Goal: Task Accomplishment & Management: Use online tool/utility

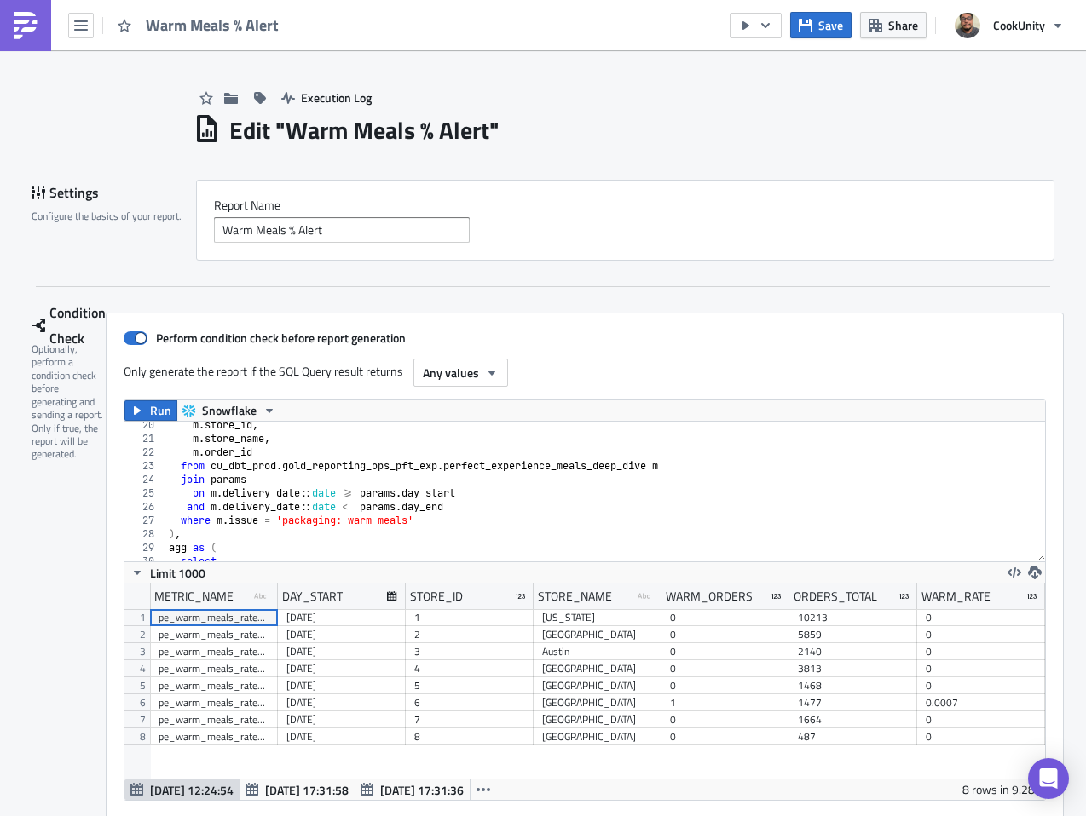
scroll to position [195, 856]
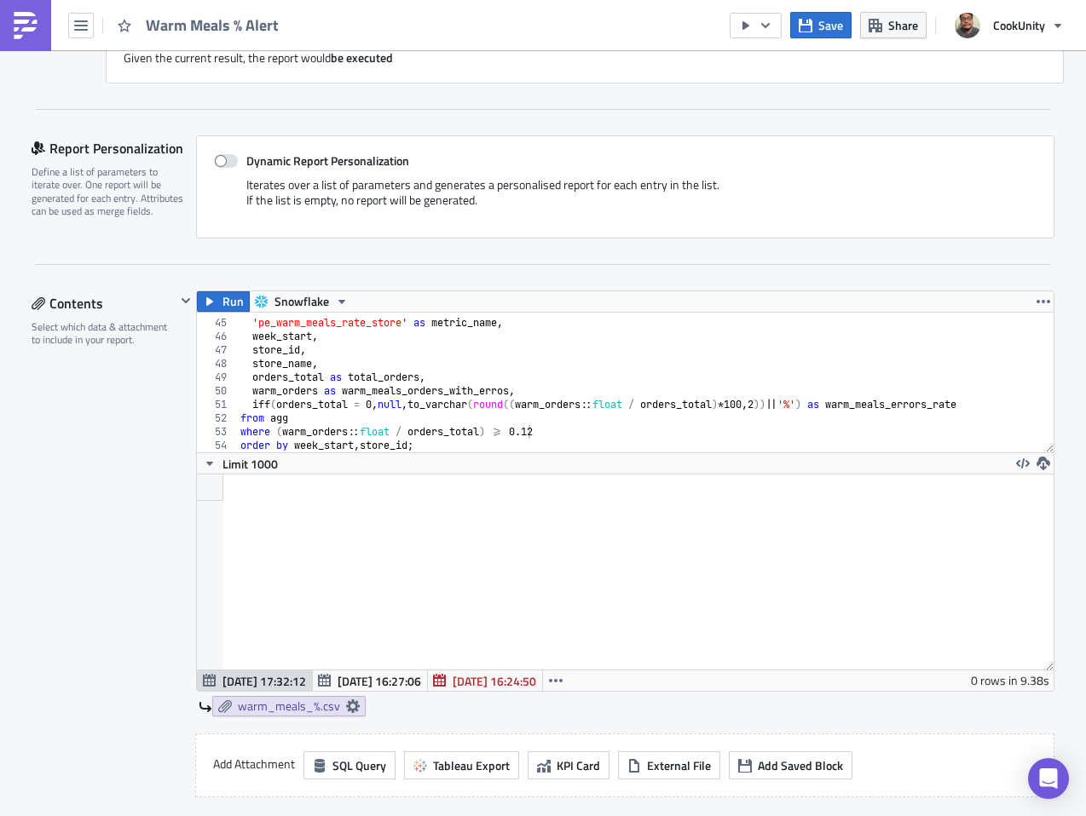
click at [164, 26] on span "Warm Meals % Alert" at bounding box center [213, 25] width 135 height 20
click at [149, 26] on span "Warm Meals % Alert" at bounding box center [213, 25] width 135 height 20
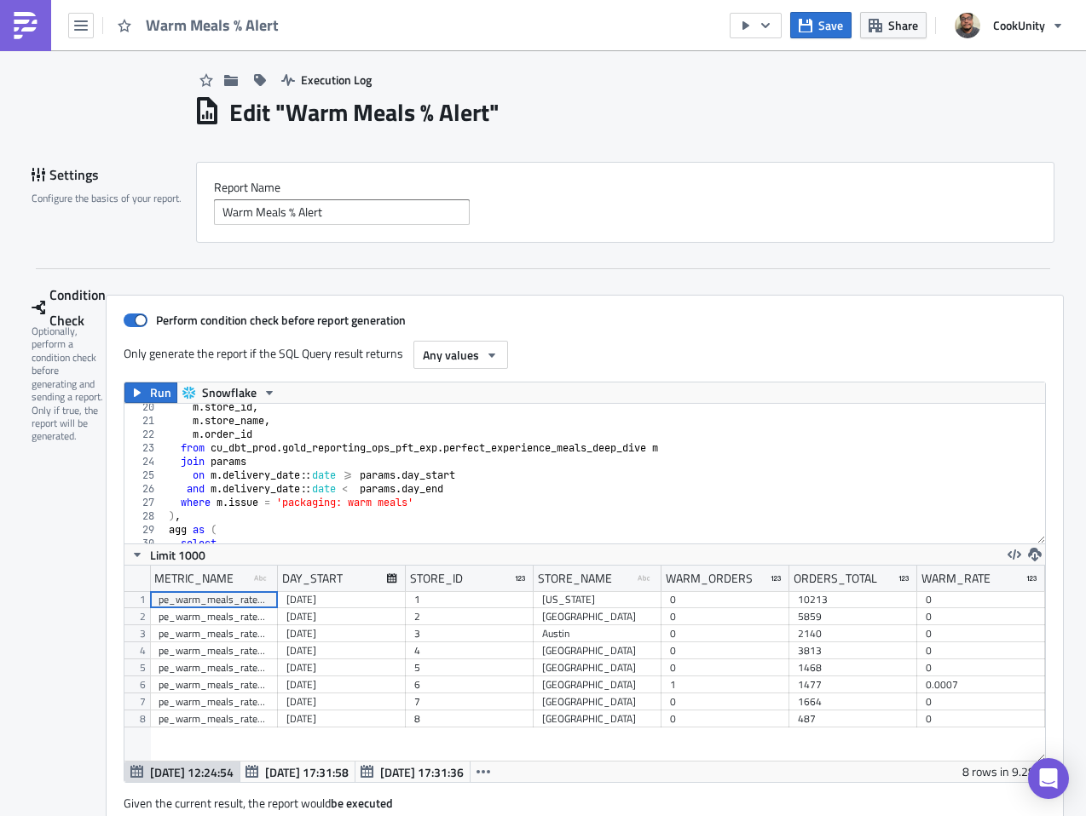
scroll to position [0, 0]
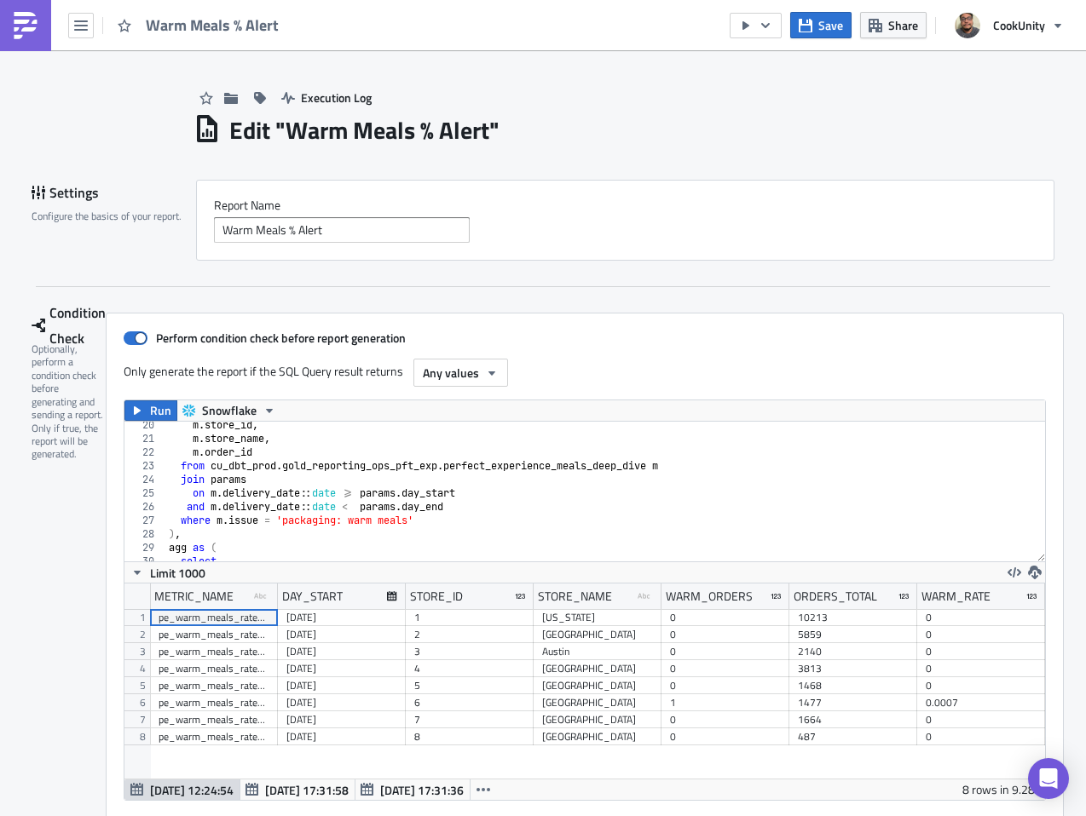
drag, startPoint x: 518, startPoint y: 169, endPoint x: 562, endPoint y: 155, distance: 45.5
drag, startPoint x: 548, startPoint y: 147, endPoint x: 533, endPoint y: 152, distance: 15.9
click at [214, 231] on input "Warm Meals % Alert" at bounding box center [342, 230] width 256 height 26
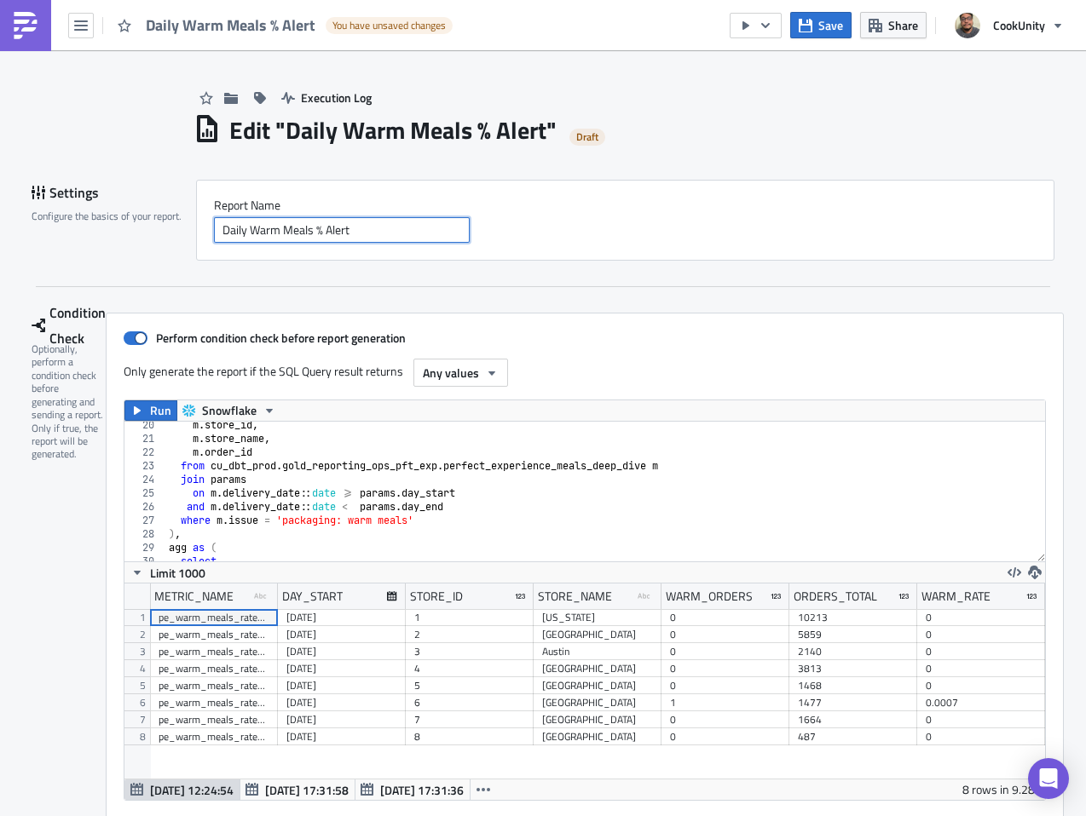
click at [320, 229] on input "Daily Warm Meals % Alert" at bounding box center [342, 230] width 256 height 26
click at [345, 229] on input "Daily Warm Meals Issues % Alert" at bounding box center [342, 230] width 256 height 26
click at [247, 233] on input "Daily Warm Meals Issues Alert" at bounding box center [342, 230] width 256 height 26
paste input "%"
click at [354, 231] on input "Daily % Warm Meals Issues Alert" at bounding box center [342, 230] width 256 height 26
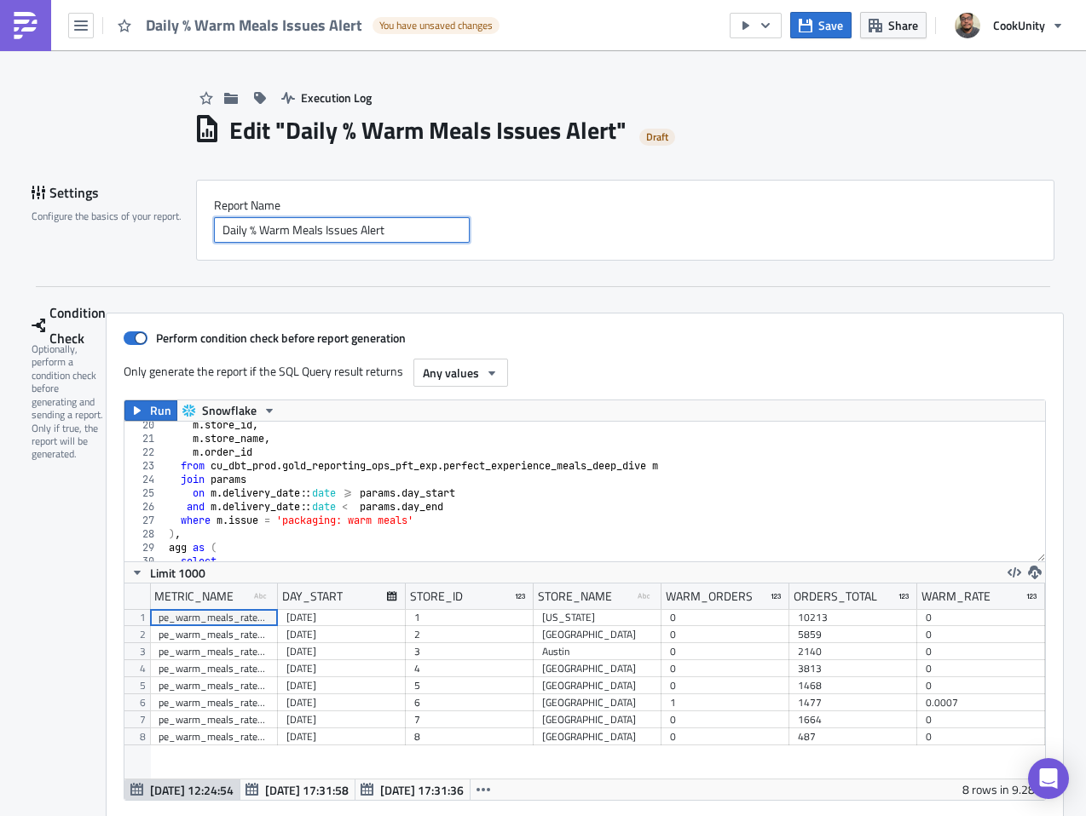
type input "Daily % Warm Meals Issues Alert"
click at [564, 202] on label "Report Nam﻿e" at bounding box center [625, 205] width 822 height 15
click at [503, 483] on div "m . store_id , m . store_name , m . order_id from cu_dbt_prod . gold_reporting_…" at bounding box center [598, 501] width 867 height 167
click at [253, 512] on div "m . store_id , m . store_name , m . order_id from cu_dbt_prod . gold_reporting_…" at bounding box center [598, 501] width 867 height 167
click at [249, 520] on div "m . store_id , m . store_name , m . order_id from cu_dbt_prod . gold_reporting_…" at bounding box center [598, 501] width 867 height 167
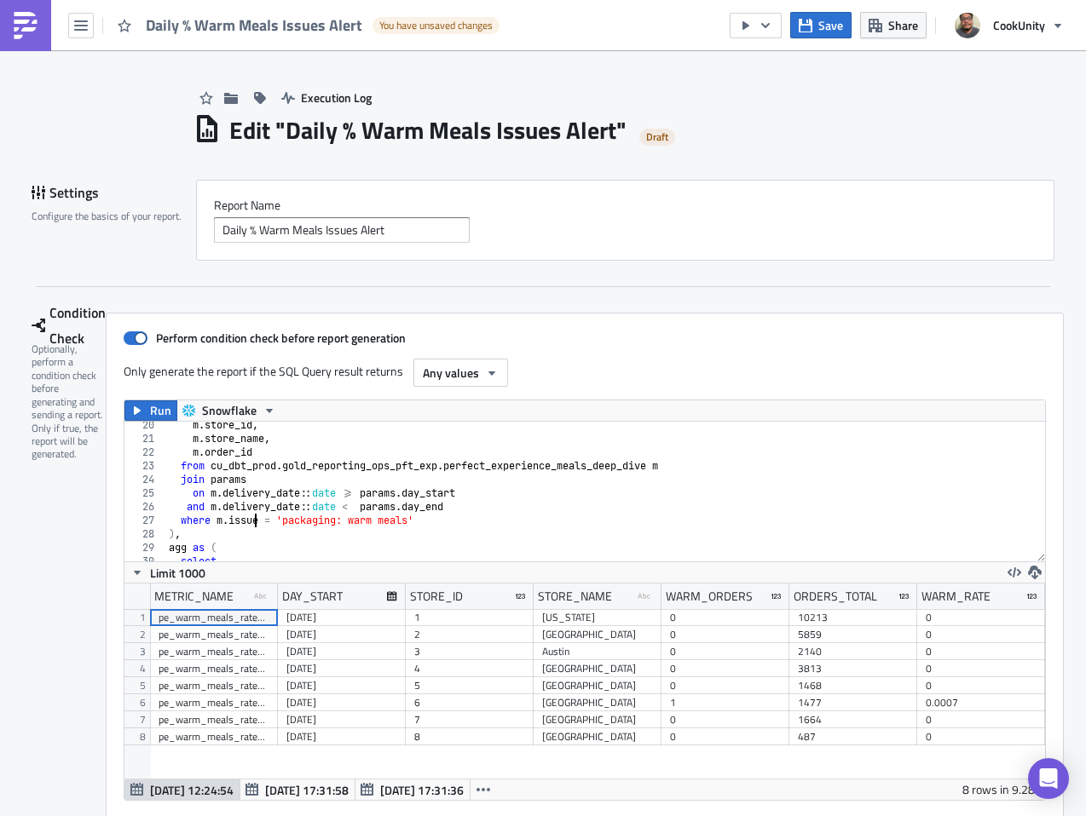
type textarea "from agg order by store_id;"
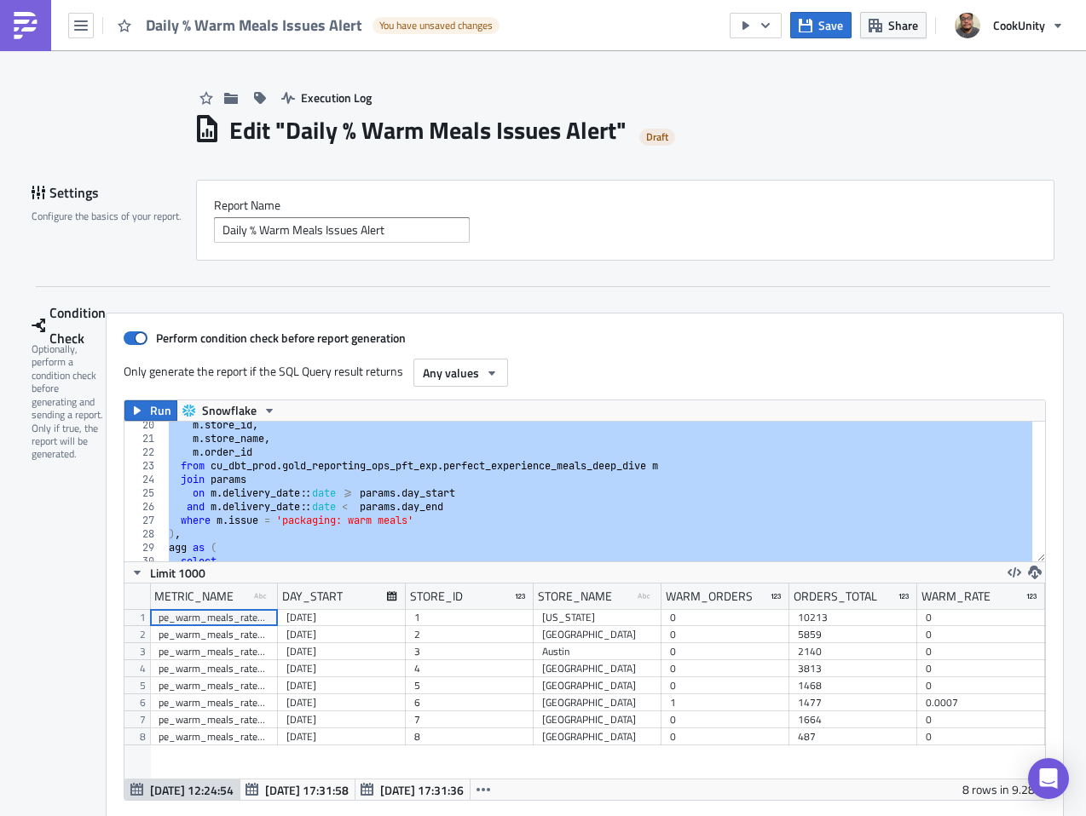
paste textarea "order by warm_rate desc, store_id;"
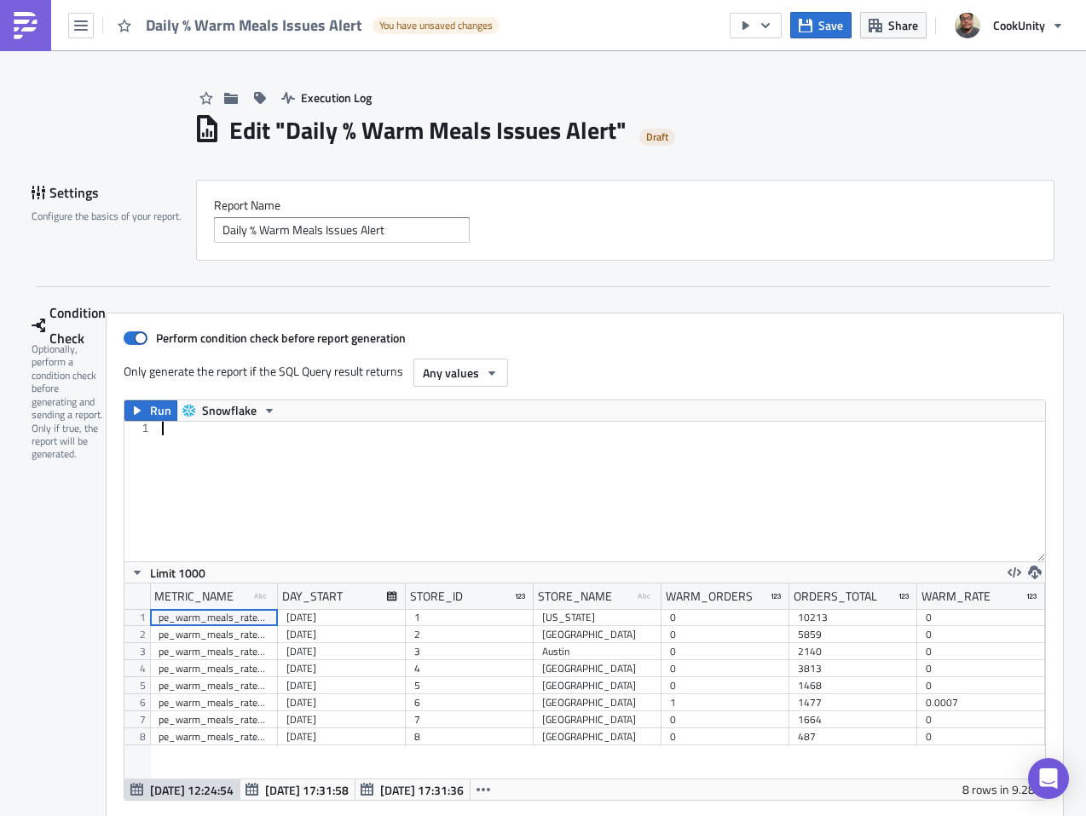
scroll to position [583, 0]
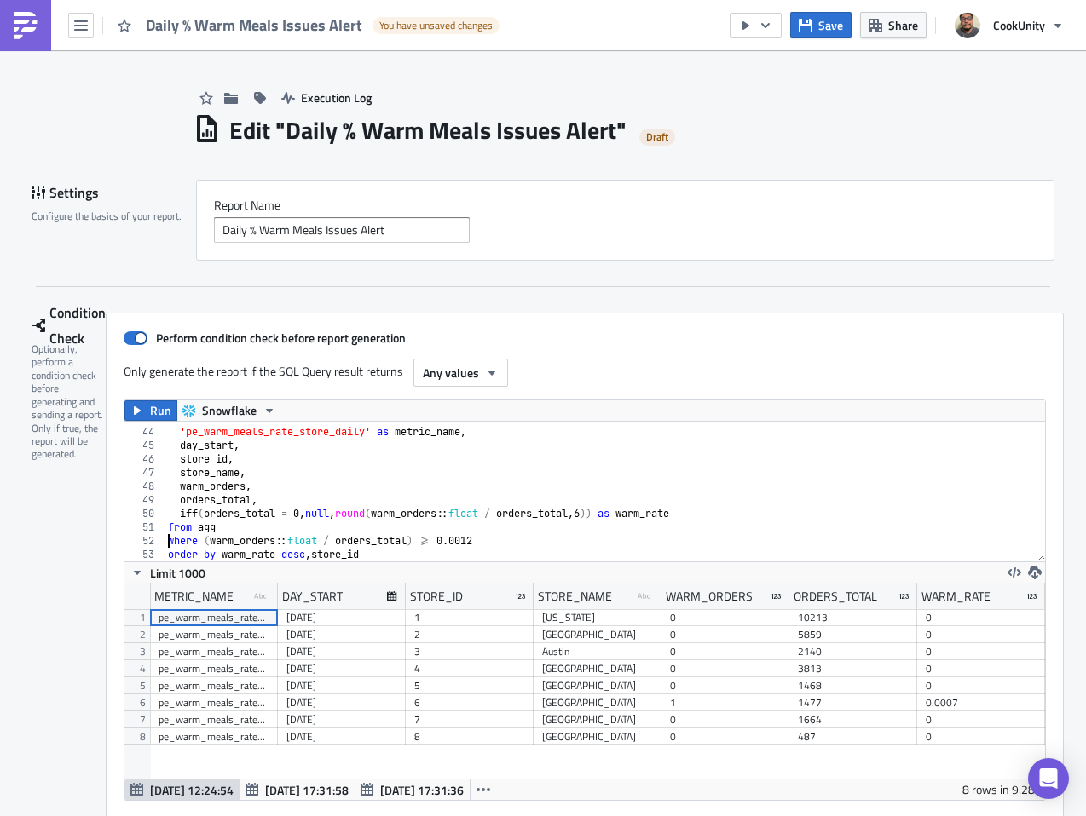
click at [164, 538] on div "select 'pe_warm_meals_rate_store_daily' as metric_name , day_start , store_id ,…" at bounding box center [597, 495] width 867 height 167
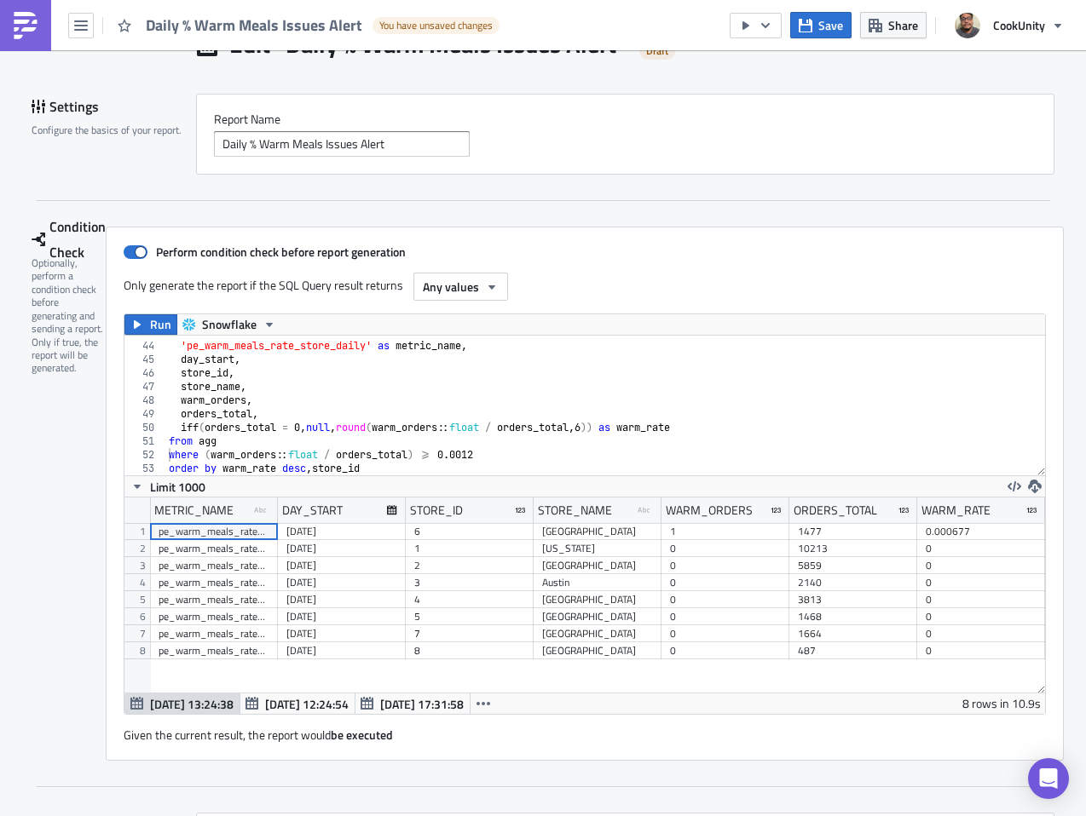
scroll to position [91, 0]
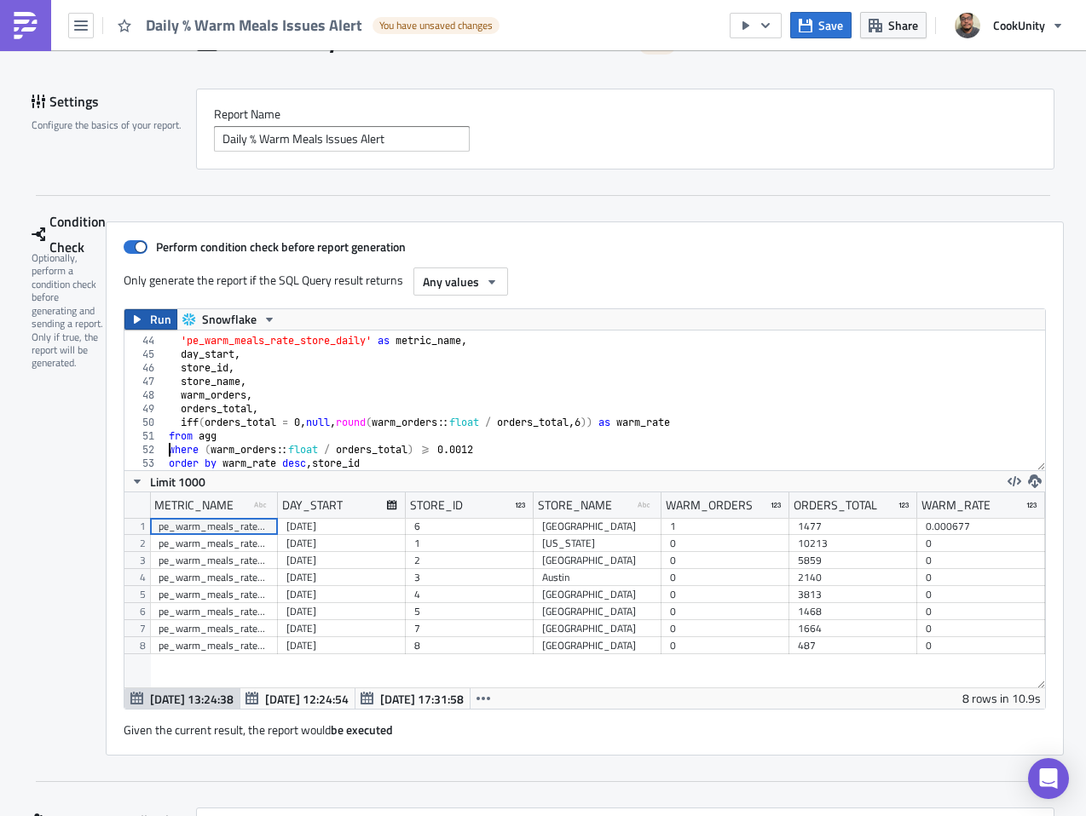
click at [137, 322] on button "Run" at bounding box center [150, 319] width 53 height 20
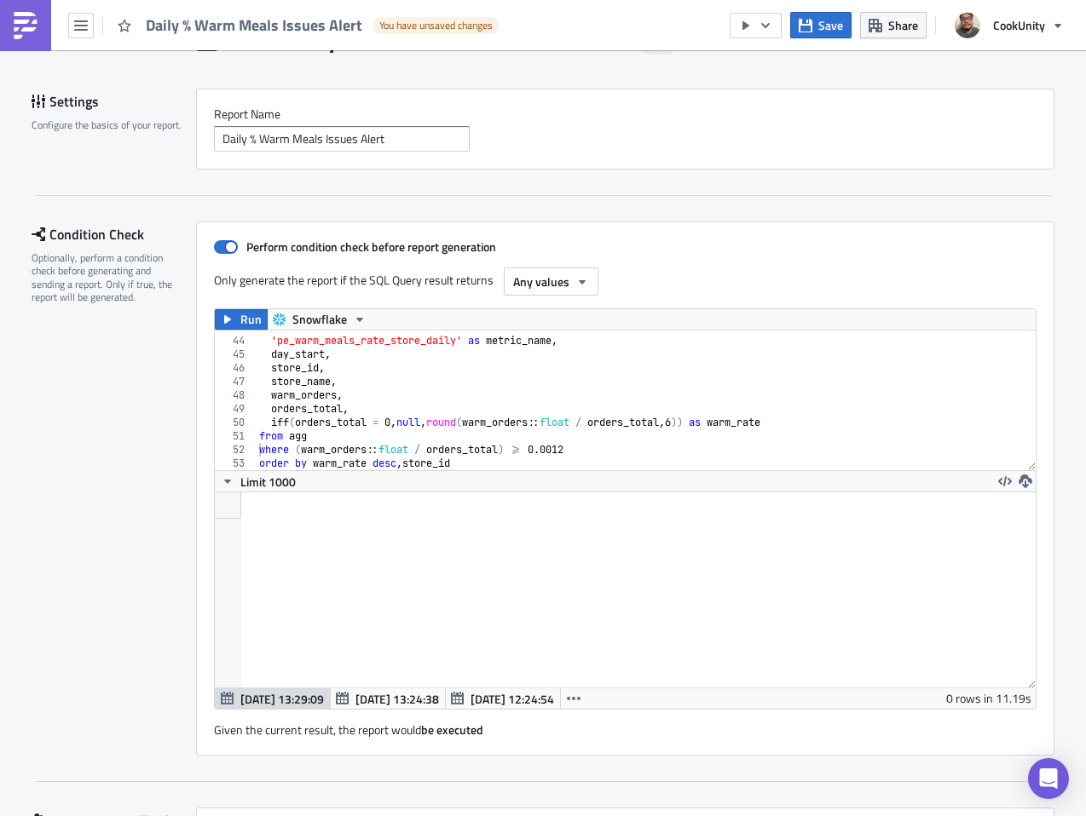
scroll to position [195, 821]
drag, startPoint x: 266, startPoint y: 423, endPoint x: 706, endPoint y: 425, distance: 440.5
click at [706, 425] on div "select 'pe_warm_meals_rate_store_daily' as metric_name , day_start , store_id ,…" at bounding box center [639, 403] width 767 height 167
paste textarea "to_varchar(round((warm_orders::float / orders_total) * 100, 2)) || '%'"
click at [256, 452] on div "select 'pe_warm_meals_rate_store_daily' as metric_name , day_start , store_id ,…" at bounding box center [639, 403] width 767 height 167
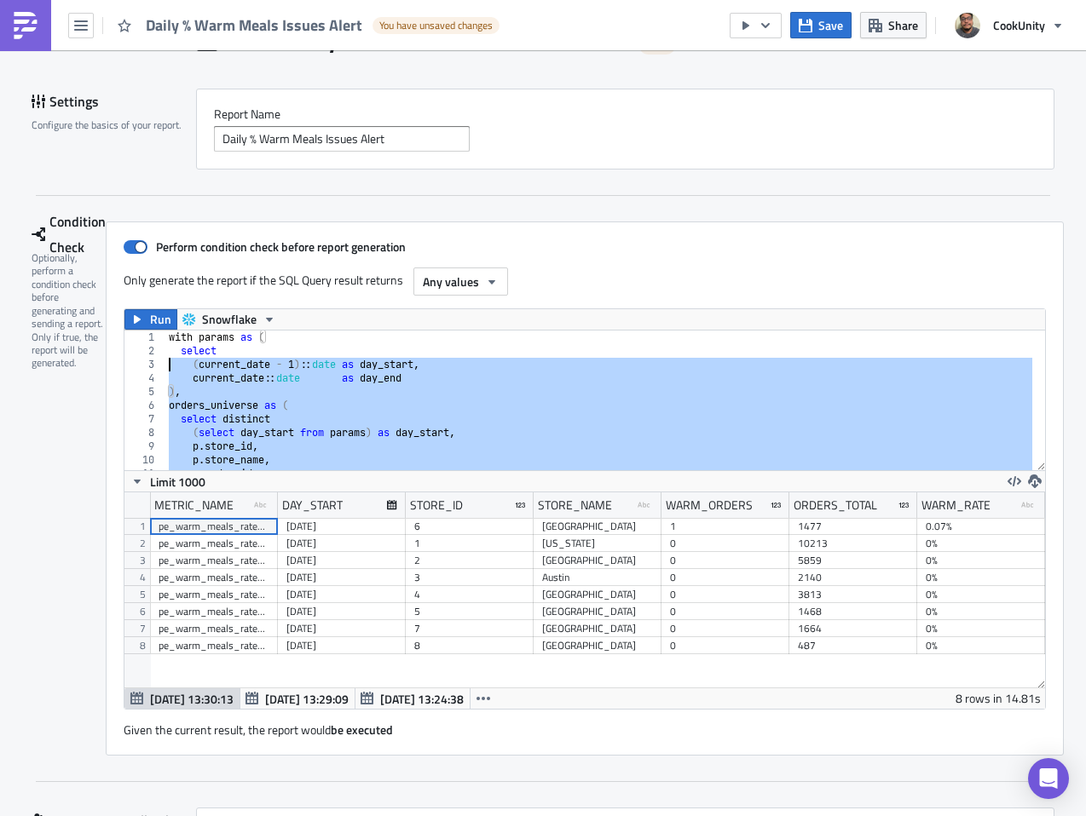
scroll to position [0, 0]
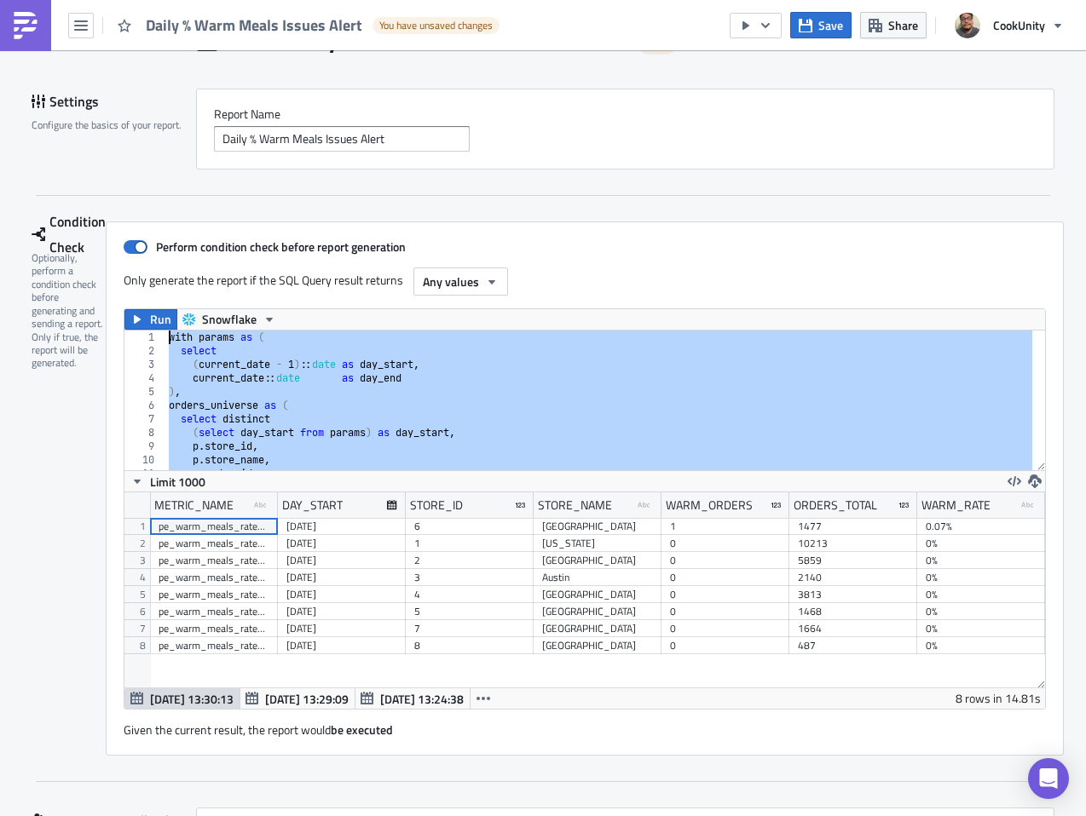
drag, startPoint x: 349, startPoint y: 462, endPoint x: 158, endPoint y: 339, distance: 226.9
click at [165, 339] on div "with params as ( select ( current_date - 1 ) :: date as day_start , current_dat…" at bounding box center [598, 414] width 867 height 167
type textarea "with params as ("
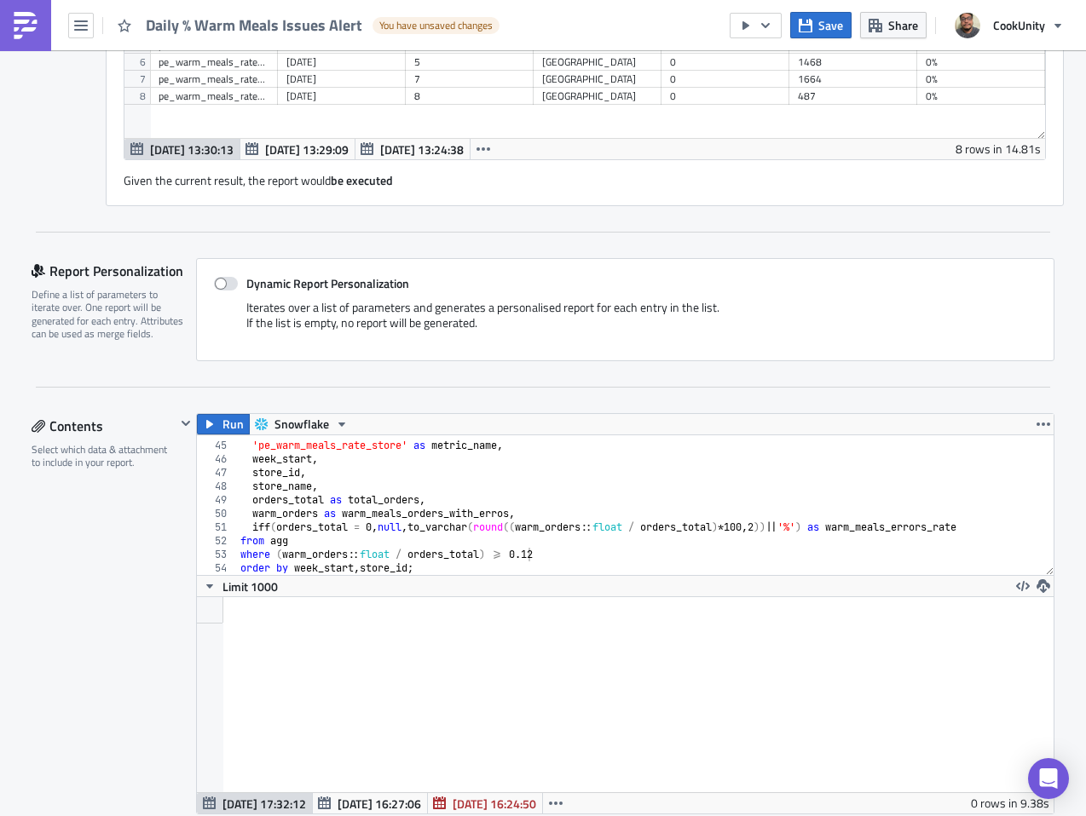
scroll to position [671, 0]
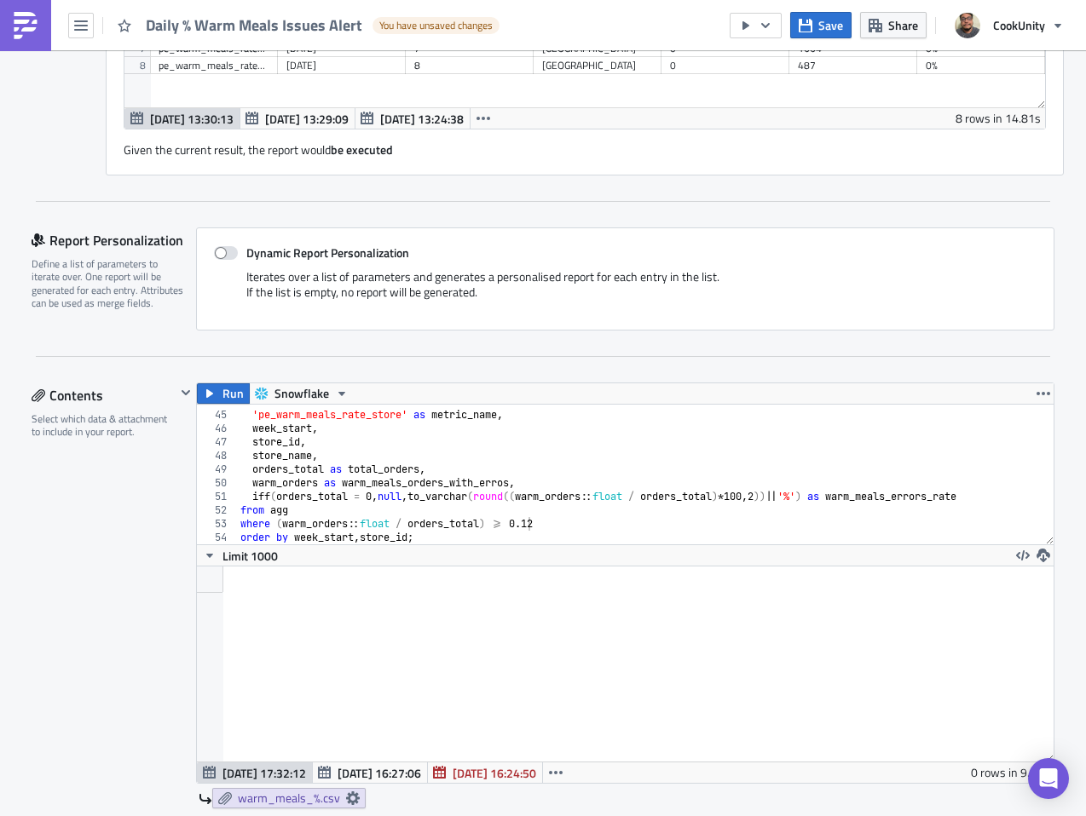
click at [405, 539] on div "select 'pe_warm_meals_rate_store' as metric_name , week_start , store_id , stor…" at bounding box center [638, 478] width 803 height 167
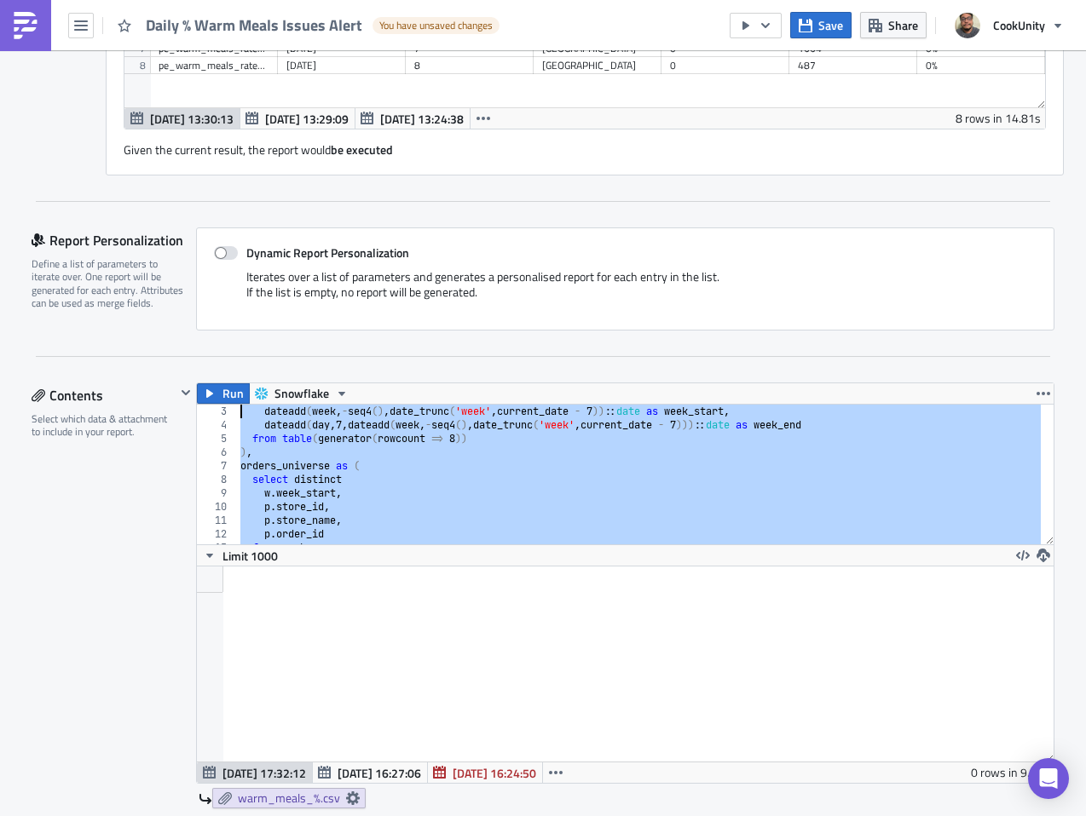
scroll to position [0, 0]
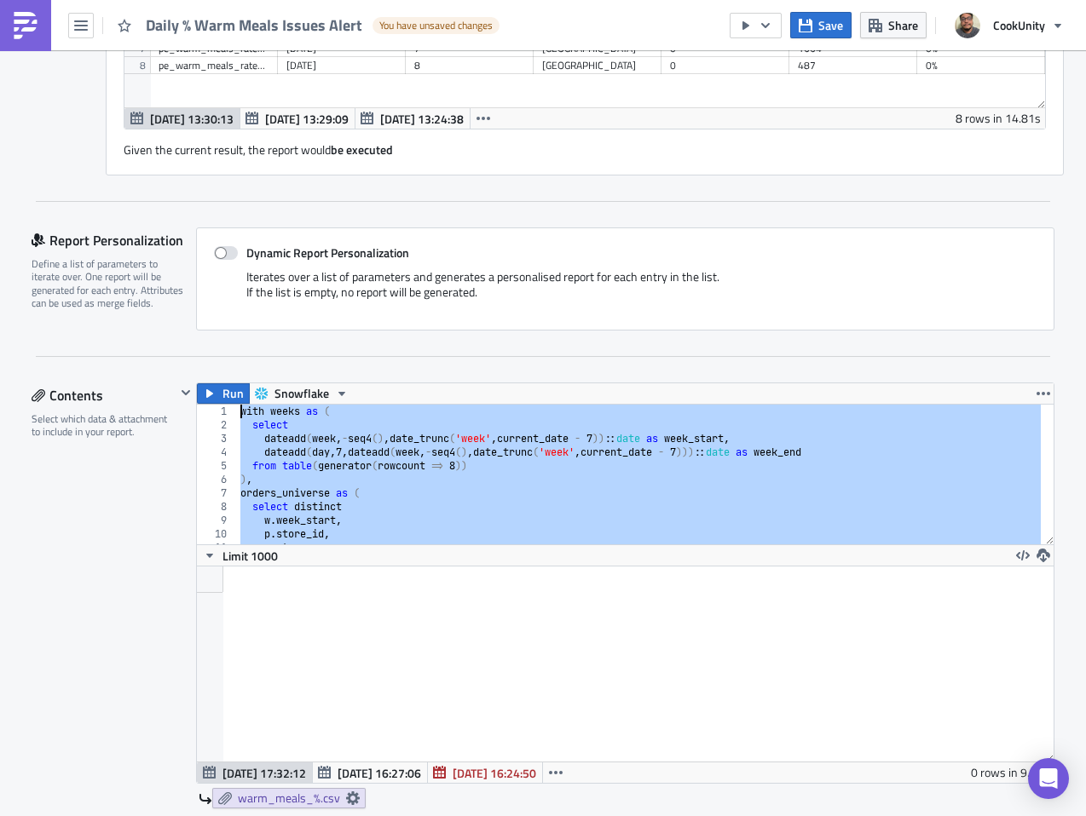
drag, startPoint x: 438, startPoint y: 539, endPoint x: 214, endPoint y: 366, distance: 283.1
click at [214, 366] on div "Settings Configure the basics of your report. Report Nam﻿e Daily % Warm Meals I…" at bounding box center [543, 716] width 1022 height 2416
paste textarea "iff(orders_total = 0, null, to_varchar(round((warm_orders::float / orders_total…"
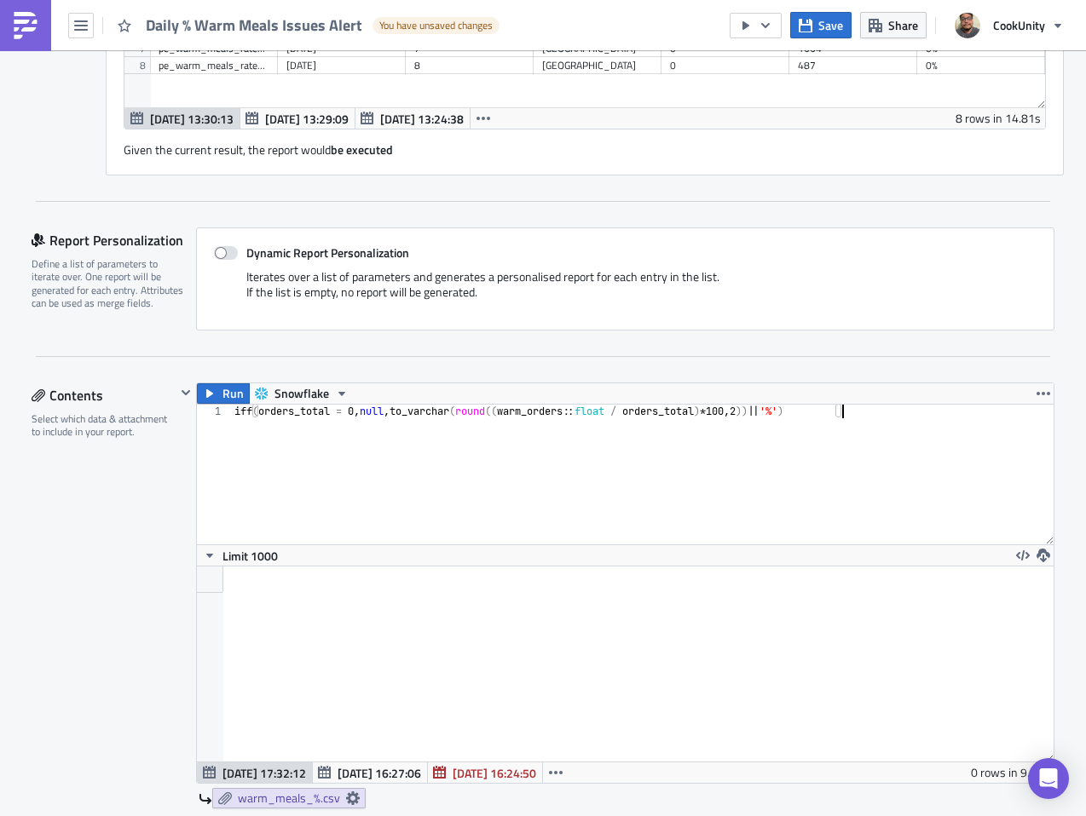
type textarea "where (warm_orders::float / orders_total) >= 0.12 order by week_start, store_id;"
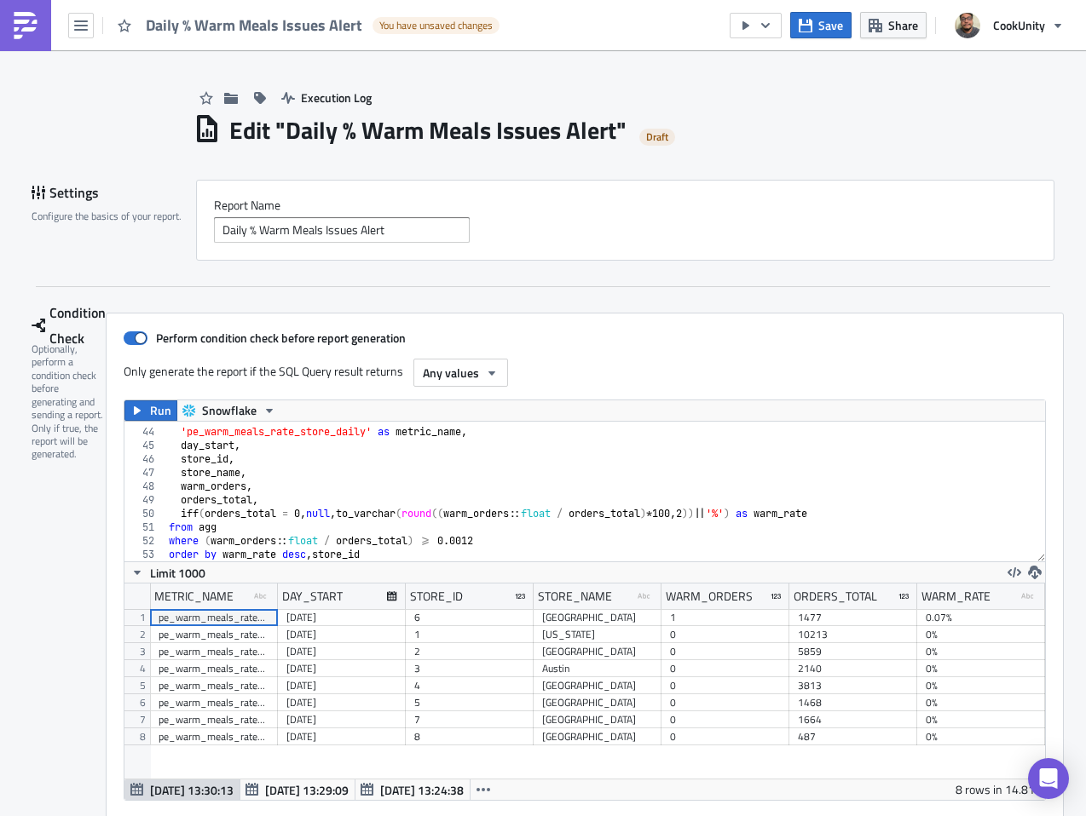
click at [302, 479] on div "select 'pe_warm_meals_rate_store_daily' as metric_name , day_start , store_id ,…" at bounding box center [598, 495] width 867 height 167
type textarea "where (warm_orders::float / orders_total) >= 0.0012 order by warm_rate desc, st…"
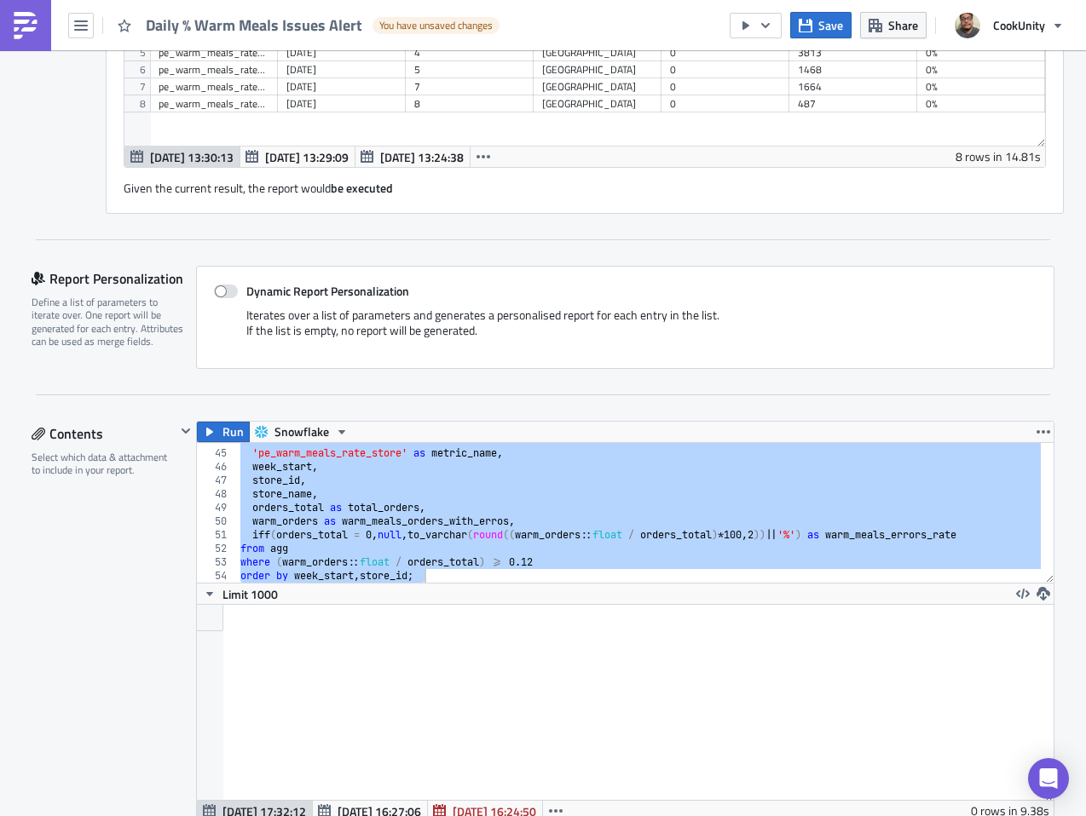
scroll to position [748, 0]
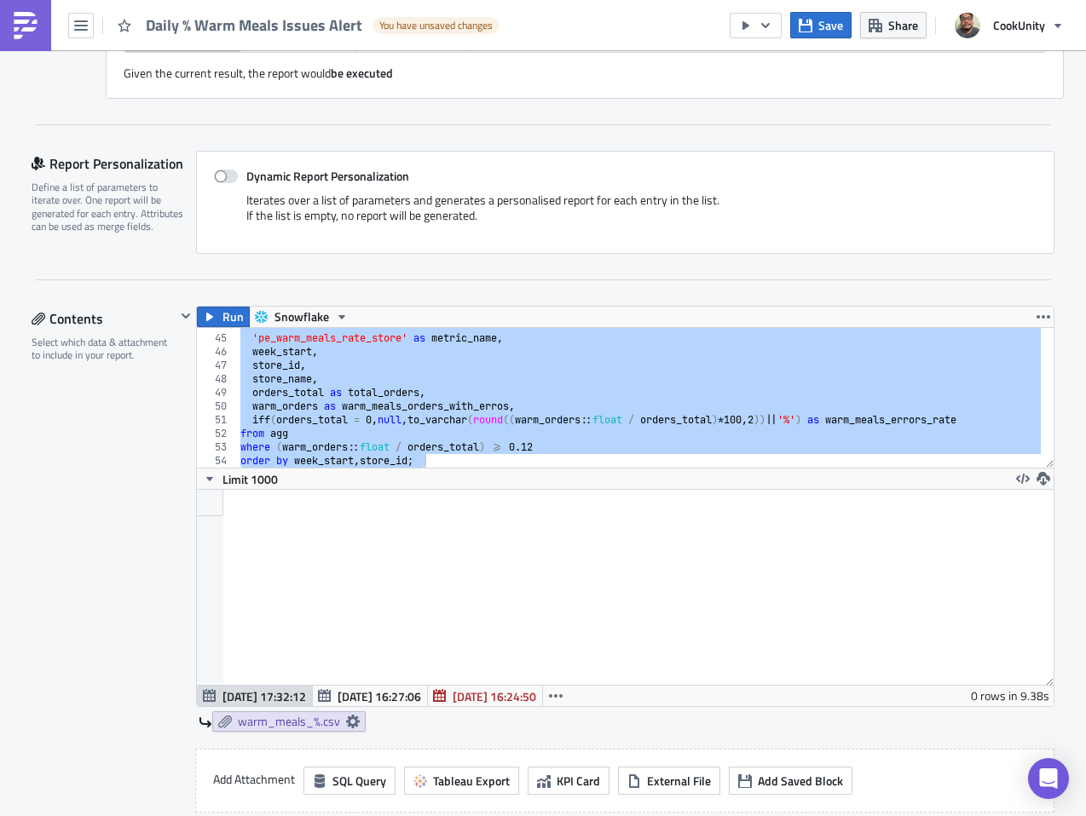
click at [369, 421] on div "select 'pe_warm_meals_rate_store' as metric_name , week_start , store_id , stor…" at bounding box center [638, 401] width 803 height 167
type textarea "iff(orders_total = 0, null, to_varchar(round((warm_orders::float / orders_total…"
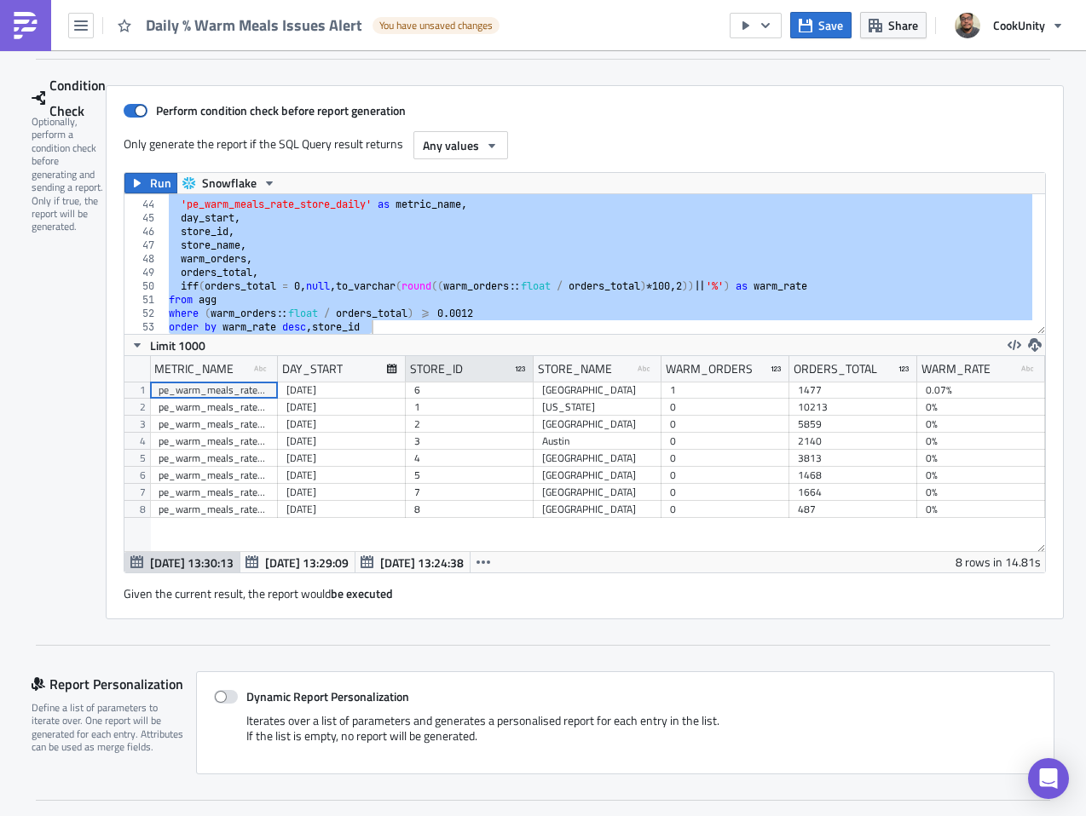
scroll to position [223, 0]
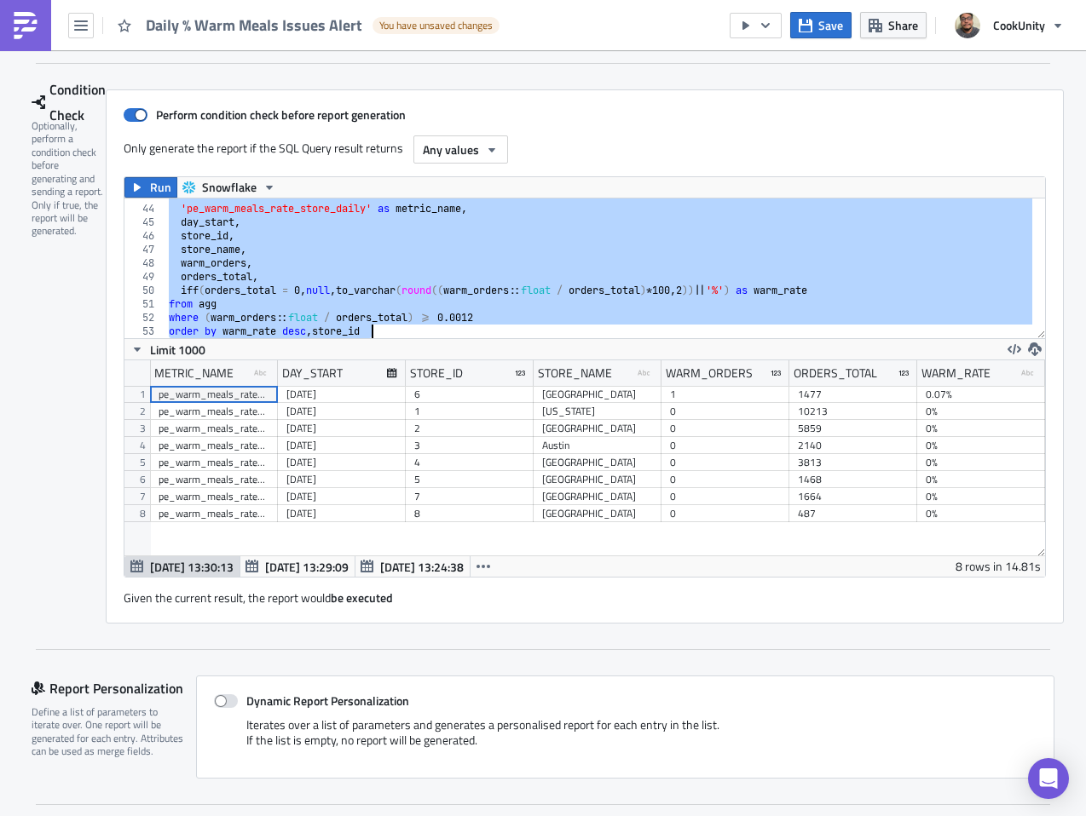
click at [331, 260] on div "select 'pe_warm_meals_rate_store_daily' as metric_name , day_start , store_id ,…" at bounding box center [598, 271] width 867 height 167
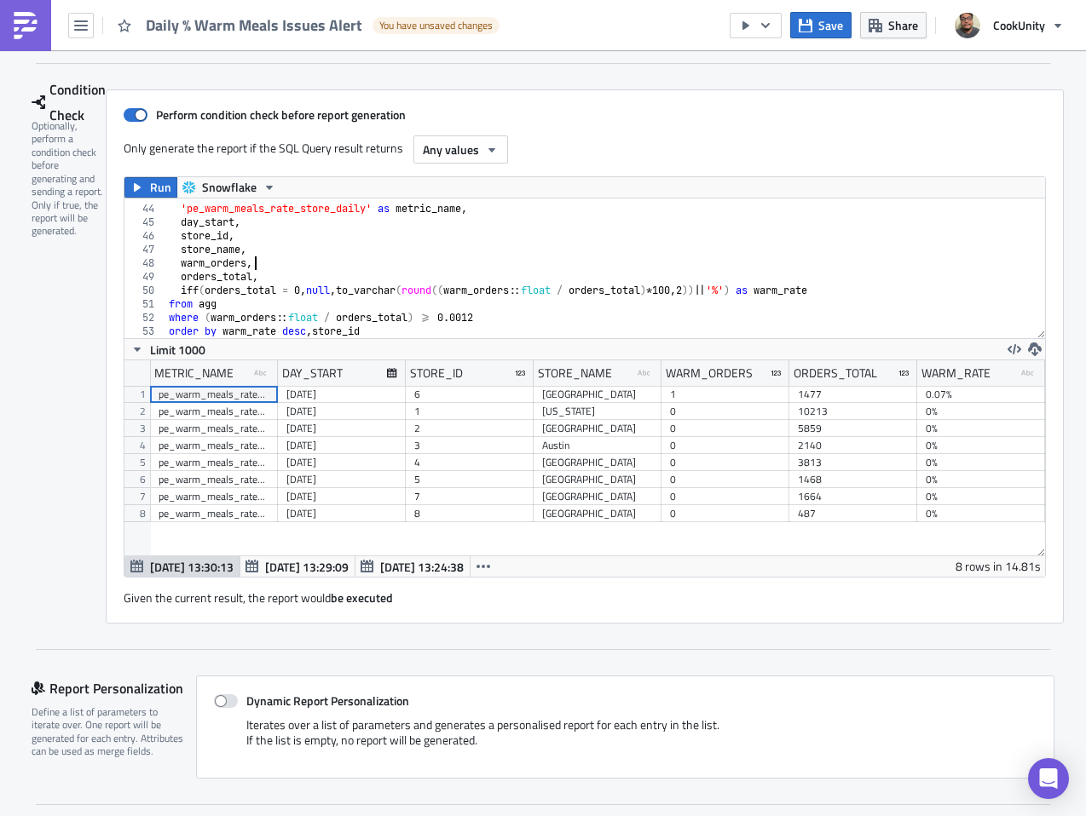
type textarea "where (warm_orders::float / orders_total) >= 0.0012 order by warm_rate desc, st…"
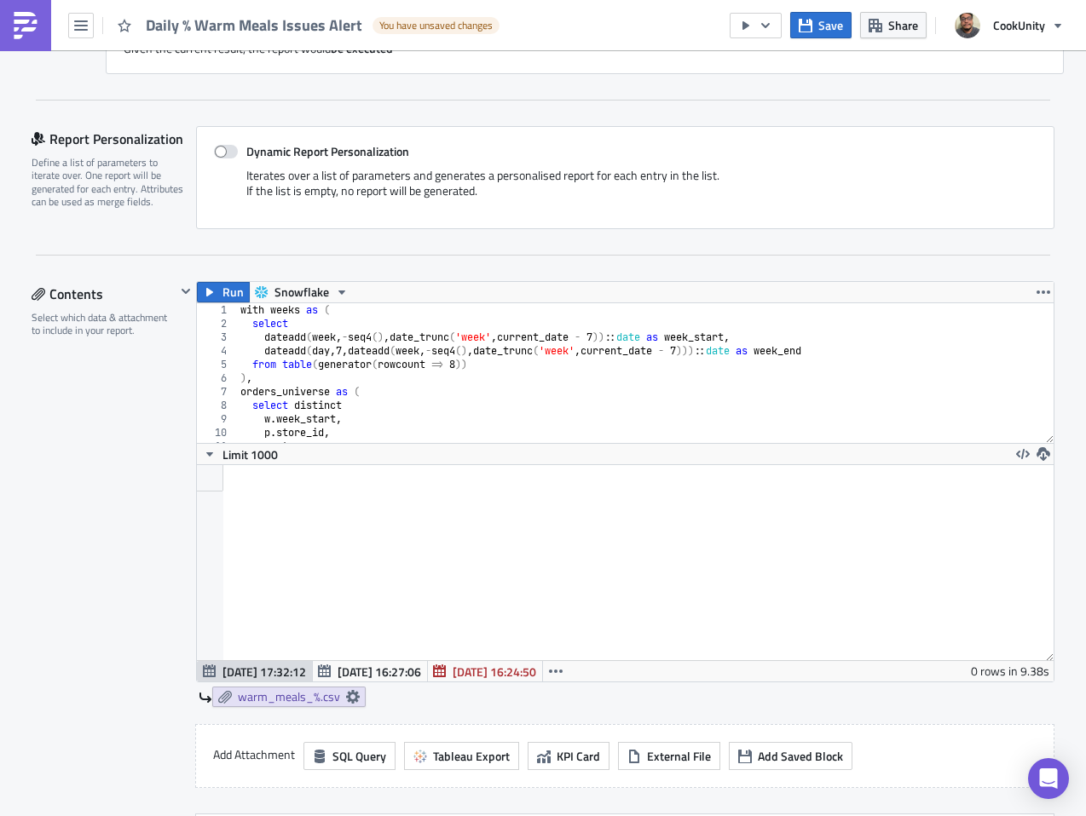
scroll to position [776, 0]
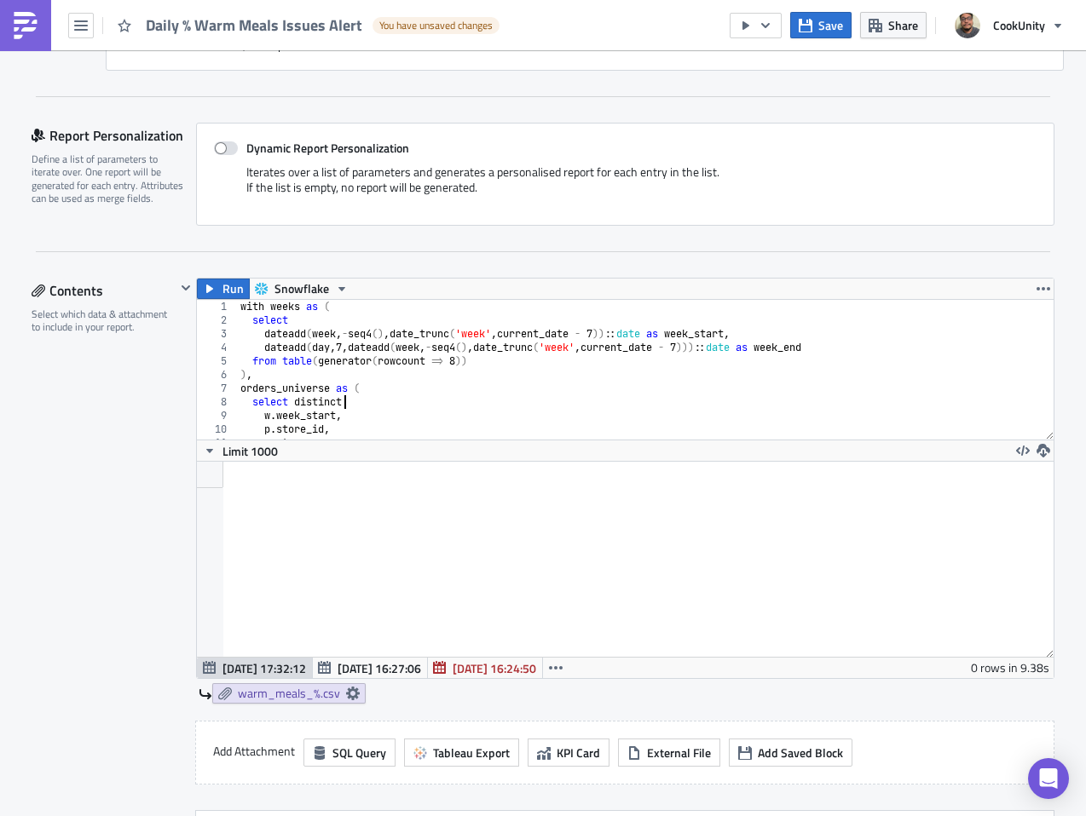
click at [375, 406] on div "with weeks as ( select dateadd ( week , - seq4 ( ) , date_trunc ( 'week' , curr…" at bounding box center [638, 383] width 803 height 167
type textarea "where (warm_orders::float / orders_total) >= 0.12 order by week_start, store_id;"
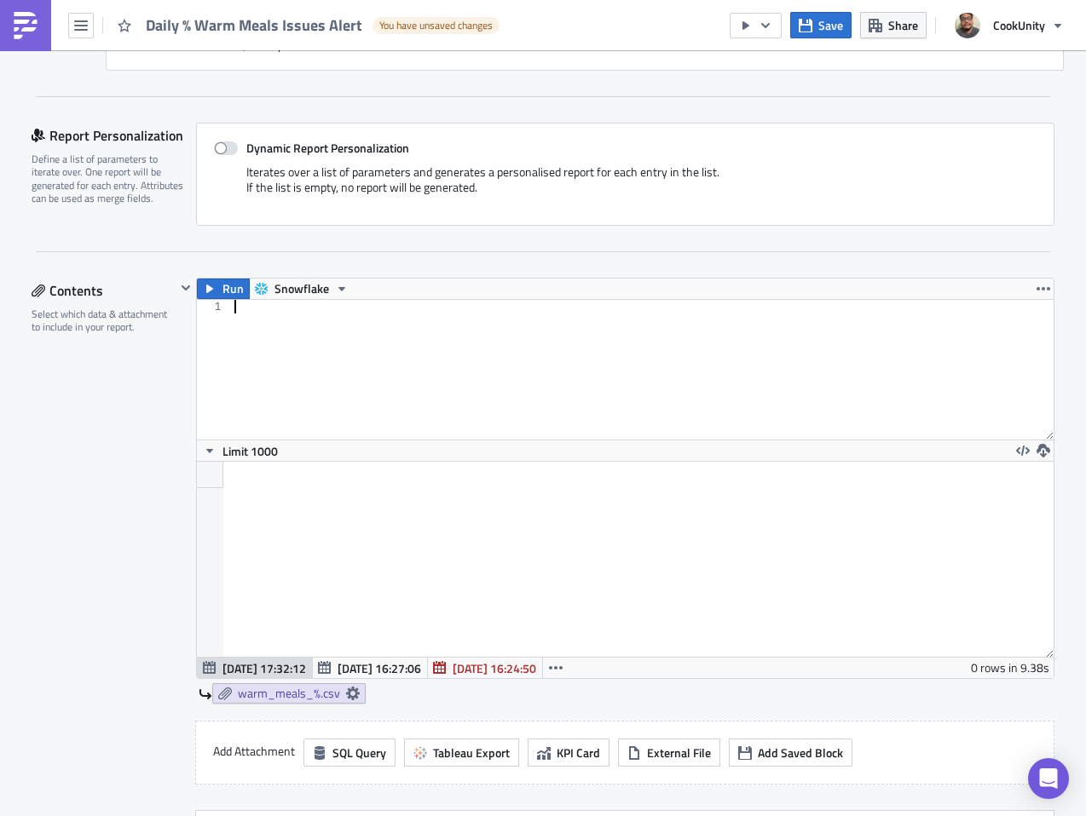
scroll to position [0, 0]
paste textarea "order by warm_rate desc, store_id"
type textarea "order by warm_rate desc, store_id"
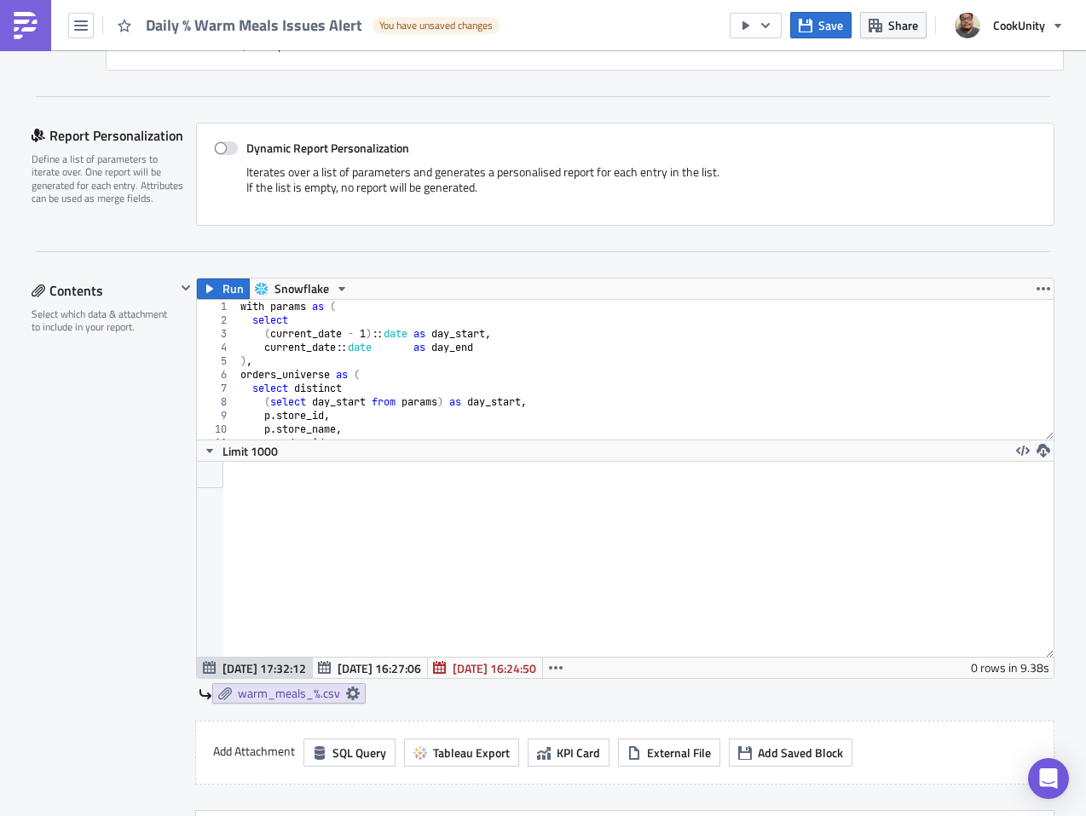
click at [135, 491] on div "Contents Select which data & attachment to include in your report." at bounding box center [104, 604] width 144 height 652
click at [347, 693] on icon at bounding box center [353, 694] width 14 height 14
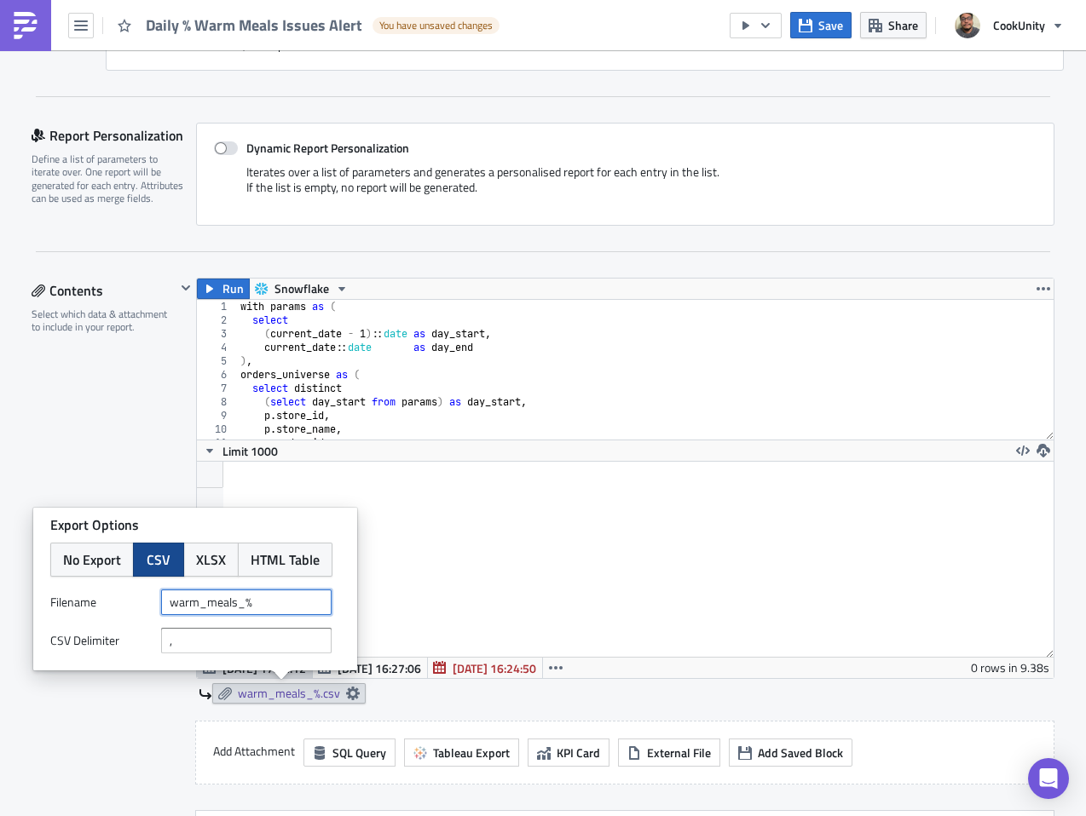
click at [172, 604] on input "warm_meals_%" at bounding box center [246, 603] width 170 height 26
type input "daily_warm_meals_%"
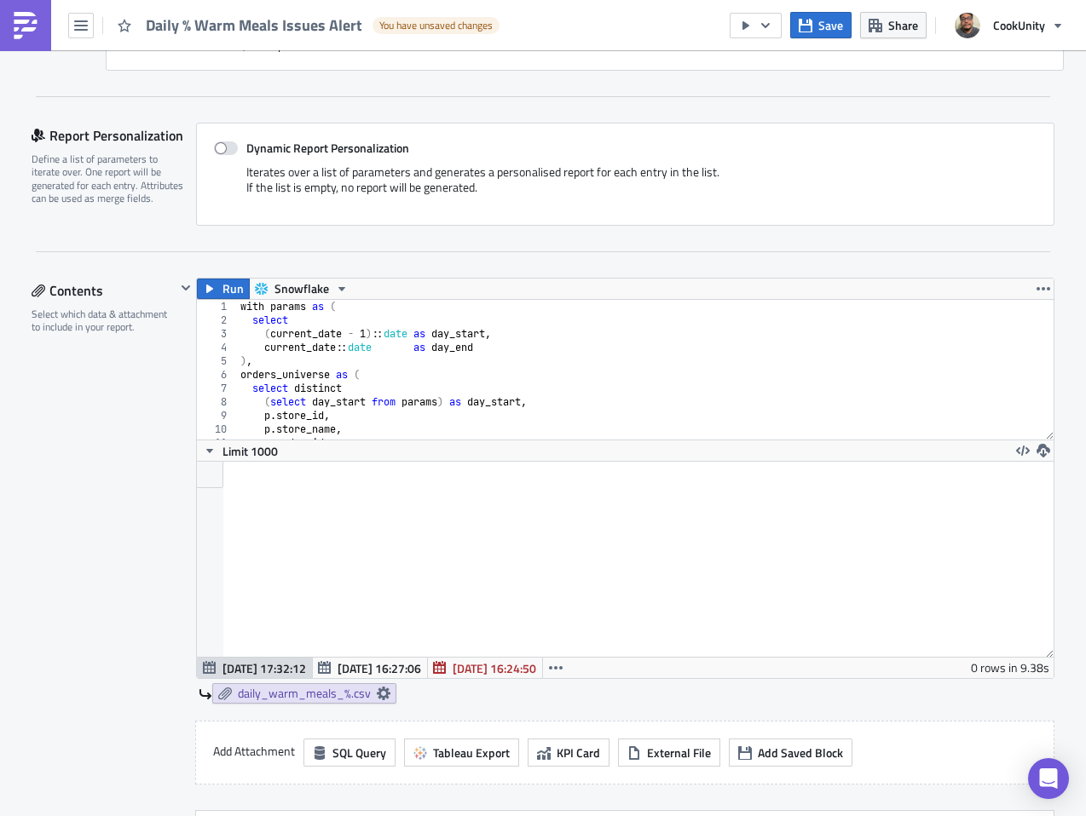
click at [152, 477] on div "Contents Select which data & attachment to include in your report." at bounding box center [104, 604] width 144 height 652
click at [377, 694] on icon at bounding box center [384, 694] width 14 height 14
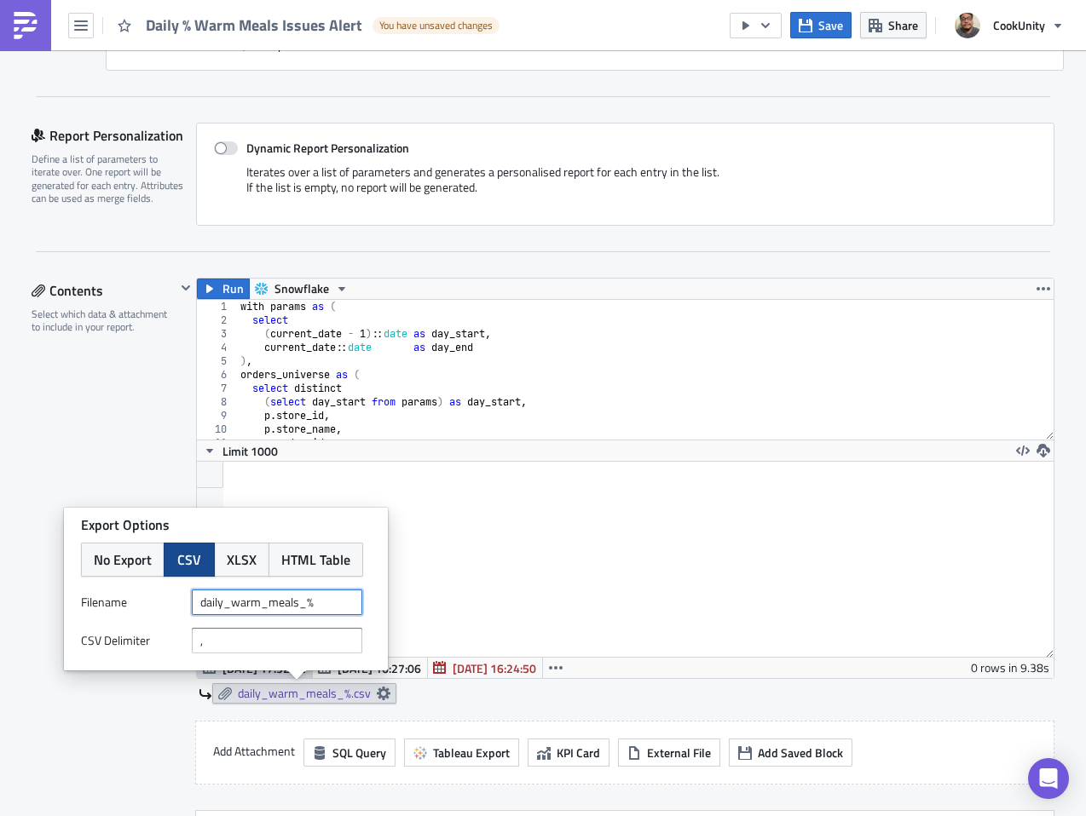
click at [317, 602] on input "daily_warm_meals_%" at bounding box center [277, 603] width 170 height 26
type input "daily_%_warm_meals_issues"
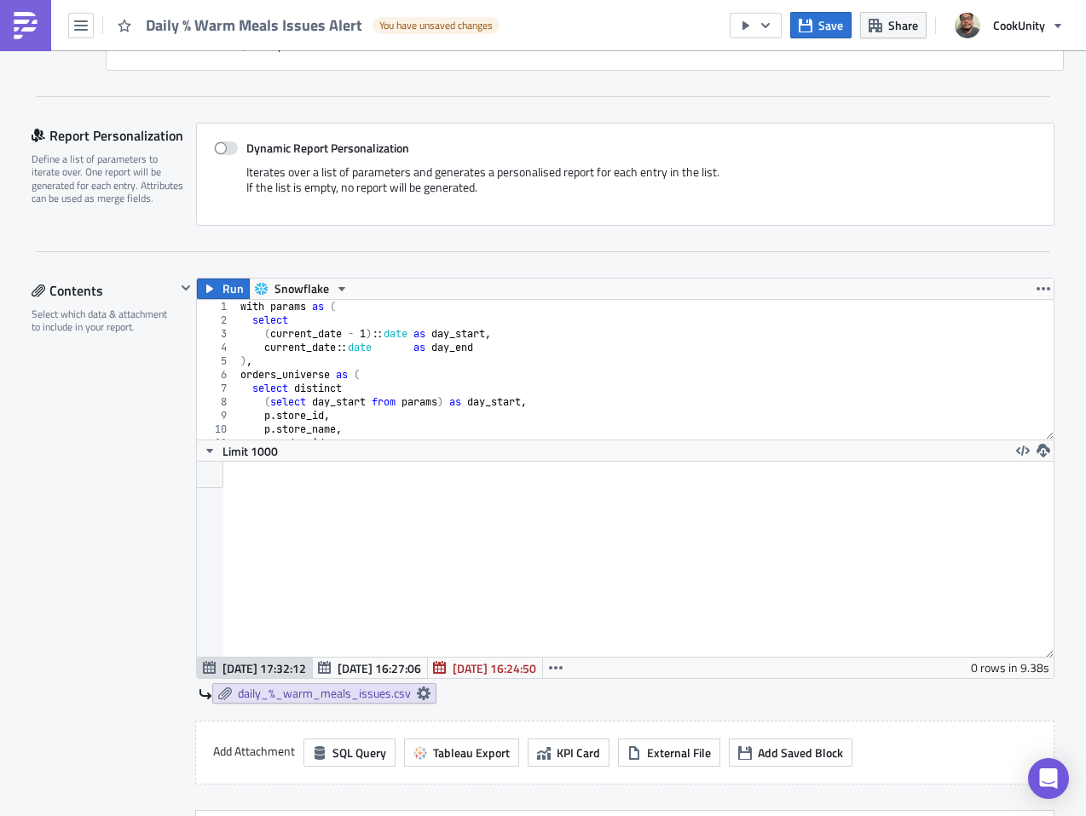
click at [475, 544] on div at bounding box center [625, 559] width 856 height 195
click at [106, 561] on div "Contents Select which data & attachment to include in your report." at bounding box center [104, 604] width 144 height 652
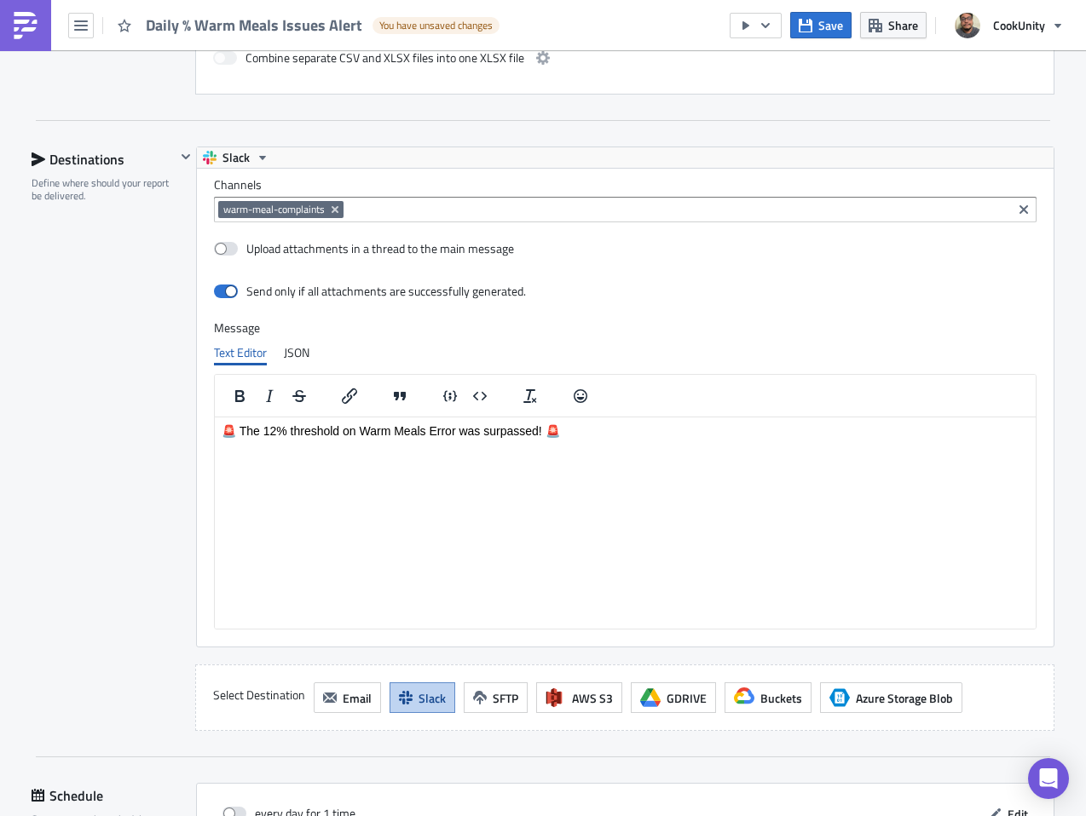
scroll to position [1517, 0]
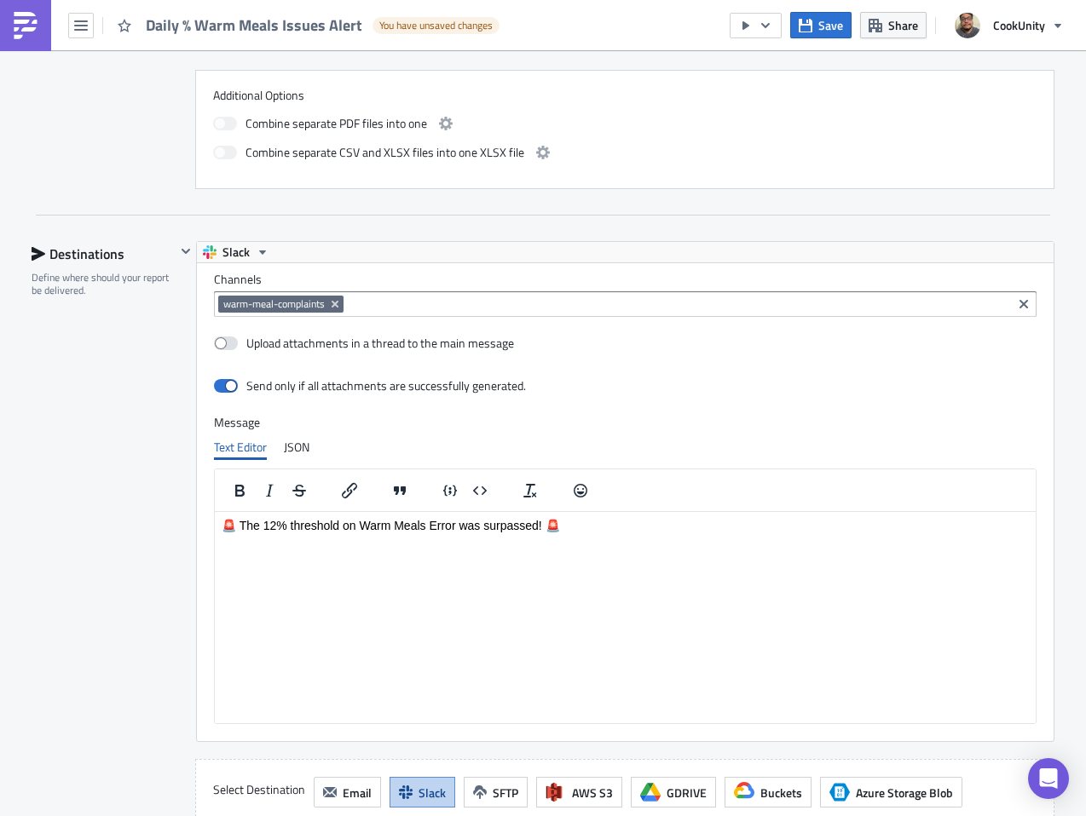
click at [268, 531] on p "🚨 The 12% threshold on Warm Meals Error was surpassed! 🚨" at bounding box center [625, 526] width 807 height 14
click at [265, 528] on p "🚨 The 12% threshold on Warm Meals Error was surpassed! 🚨" at bounding box center [625, 526] width 807 height 14
click at [366, 528] on p "🚨 The .12% threshold on Warm Meals Error was surpassed! 🚨" at bounding box center [625, 526] width 807 height 14
click at [127, 493] on div "Destinations Define where should your report be delivered." at bounding box center [104, 533] width 144 height 585
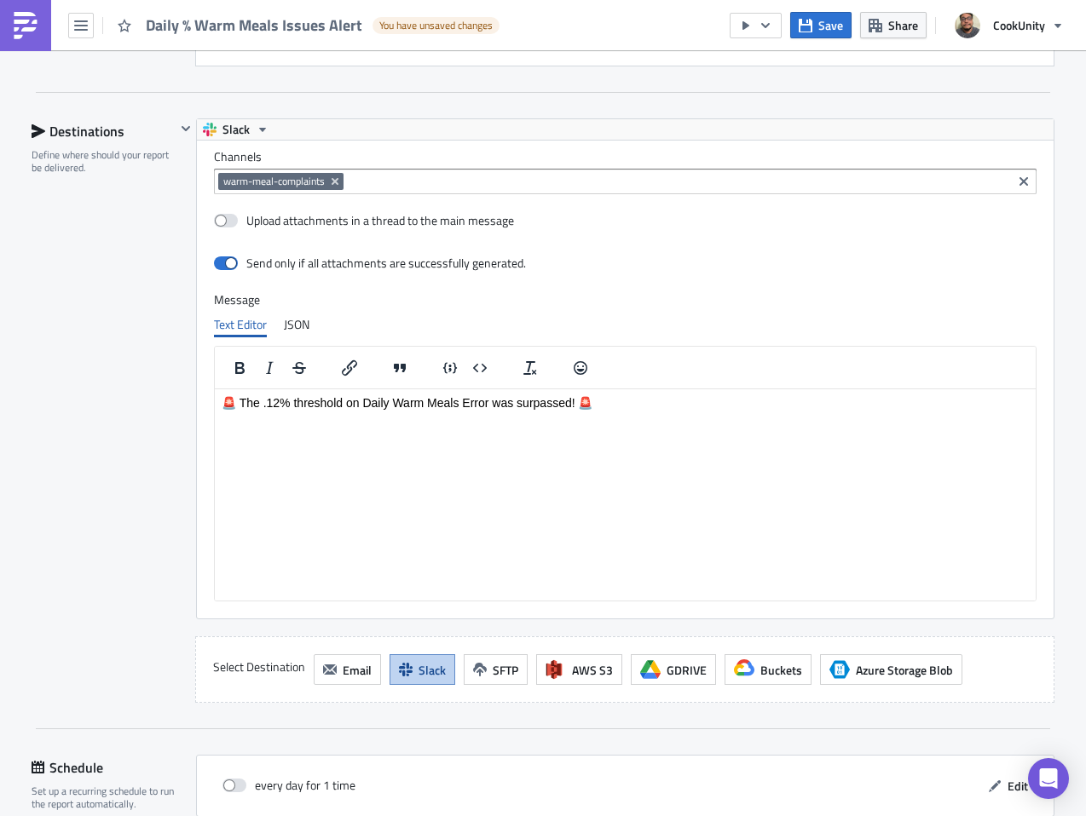
scroll to position [1651, 0]
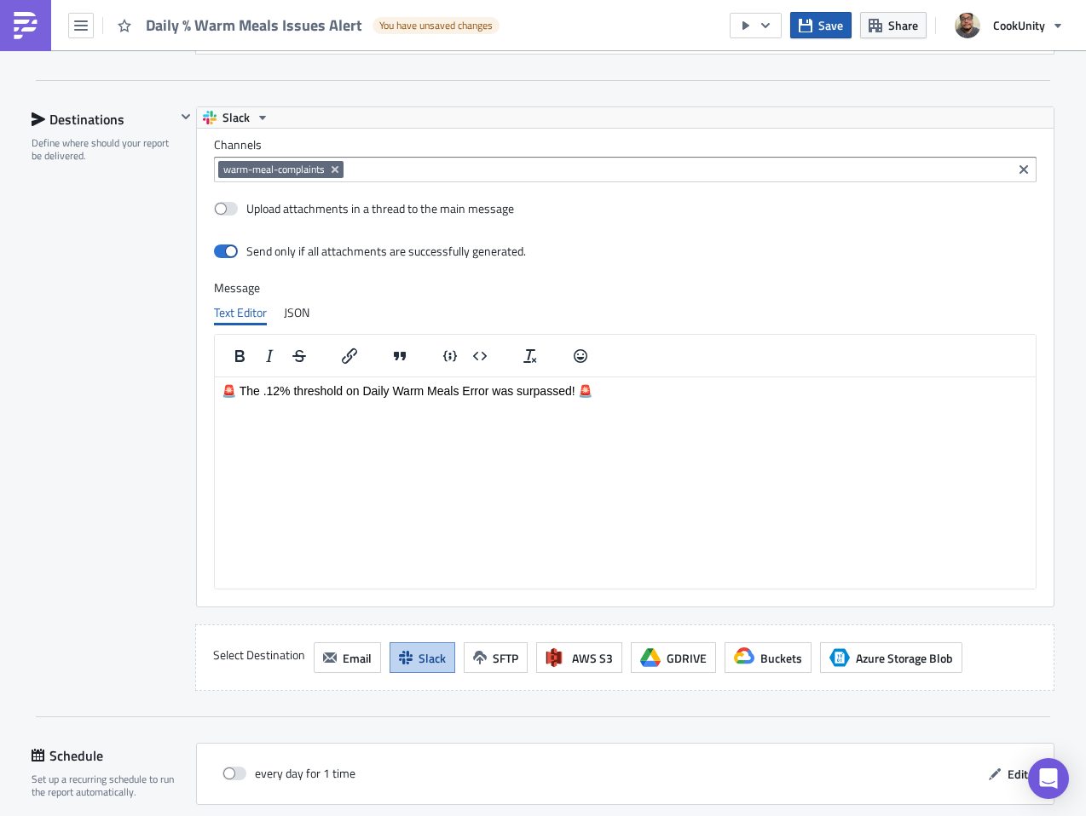
click at [808, 31] on icon "button" at bounding box center [805, 26] width 14 height 14
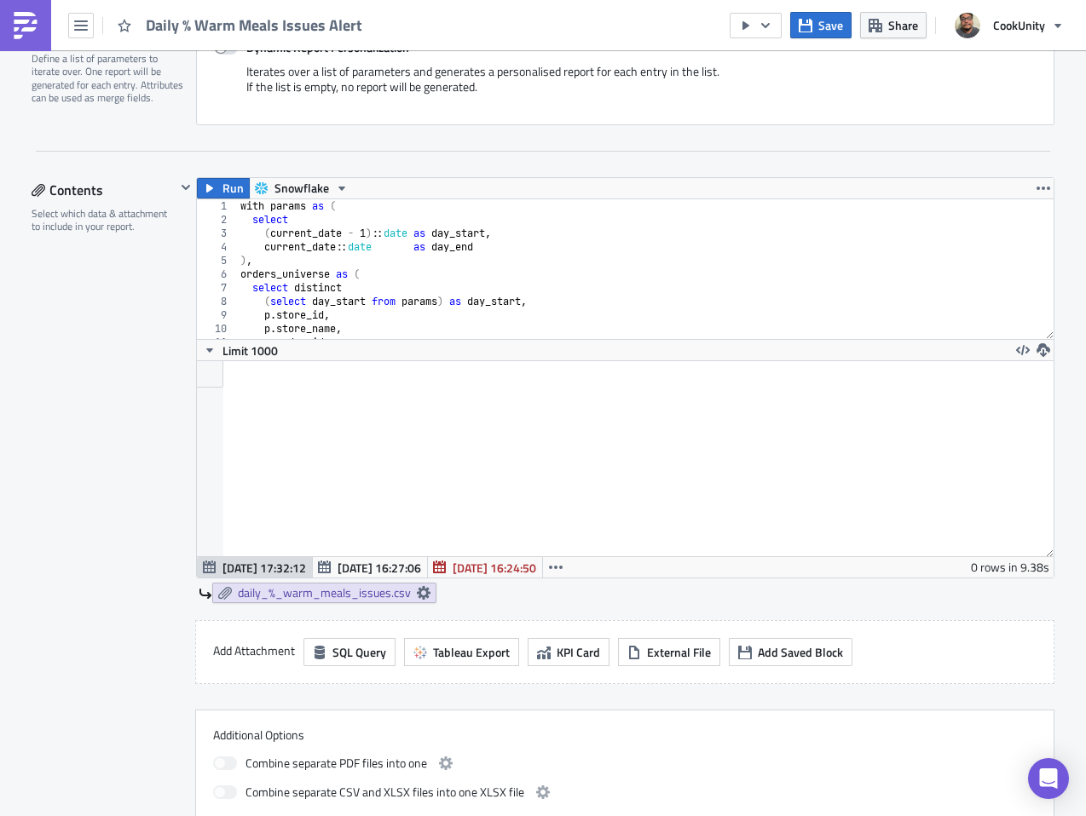
scroll to position [1838, 0]
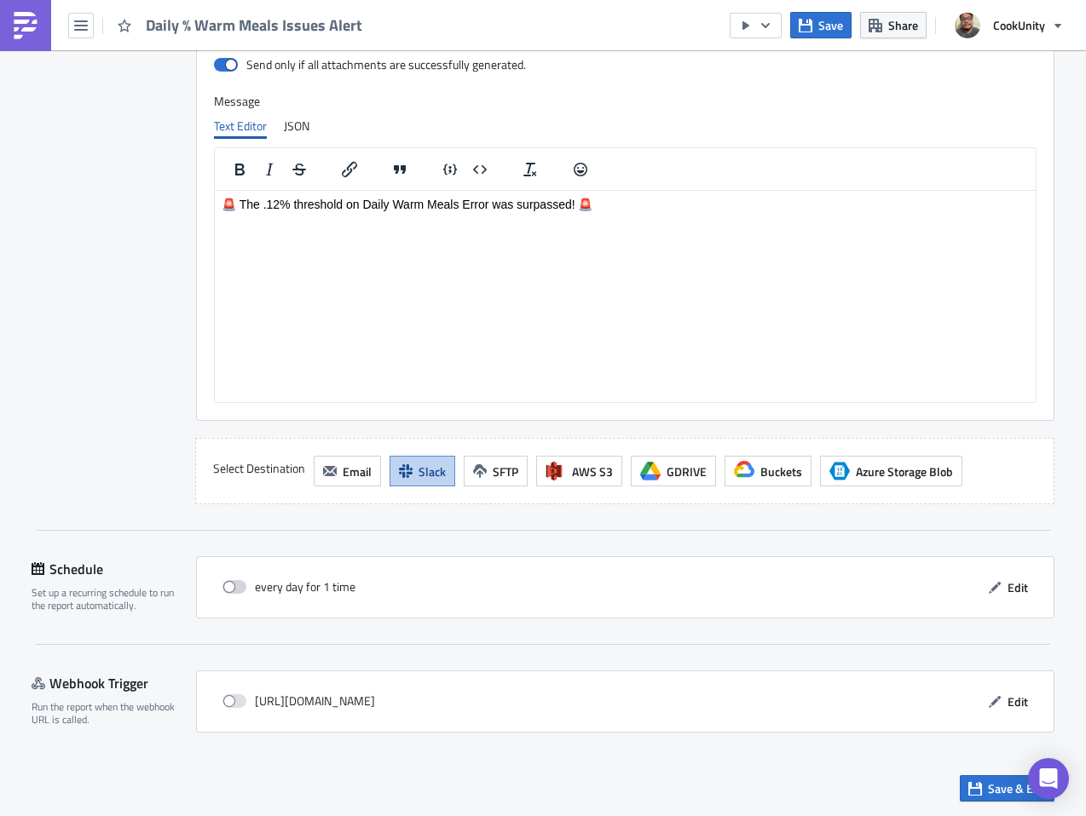
click at [233, 588] on span at bounding box center [234, 587] width 24 height 14
click at [233, 588] on input "checkbox" at bounding box center [231, 587] width 11 height 11
checkbox input "true"
click at [998, 586] on button "Edit" at bounding box center [1007, 587] width 57 height 26
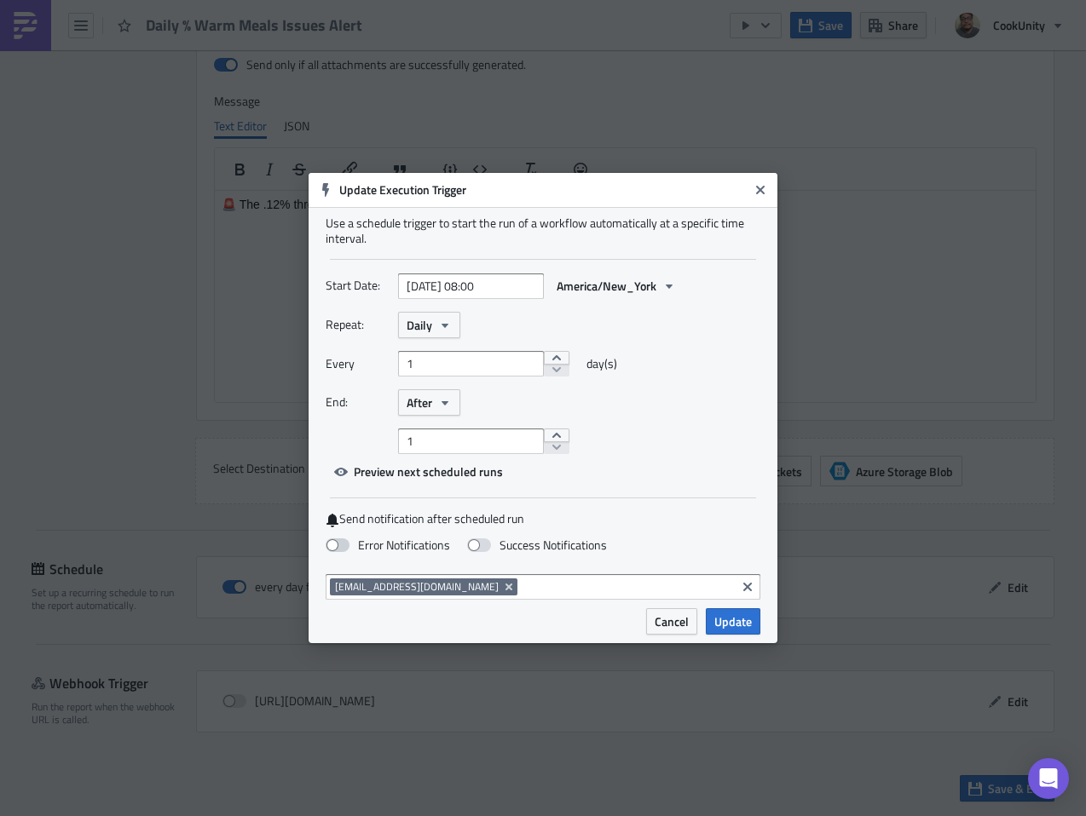
click at [337, 547] on span at bounding box center [337, 545] width 24 height 14
click at [14, 14] on input "Error Notifications" at bounding box center [8, 8] width 11 height 11
checkbox input "true"
click at [738, 620] on span "Update" at bounding box center [732, 622] width 37 height 18
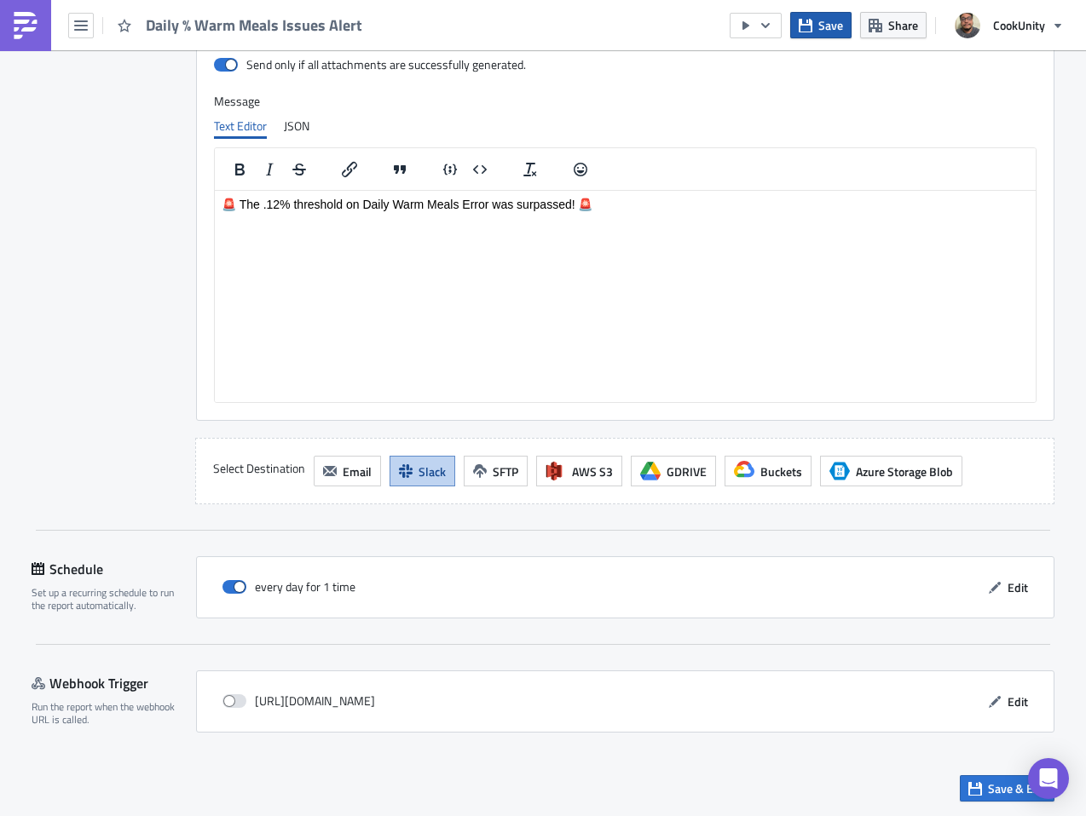
click at [832, 26] on span "Save" at bounding box center [830, 25] width 25 height 18
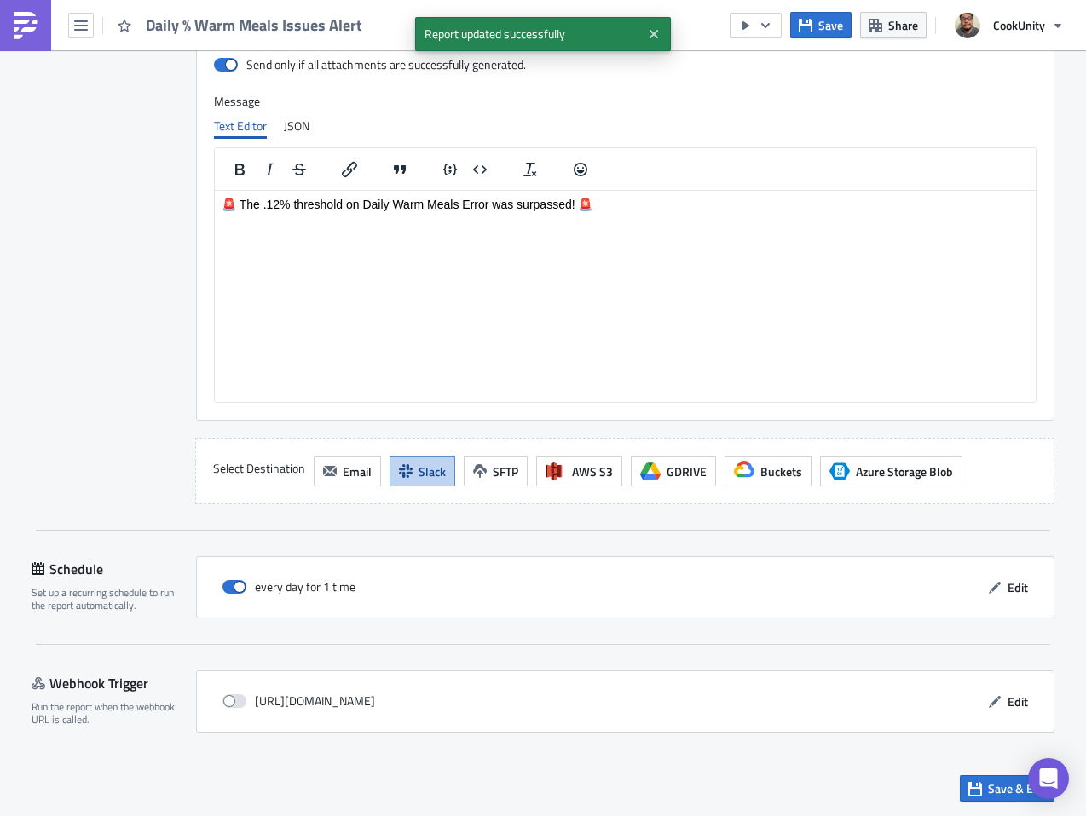
click at [190, 33] on span "Daily % Warm Meals Issues Alert" at bounding box center [255, 25] width 218 height 22
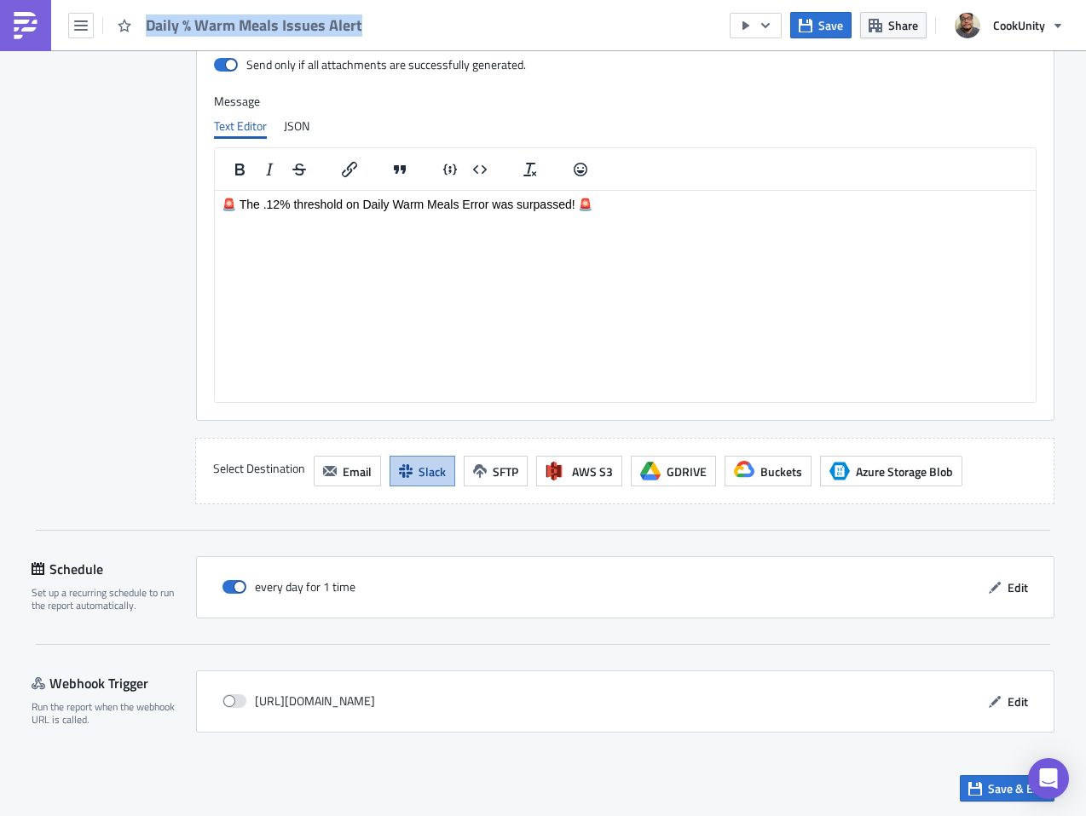
drag, startPoint x: 164, startPoint y: 26, endPoint x: 368, endPoint y: 22, distance: 204.5
click at [368, 22] on div "Daily % Warm Meals Issues Alert" at bounding box center [186, 25] width 372 height 50
copy span "Daily % Warm Meals Issues Alert"
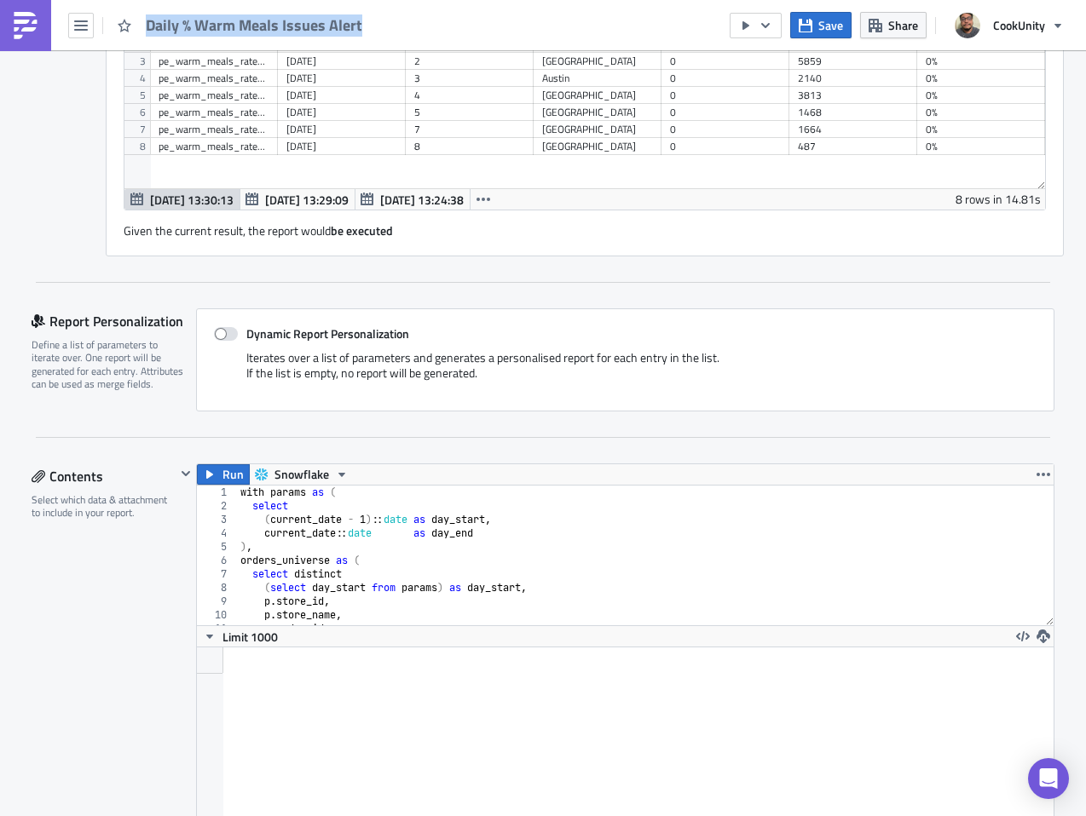
scroll to position [0, 0]
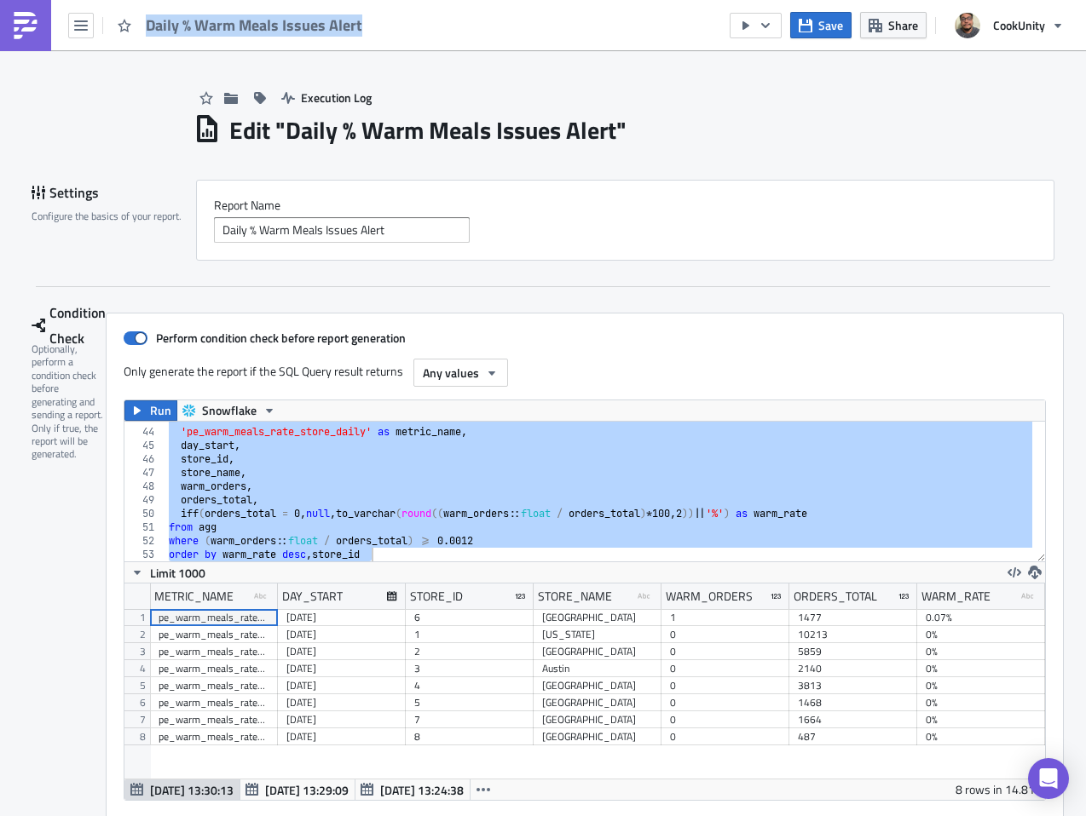
click at [37, 24] on img at bounding box center [25, 25] width 27 height 27
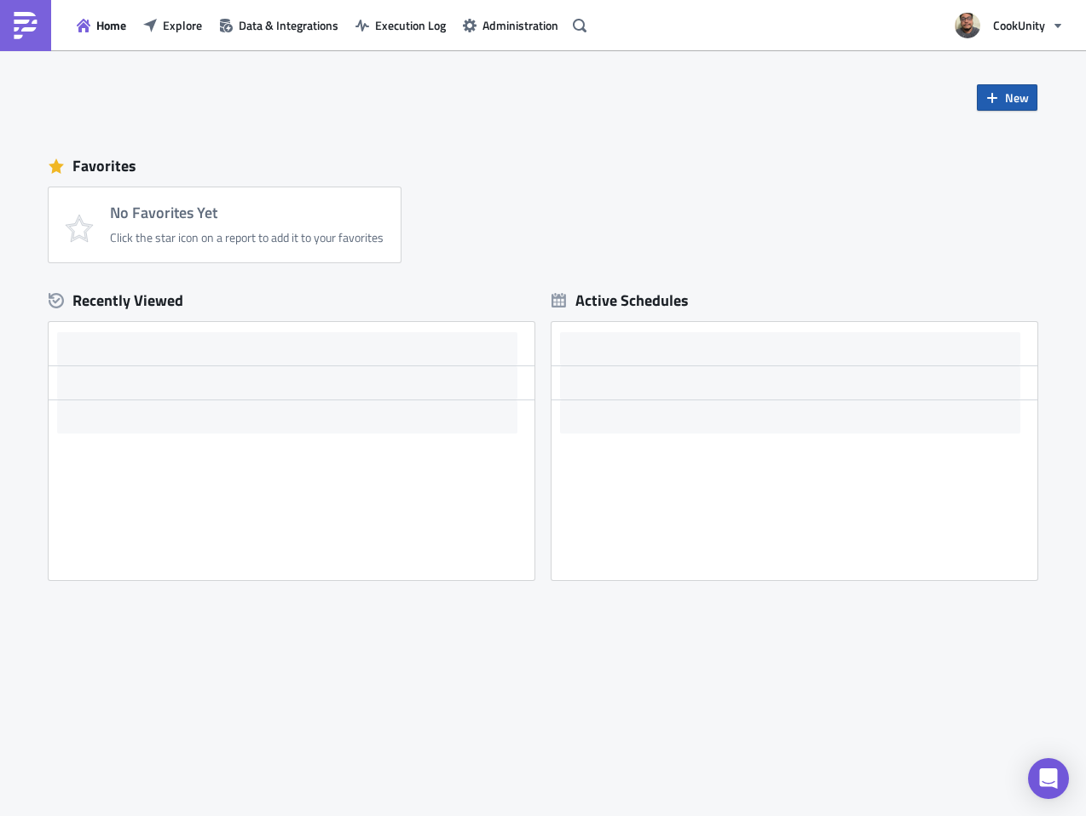
click at [1007, 84] on button "New" at bounding box center [1006, 97] width 60 height 26
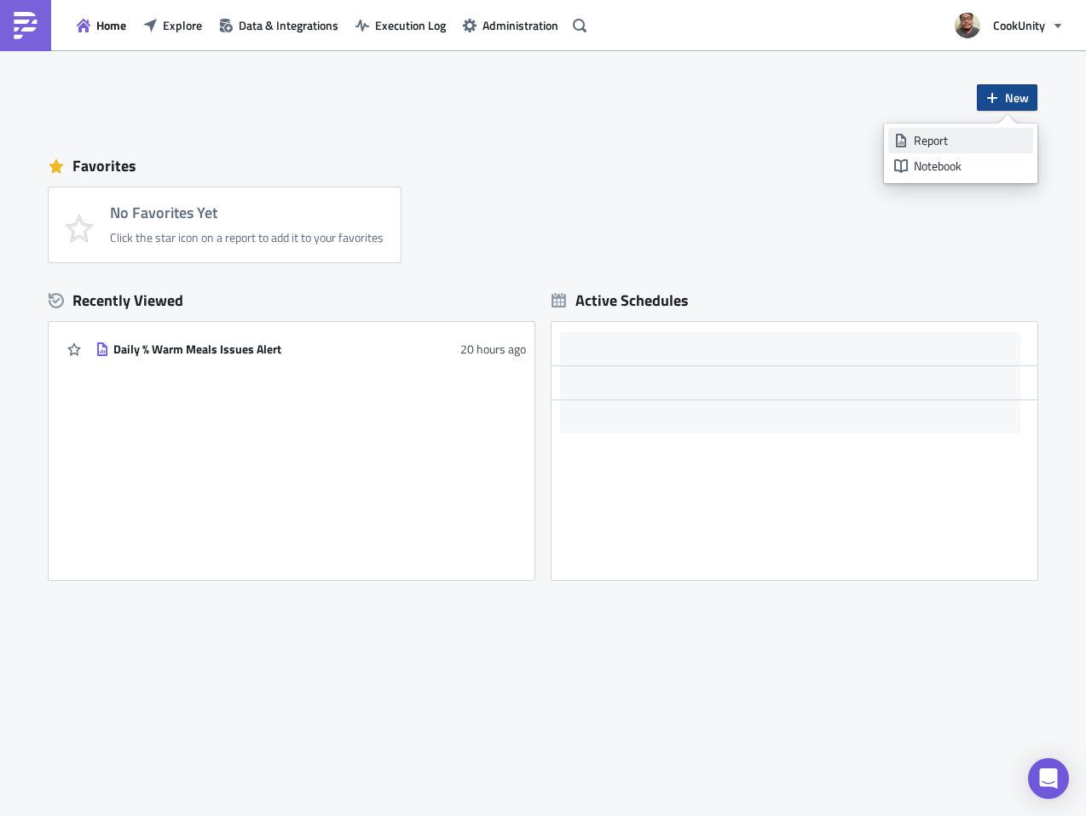
click at [924, 132] on div "Report" at bounding box center [969, 140] width 113 height 17
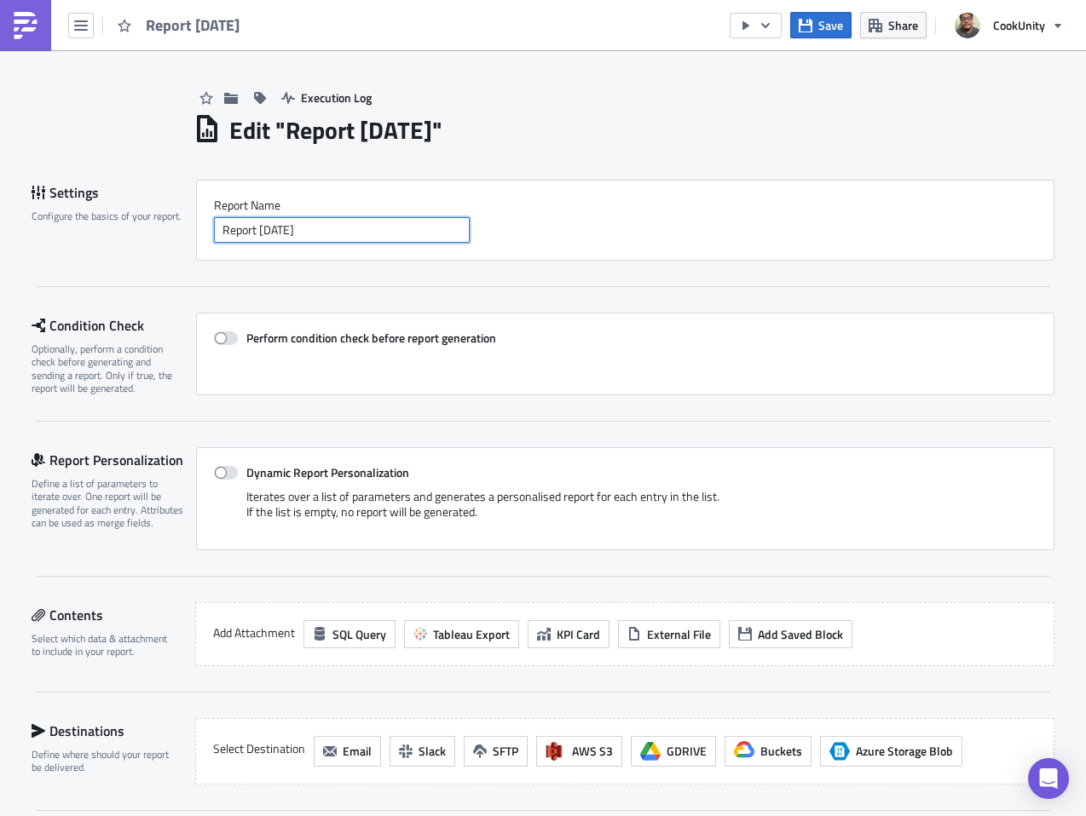
click at [366, 227] on input "Report 2025-10-07" at bounding box center [342, 230] width 256 height 26
drag, startPoint x: 364, startPoint y: 229, endPoint x: 187, endPoint y: 229, distance: 176.4
click at [187, 229] on div "Settings Configure the basics of your report. Report Nam﻿e Report 2025-10-07" at bounding box center [543, 220] width 1022 height 81
paste input "Daily % Warm Meals Issues Alert"
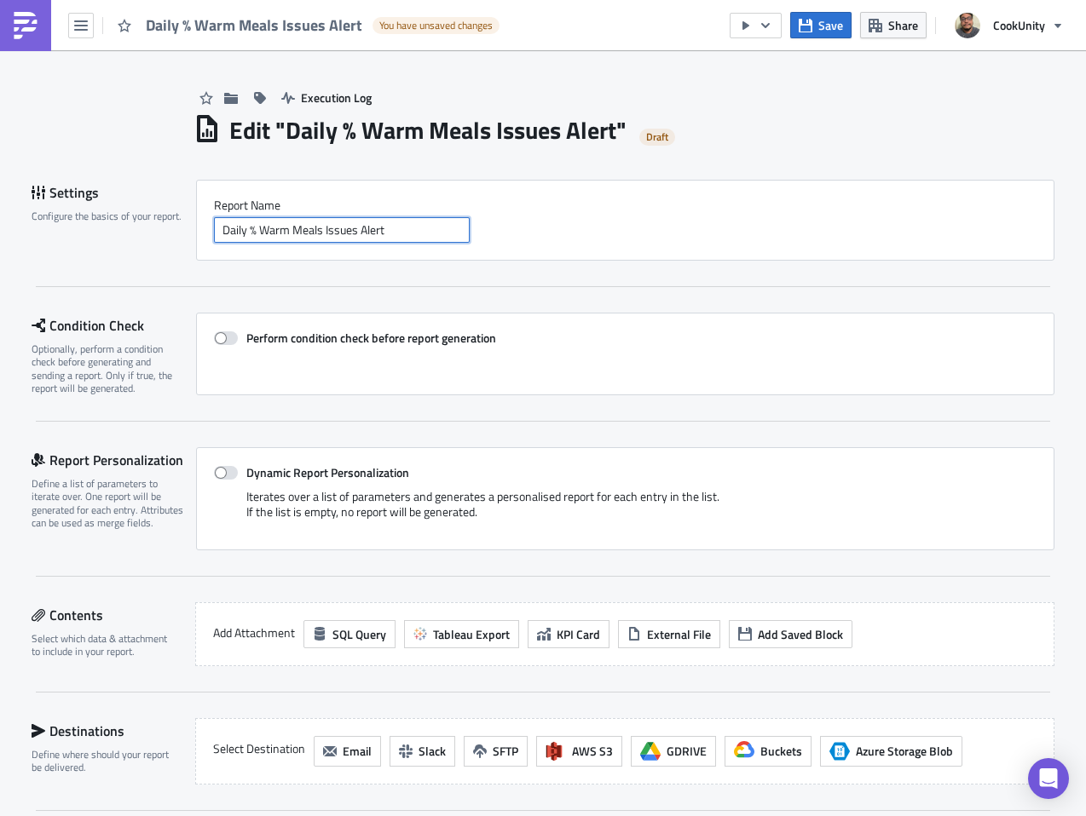
click at [228, 229] on input "Daily % Warm Meals Issues Alert" at bounding box center [342, 230] width 256 height 26
type input "Weekly % Warm Meals Issues Alert"
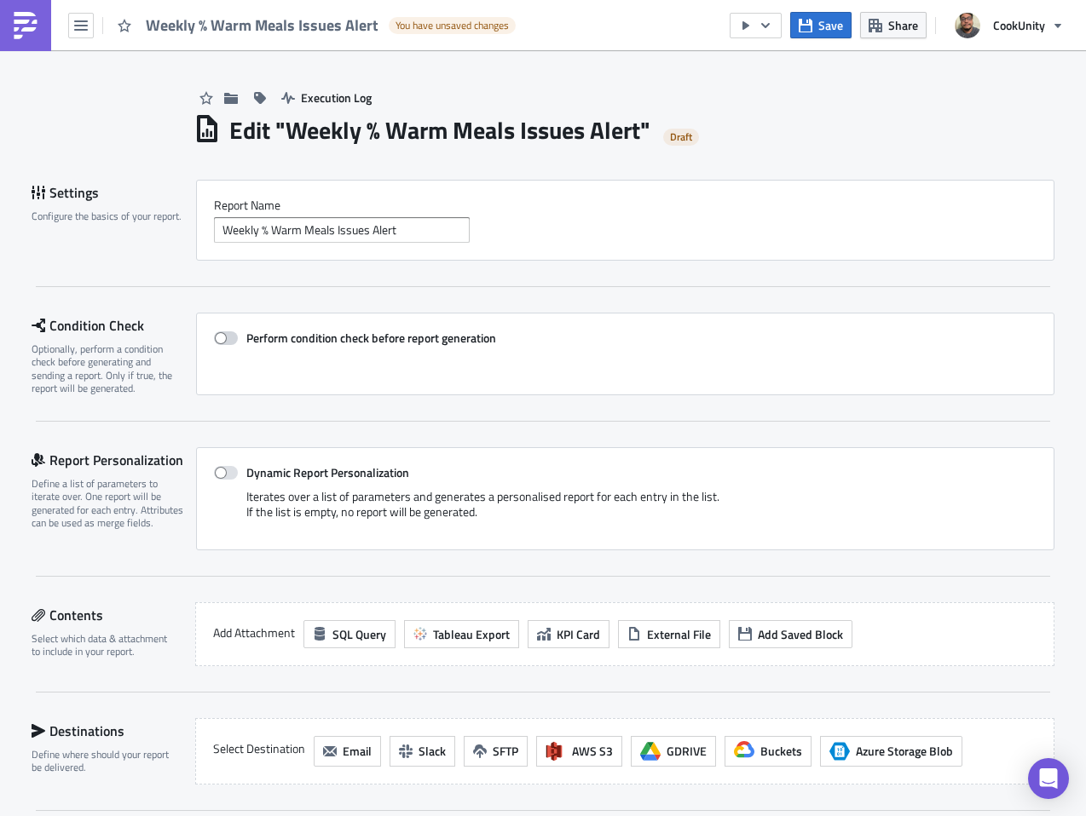
click at [222, 336] on span at bounding box center [226, 338] width 24 height 14
click at [222, 336] on input "Perform condition check before report generation" at bounding box center [222, 338] width 11 height 11
checkbox input "true"
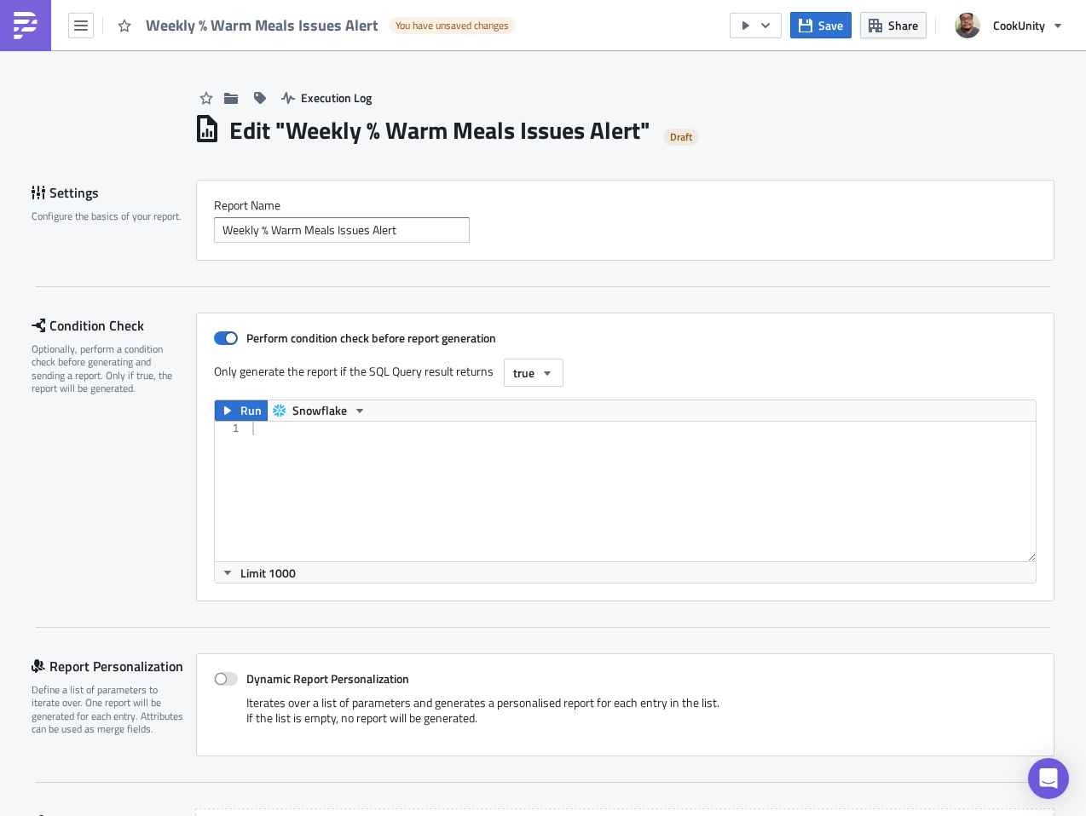
click at [335, 446] on div at bounding box center [642, 505] width 786 height 167
paste textarea "order by warm_rate desc, store_id"
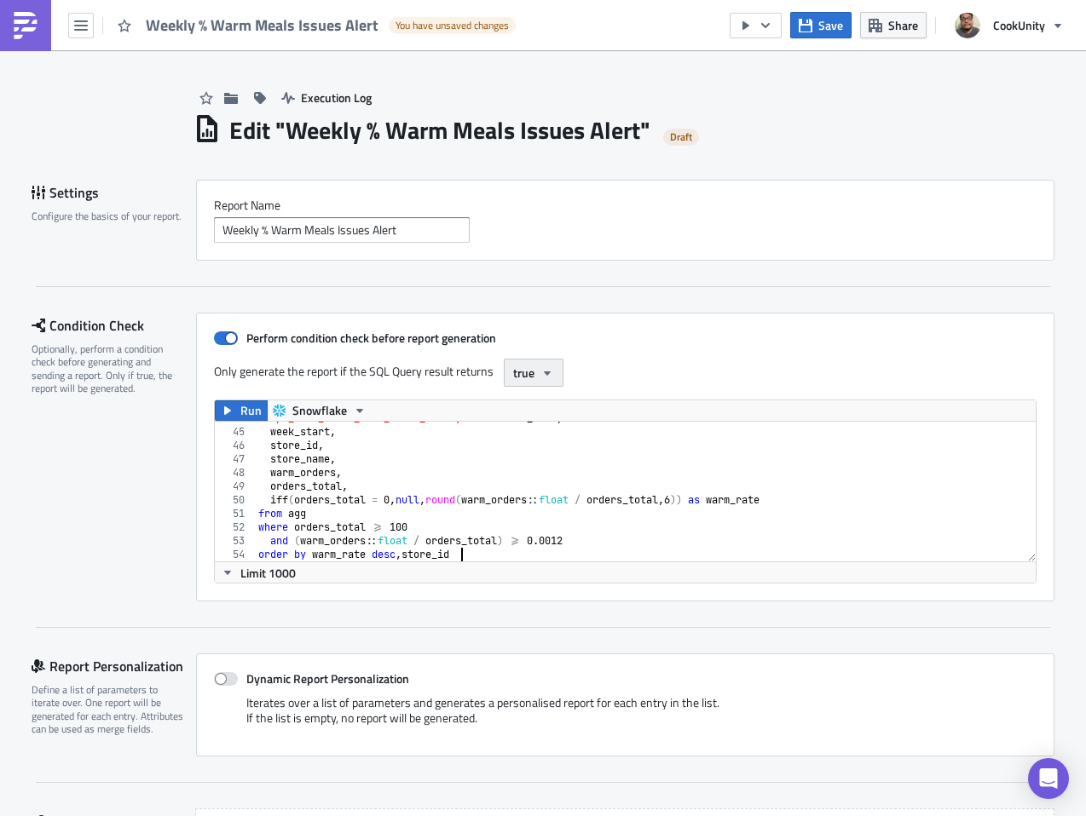
click at [521, 383] on button "true" at bounding box center [534, 373] width 60 height 28
click at [516, 455] on div "Any values" at bounding box center [578, 454] width 141 height 17
click at [241, 416] on span "Run" at bounding box center [250, 410] width 21 height 20
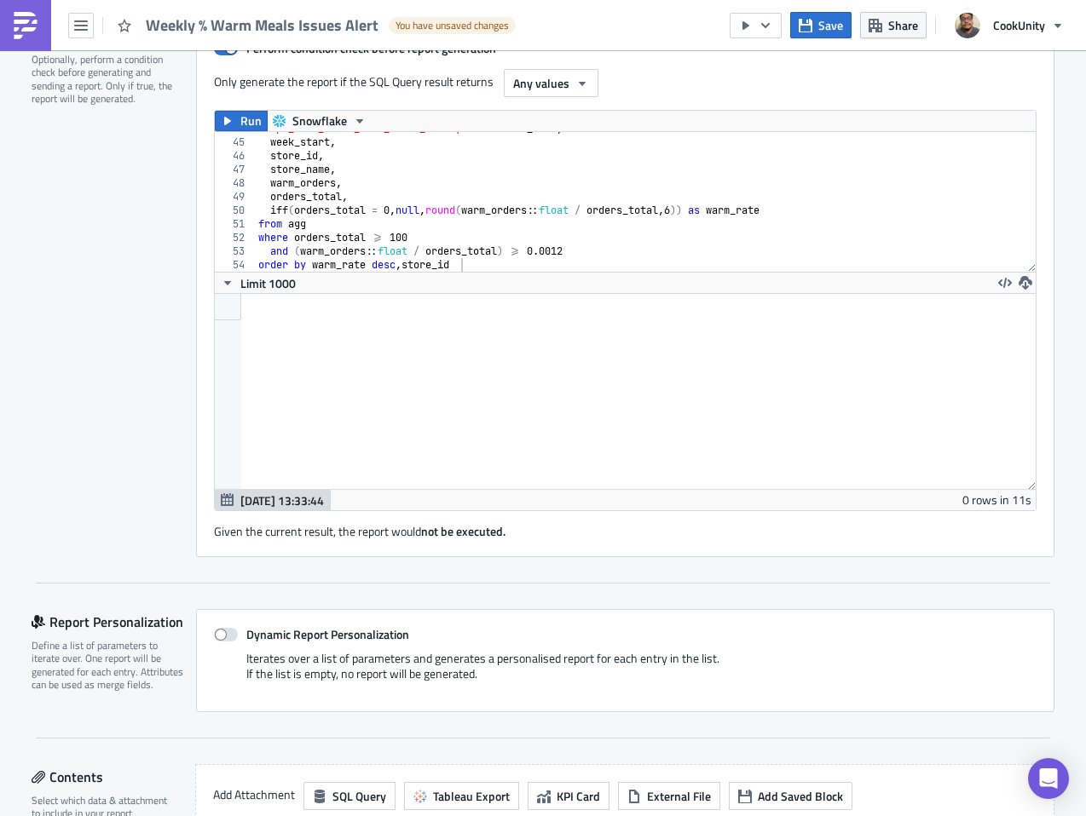
scroll to position [195, 821]
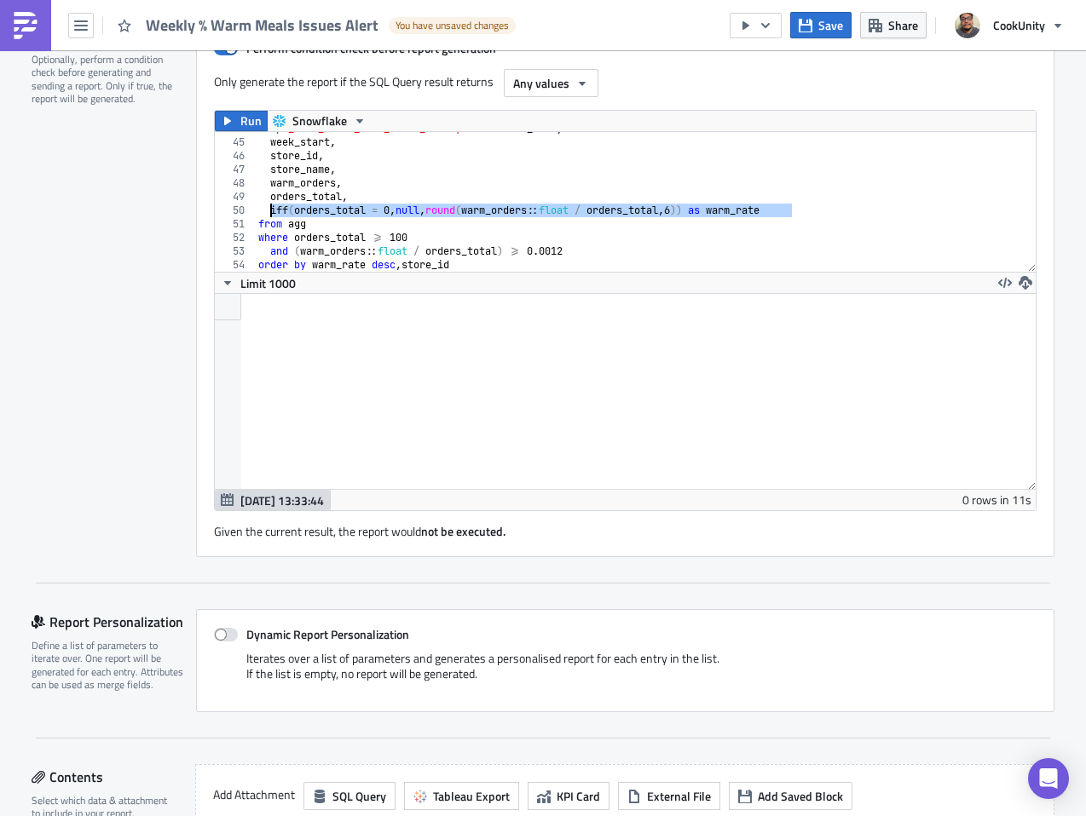
drag, startPoint x: 803, startPoint y: 210, endPoint x: 265, endPoint y: 210, distance: 538.5
click at [265, 210] on div "'pe_warm_meals_rate_store_weekly' as metric_name , week_start , store_id , stor…" at bounding box center [639, 205] width 768 height 167
paste textarea "to_varchar(round((warm_orders::float / orders_total) * 100, 2)) || '%'"
type textarea "iff(orders_total = 0, null, to_varchar(round((warm_orders::float / orders_total…"
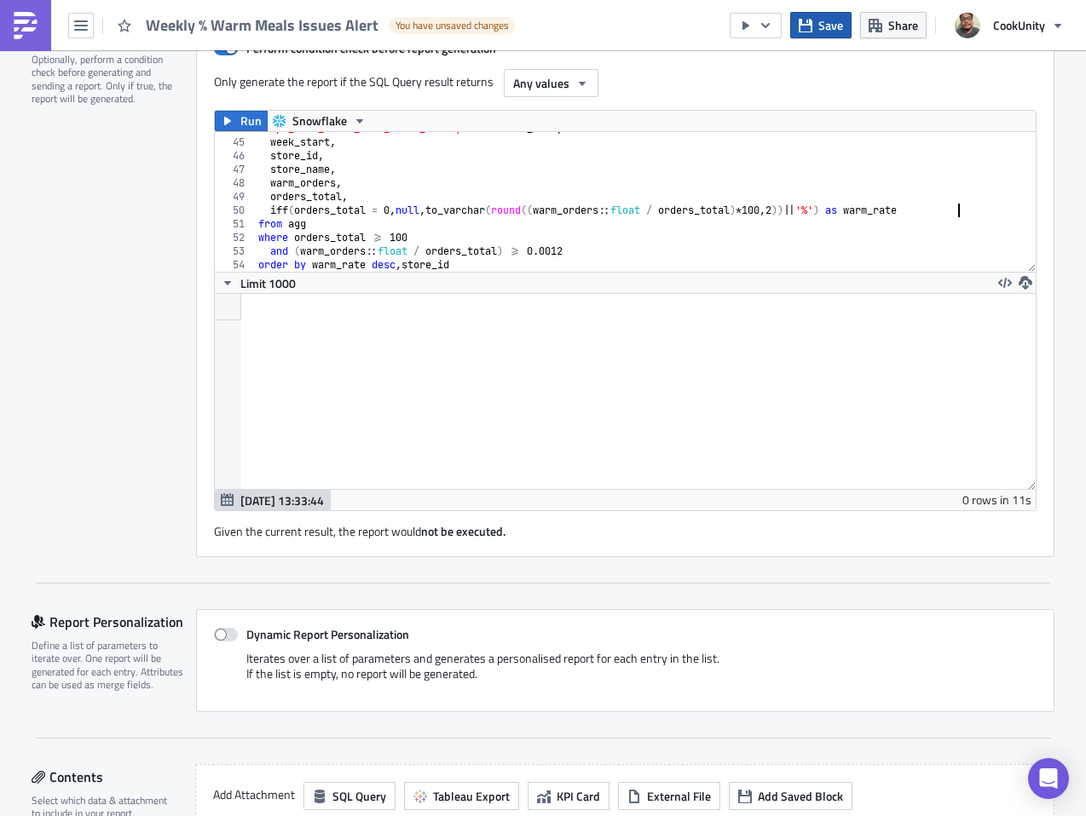
click at [824, 17] on span "Save" at bounding box center [830, 25] width 25 height 18
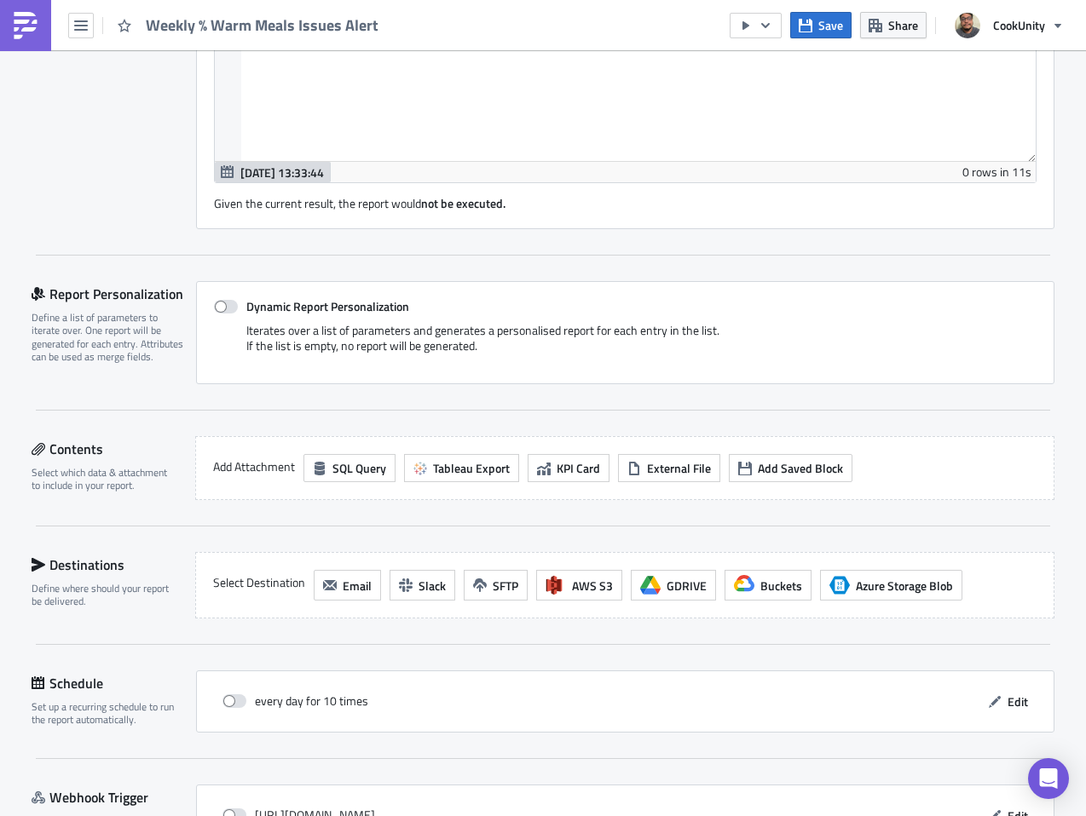
scroll to position [606, 0]
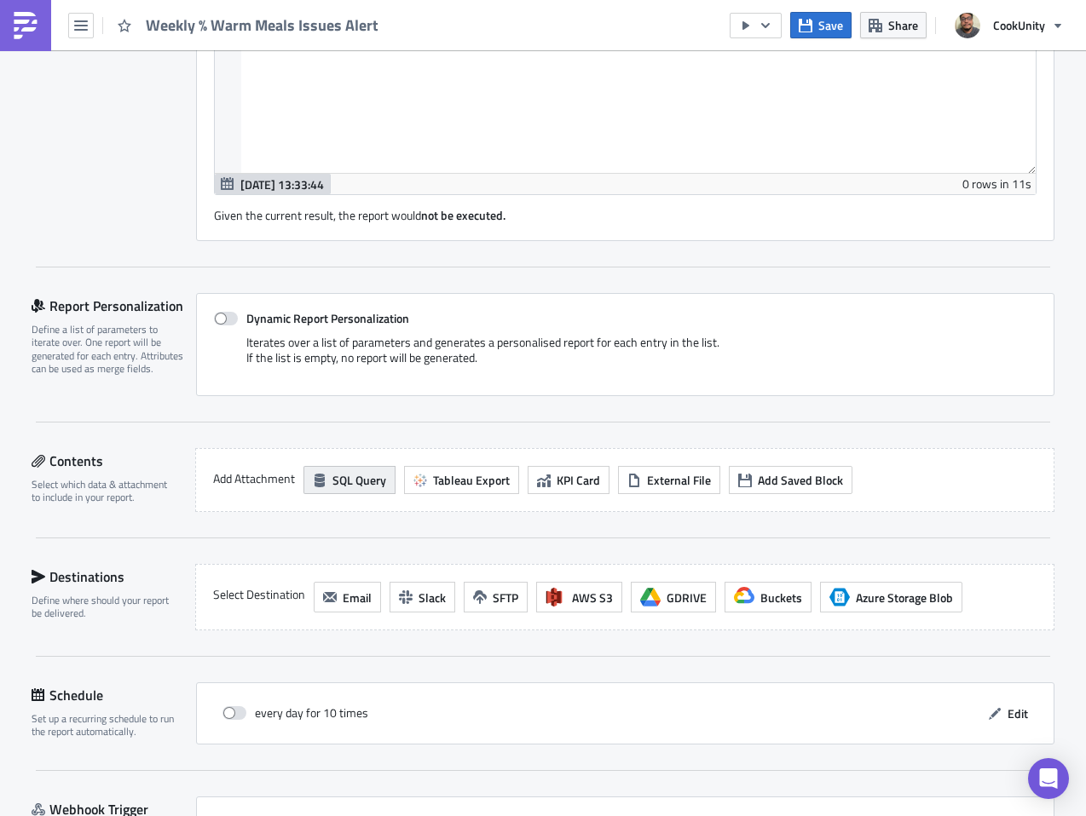
click at [342, 479] on span "SQL Query" at bounding box center [359, 480] width 54 height 18
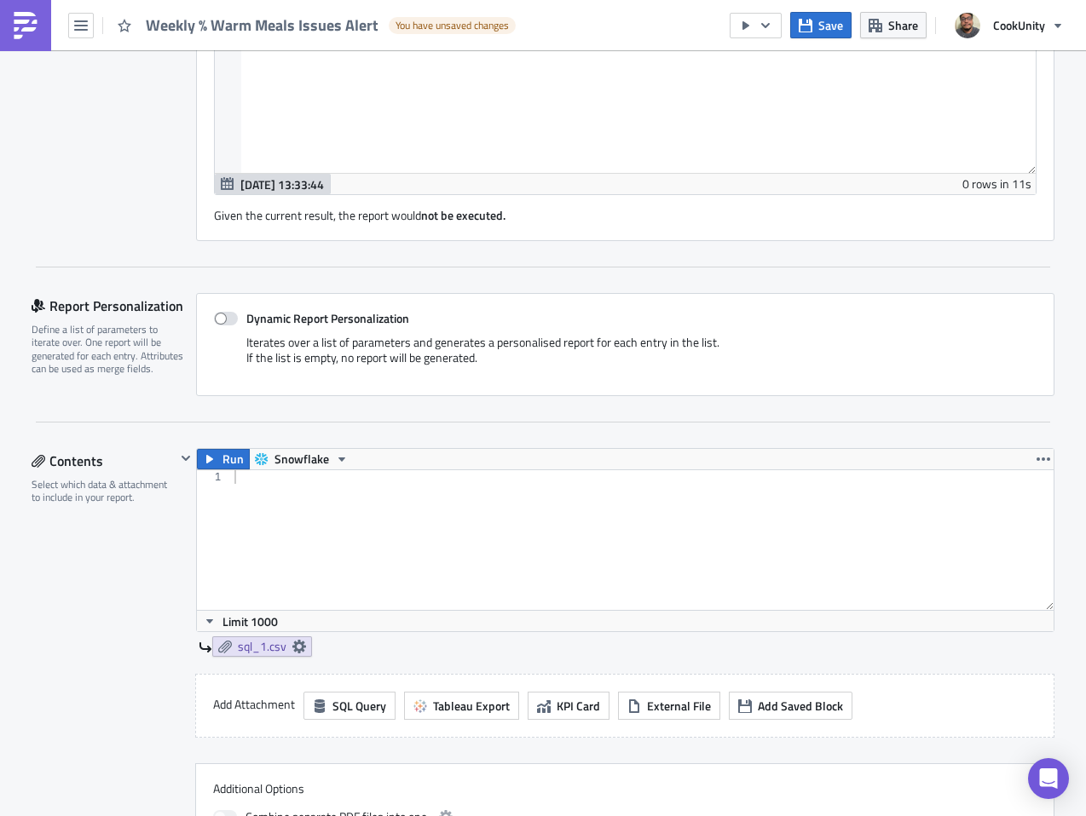
click at [360, 498] on div at bounding box center [642, 553] width 822 height 167
paste textarea "iff(orders_total = 0, null, to_varchar(round((warm_orders::float / orders_total…"
type textarea "iff(orders_total = 0, null, to_varchar(round((warm_orders::float / orders_total…"
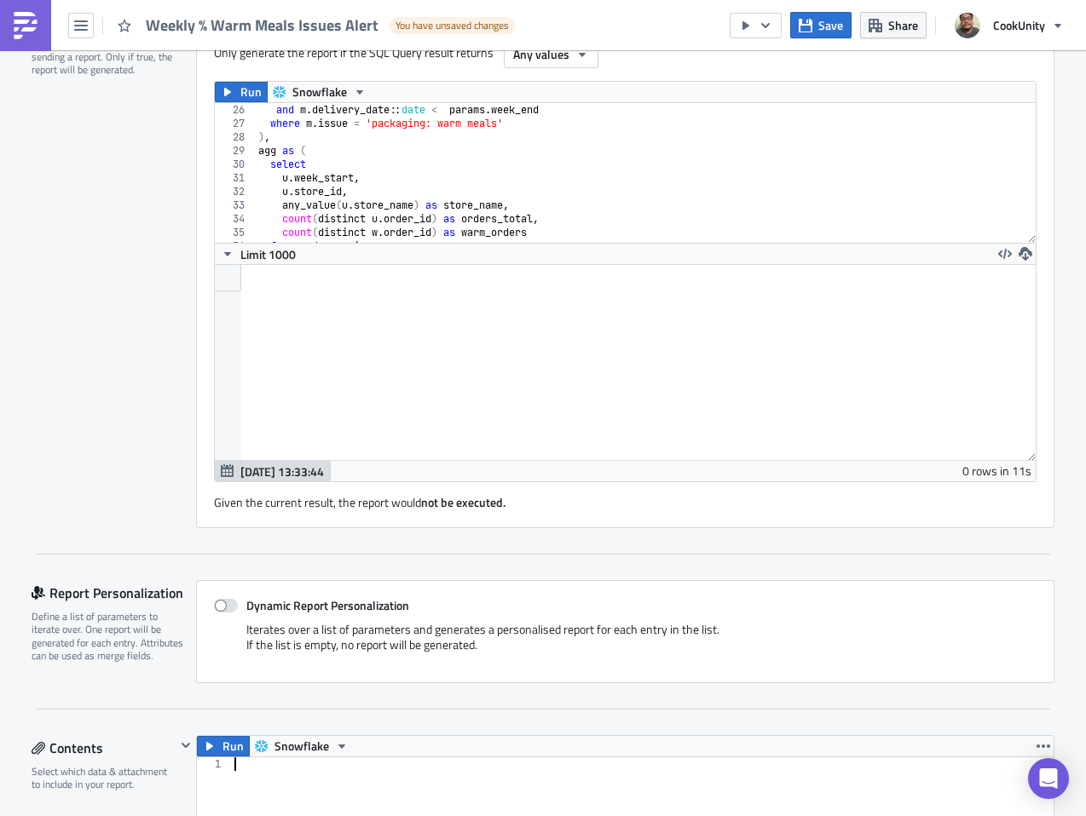
scroll to position [341, 0]
click at [527, 201] on div "and m . delivery_date :: date < params . week_end where m . issue = 'packaging:…" at bounding box center [639, 186] width 768 height 167
type textarea "and (warm_orders::float / orders_total) >= 0.0012 order by warm_rate desc, stor…"
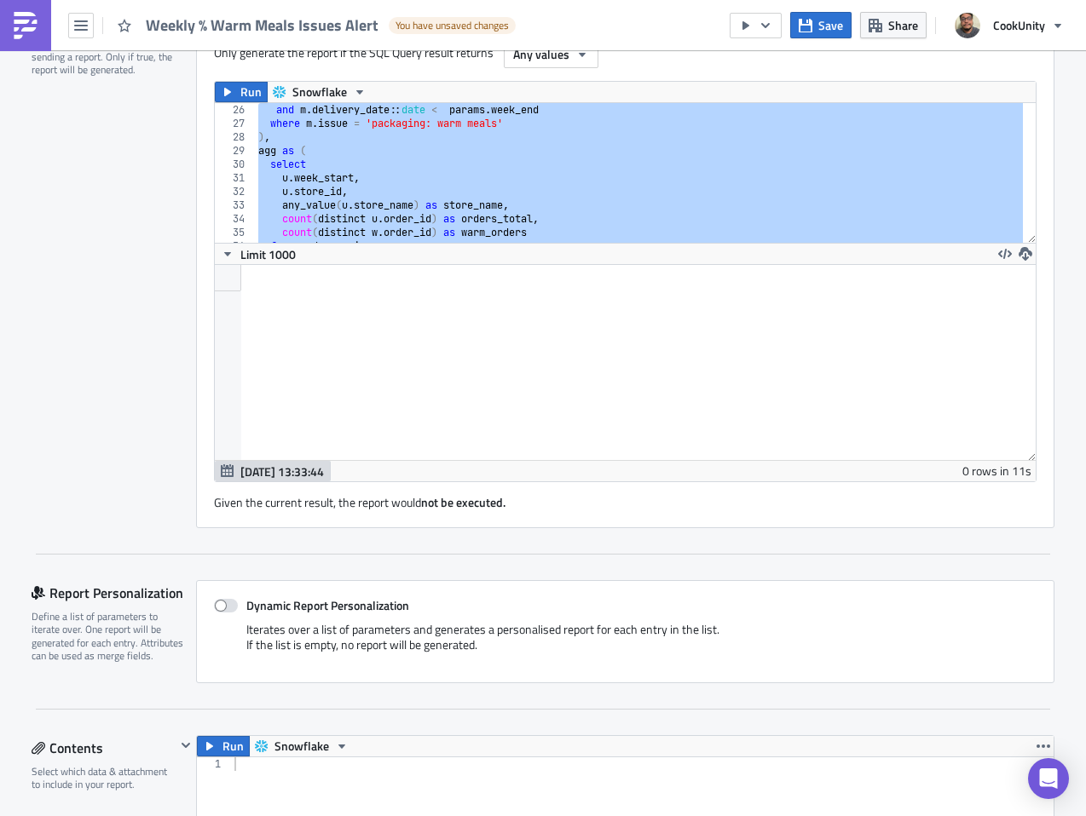
paste textarea "order by warm_rate desc, store_id"
type textarea "order by warm_rate desc, store_id"
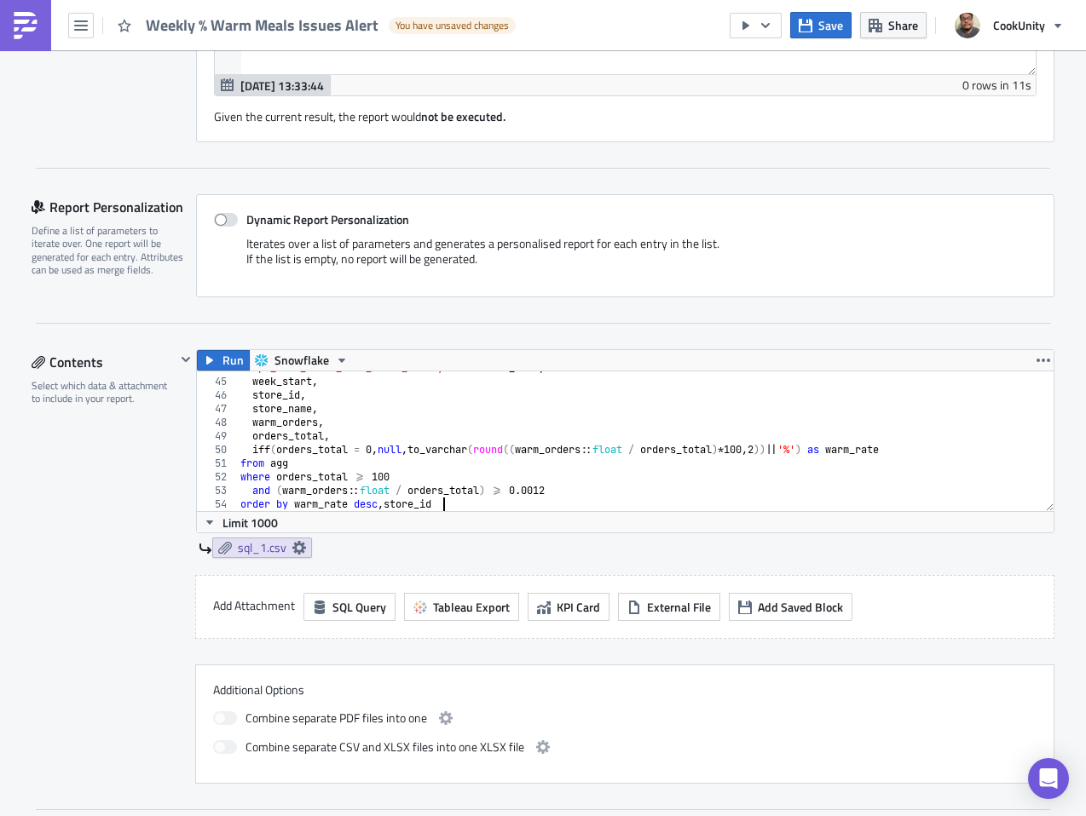
scroll to position [835, 0]
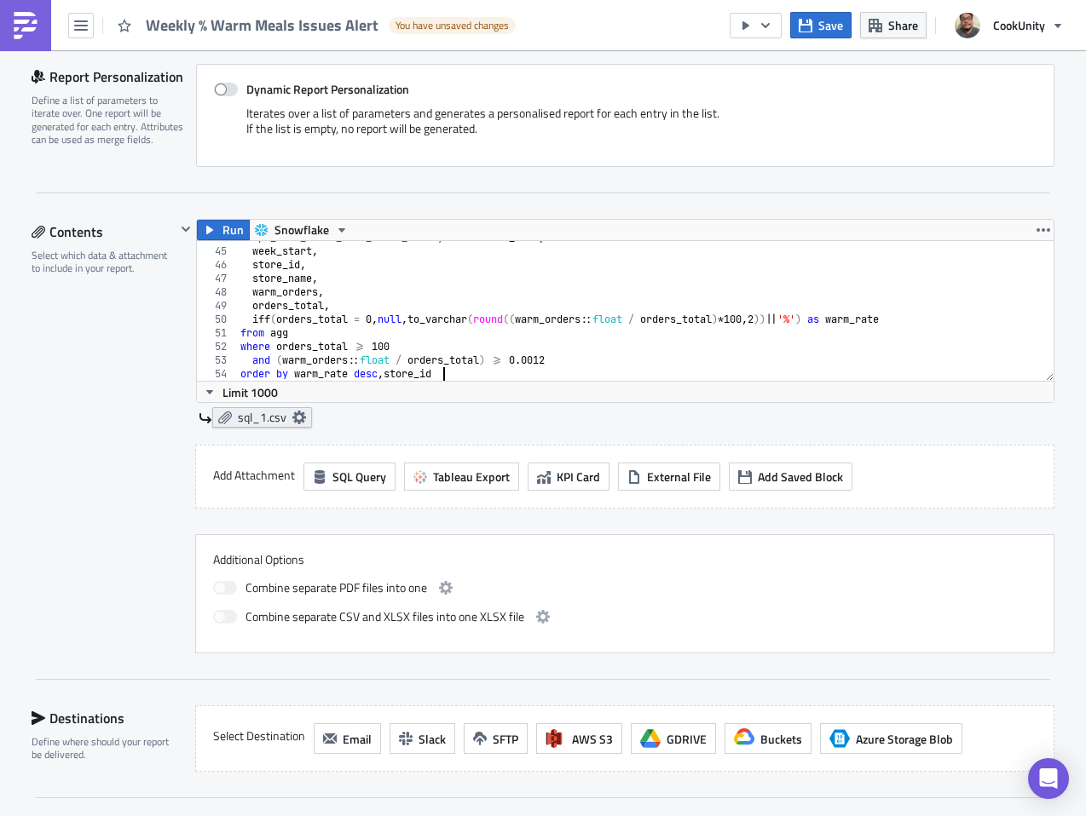
click at [238, 421] on span "sql_1.csv" at bounding box center [262, 417] width 49 height 15
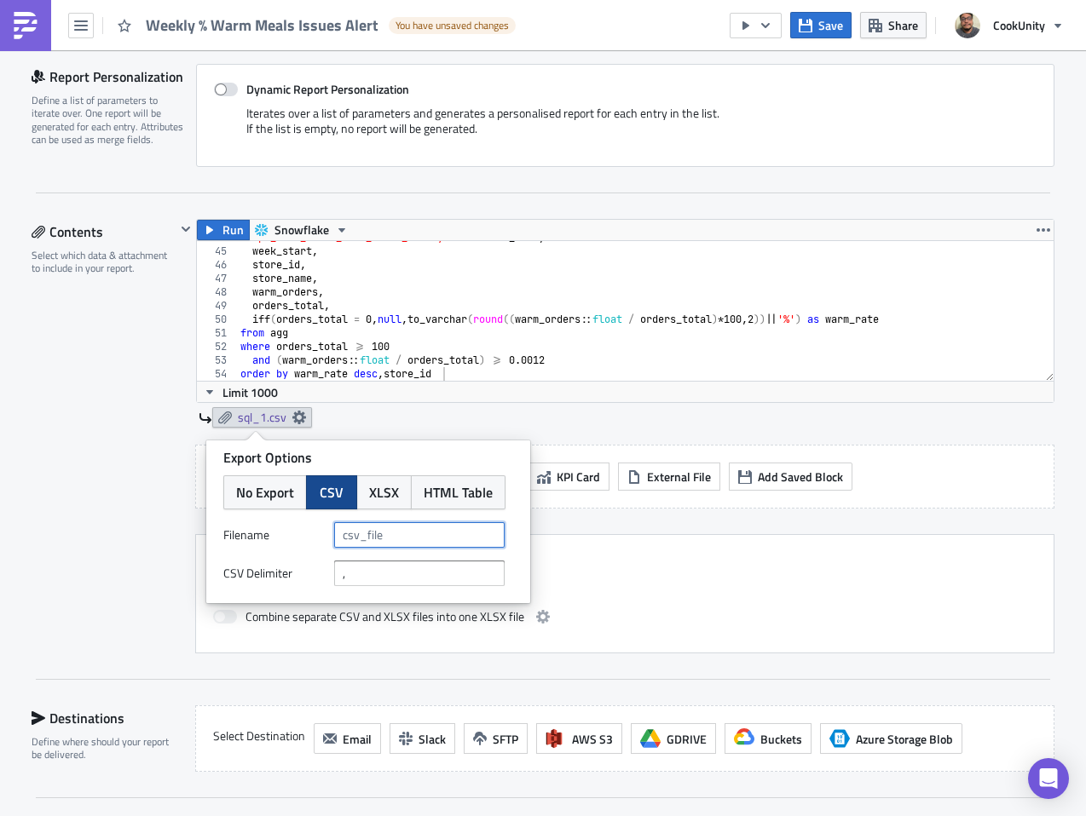
click at [403, 536] on input "text" at bounding box center [419, 535] width 170 height 26
paste input "daily_%_warm_meals_issues"
click at [367, 535] on input "daily_%_warm_meals_issues" at bounding box center [419, 535] width 170 height 26
type input "weekly_%_warm_meals_issues"
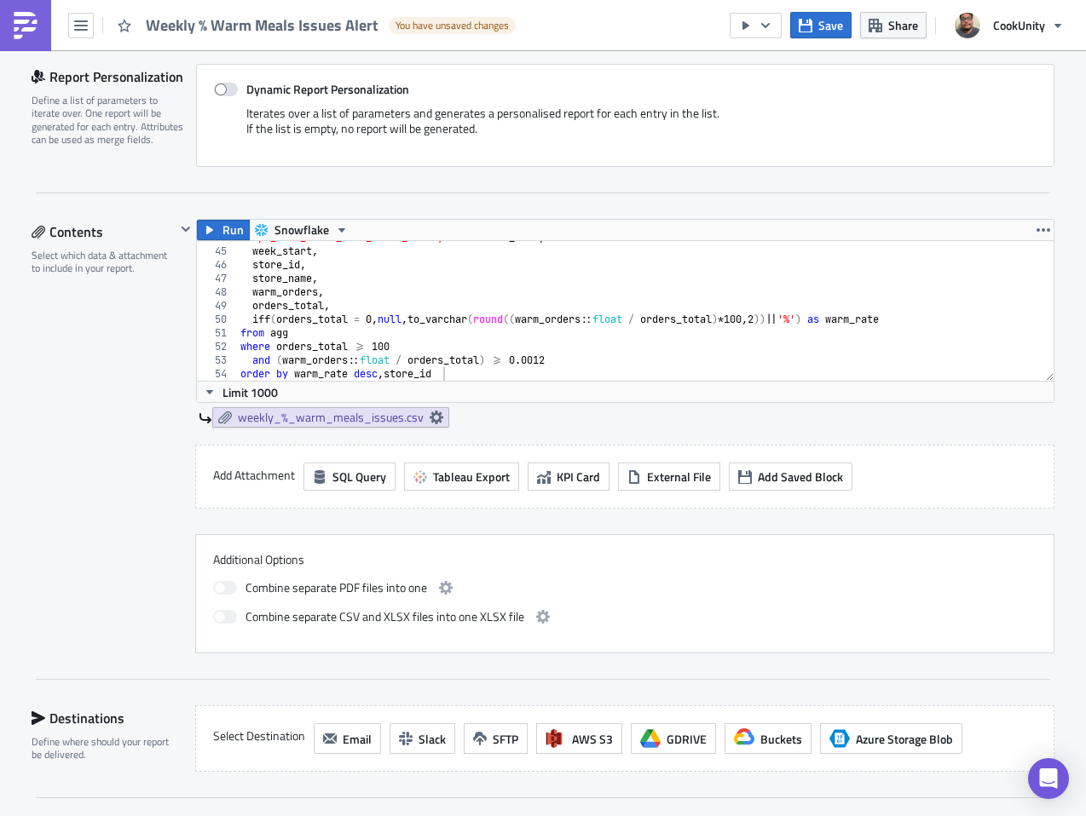
click at [130, 476] on div "Contents Select which data & attachment to include in your report." at bounding box center [104, 436] width 144 height 435
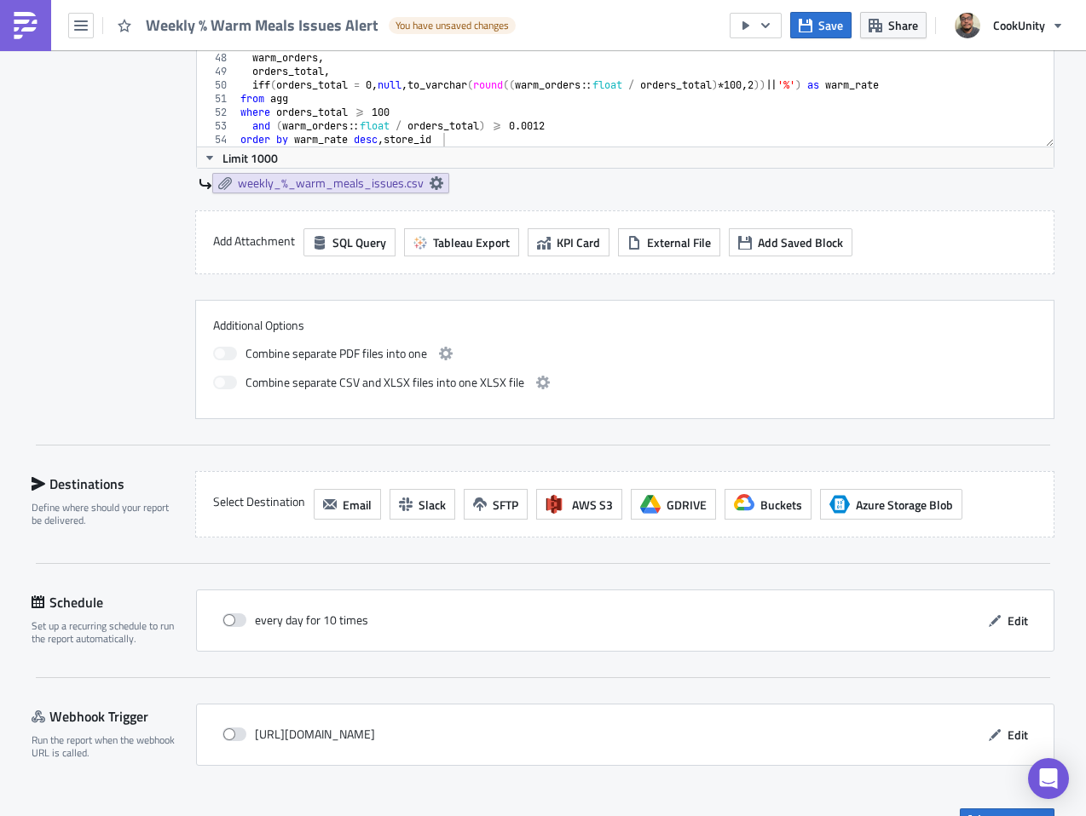
scroll to position [1103, 0]
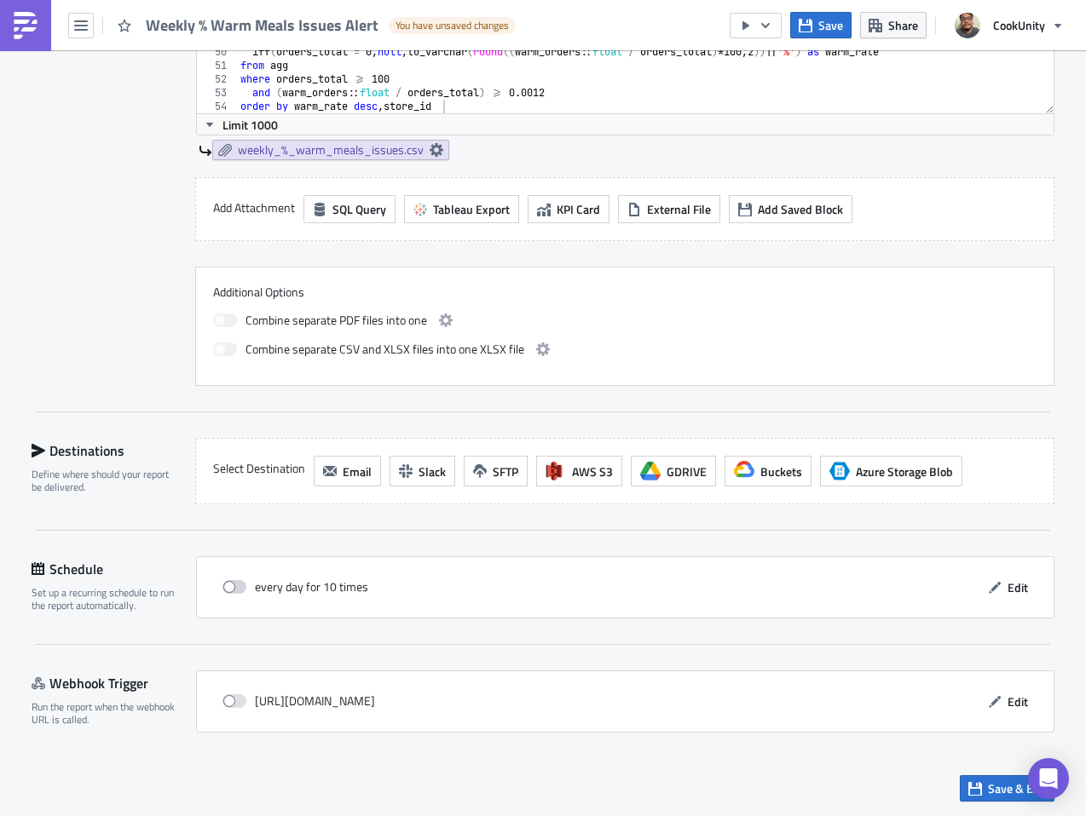
click at [237, 585] on span at bounding box center [234, 587] width 24 height 14
click at [237, 585] on input "checkbox" at bounding box center [231, 587] width 11 height 11
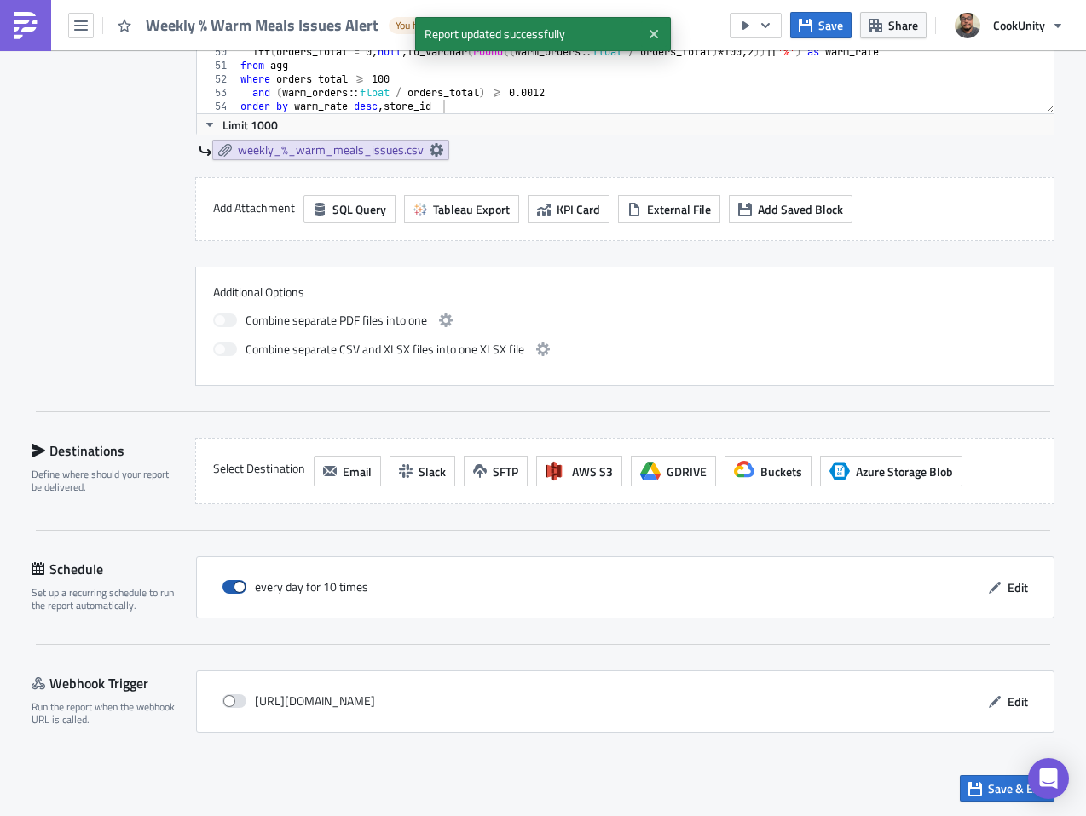
click at [237, 585] on span at bounding box center [234, 587] width 24 height 14
click at [237, 585] on input "checkbox" at bounding box center [231, 587] width 11 height 11
click at [237, 585] on span at bounding box center [234, 587] width 24 height 14
click at [237, 585] on input "checkbox" at bounding box center [231, 587] width 11 height 11
checkbox input "true"
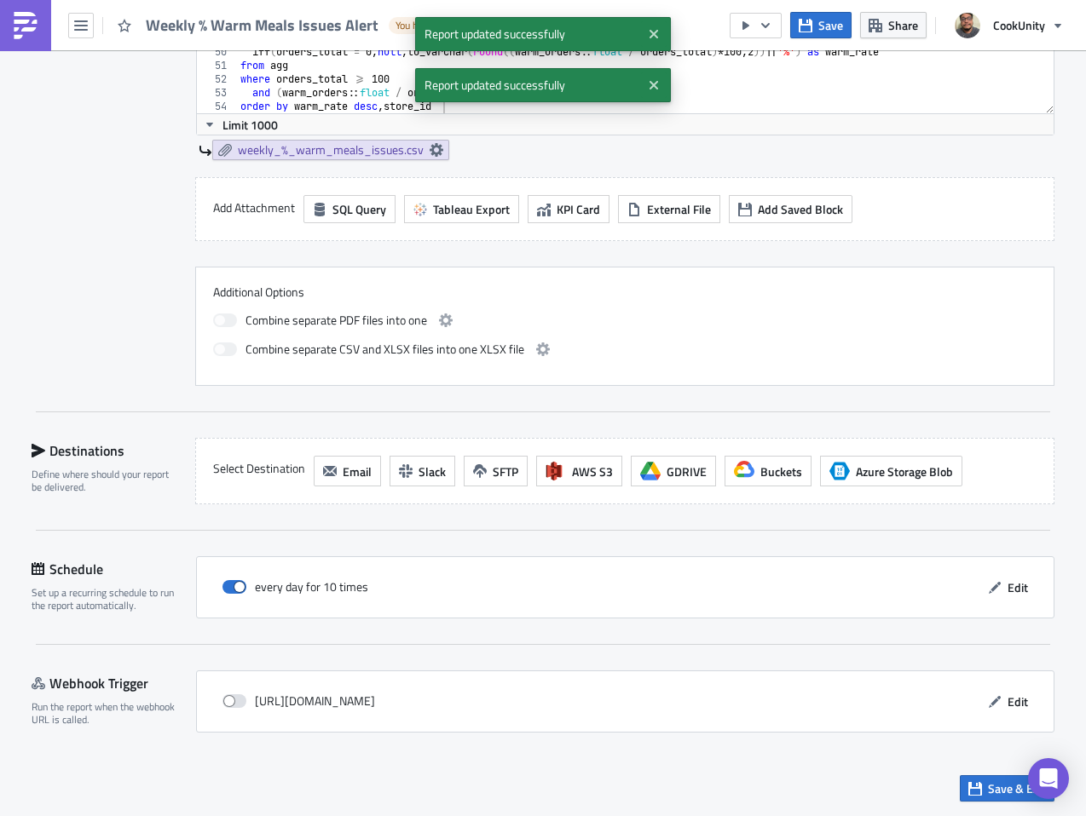
click at [1035, 588] on div "every day for 10 times Edit" at bounding box center [625, 587] width 858 height 62
click at [1011, 588] on span "Edit" at bounding box center [1017, 588] width 20 height 18
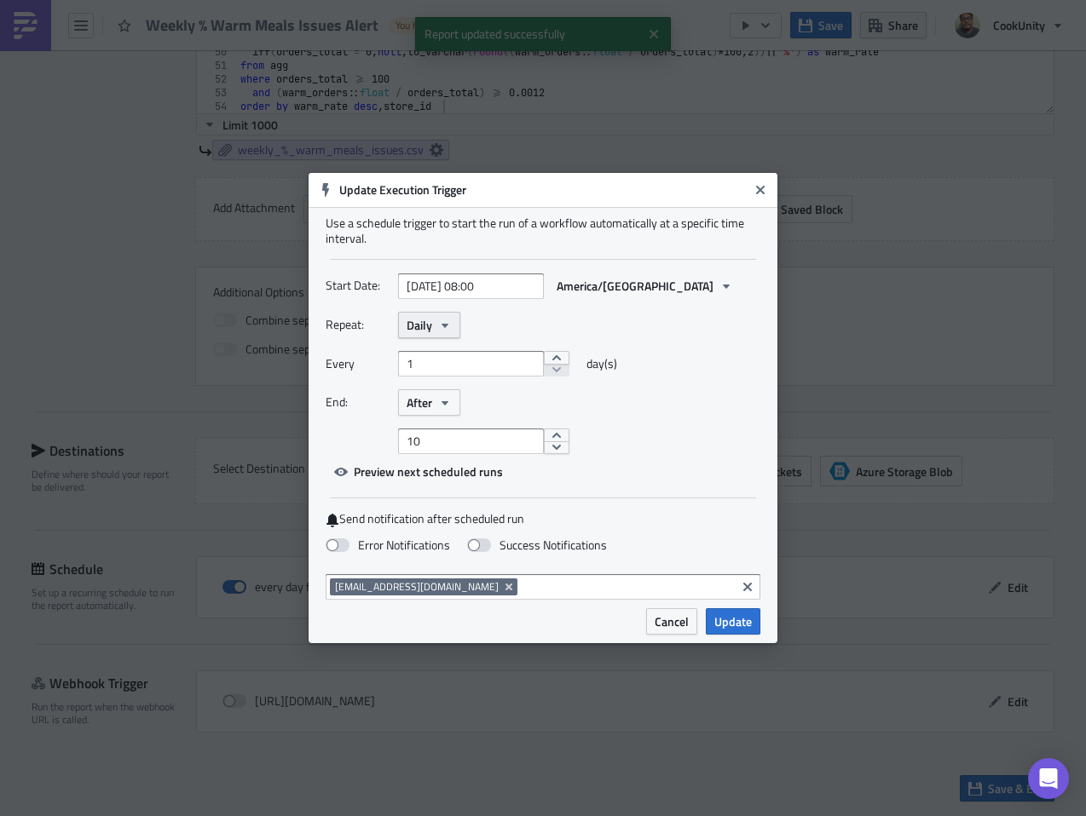
click at [428, 316] on span "Daily" at bounding box center [419, 325] width 26 height 18
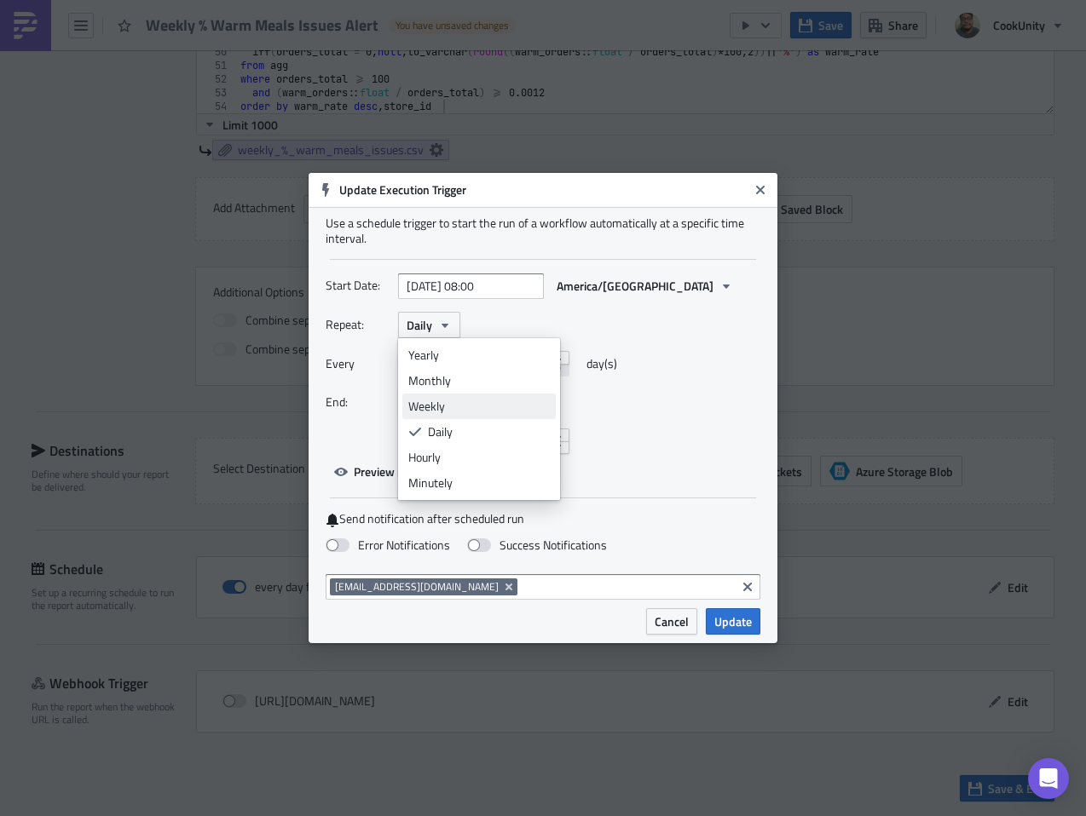
click at [452, 398] on div "Weekly" at bounding box center [478, 406] width 141 height 17
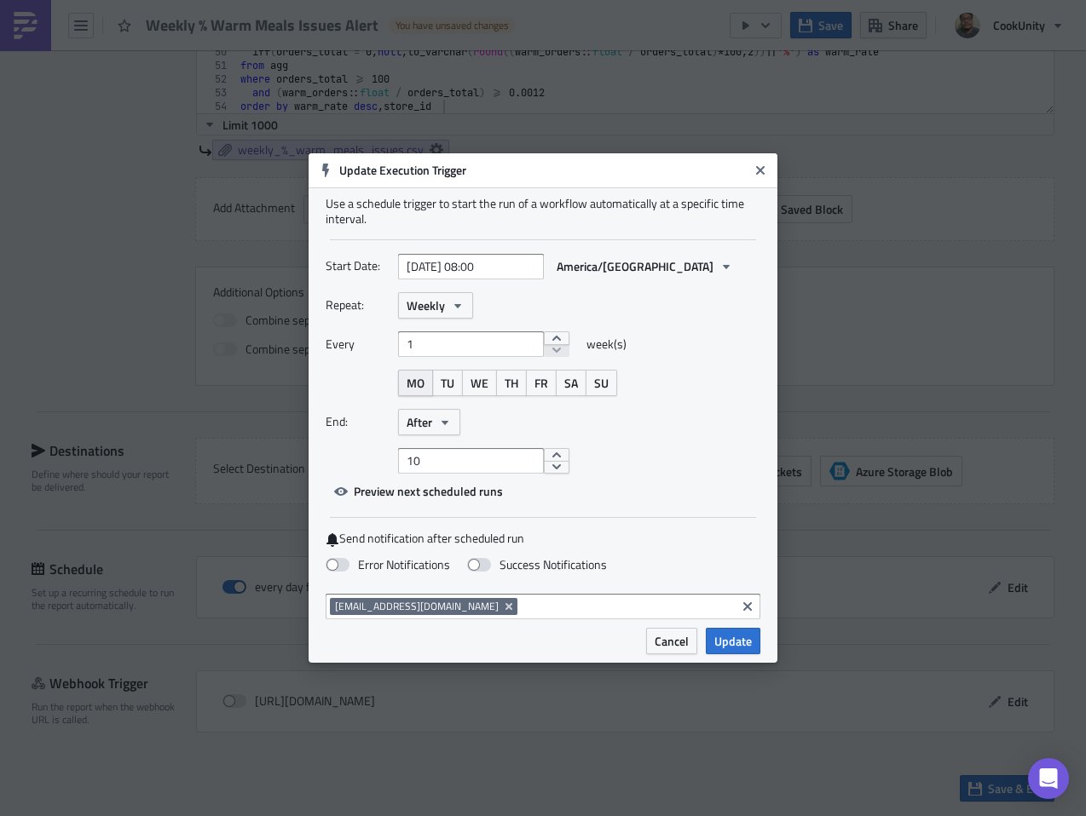
click at [425, 386] on button "MO" at bounding box center [415, 383] width 35 height 26
click at [442, 458] on input "10" at bounding box center [471, 461] width 146 height 26
type input "1"
click at [356, 562] on label "Error Notifications" at bounding box center [387, 564] width 124 height 15
click at [14, 14] on input "Error Notifications" at bounding box center [8, 8] width 11 height 11
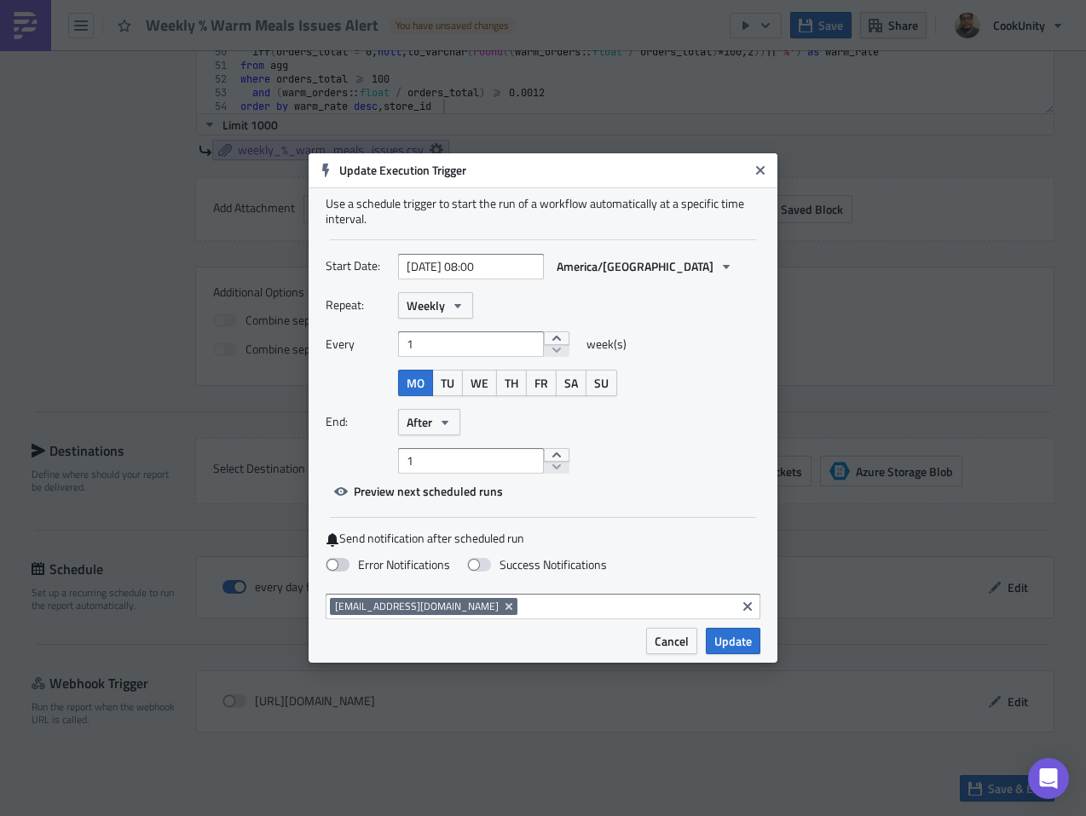
checkbox input "true"
click at [732, 636] on span "Update" at bounding box center [732, 641] width 37 height 18
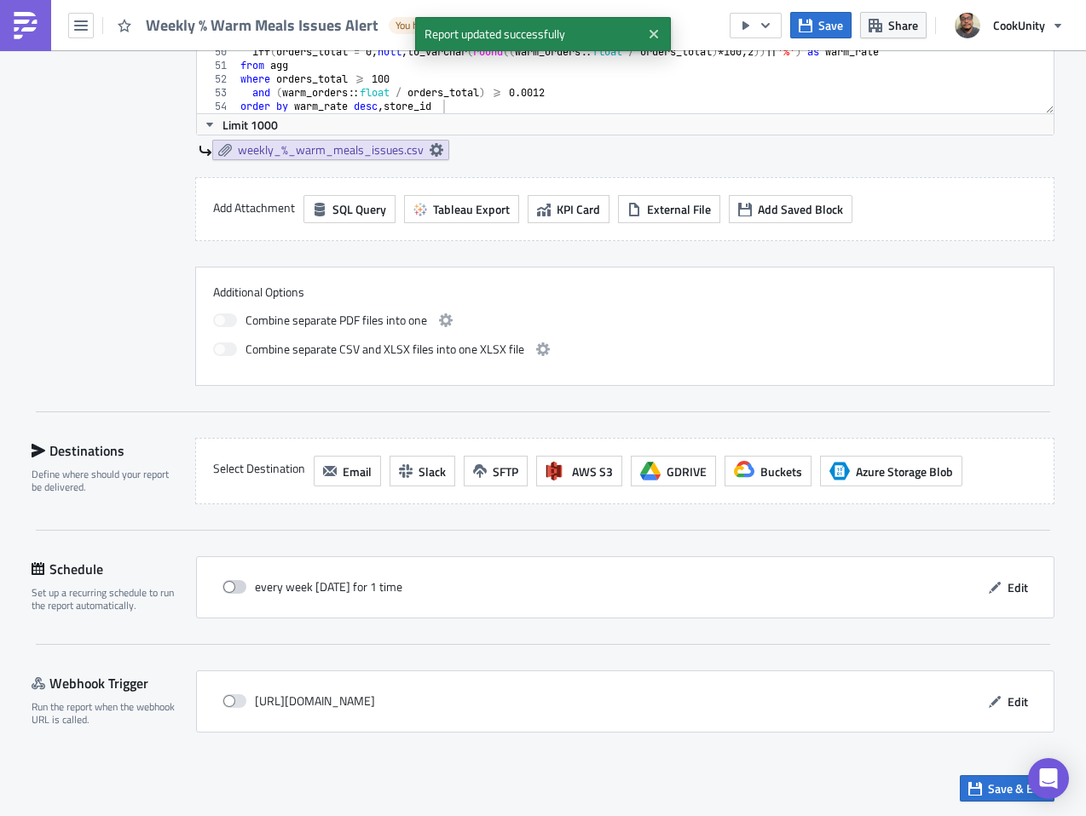
click at [224, 587] on span at bounding box center [234, 587] width 24 height 14
click at [226, 587] on input "checkbox" at bounding box center [231, 587] width 11 height 11
checkbox input "true"
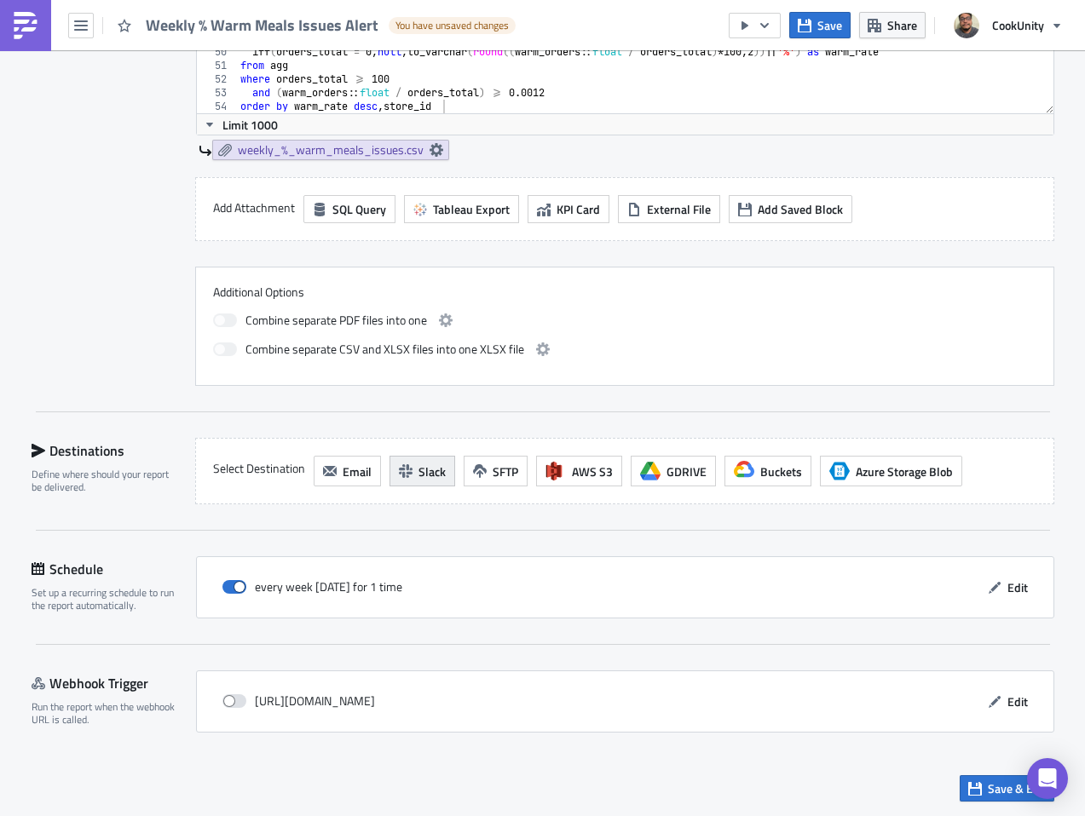
click at [418, 470] on span "Slack" at bounding box center [431, 472] width 27 height 18
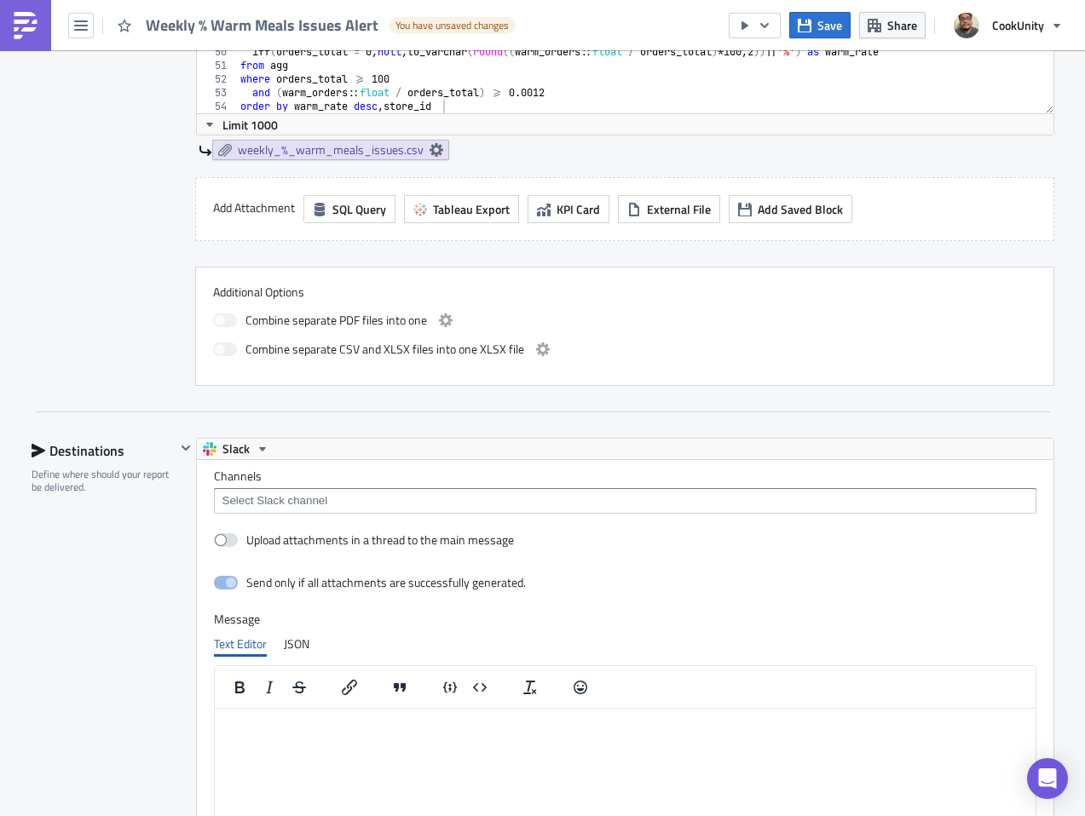
scroll to position [0, 0]
click at [328, 505] on input at bounding box center [624, 500] width 812 height 17
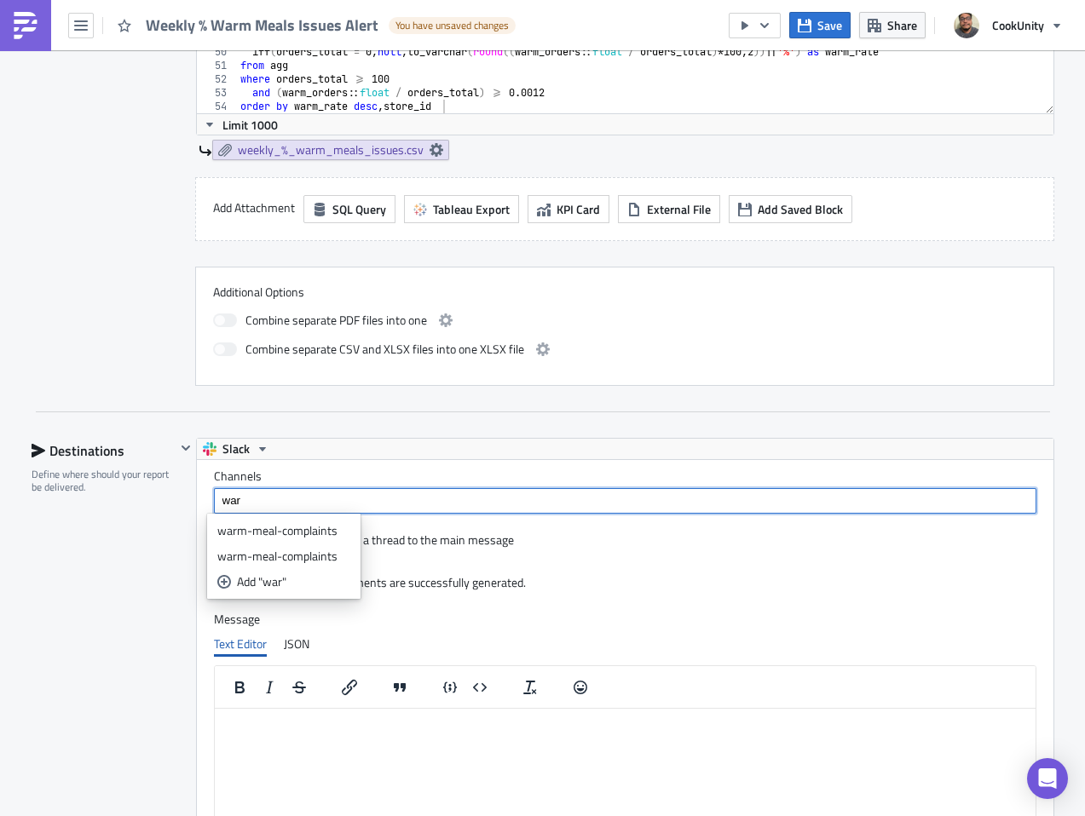
type input "war"
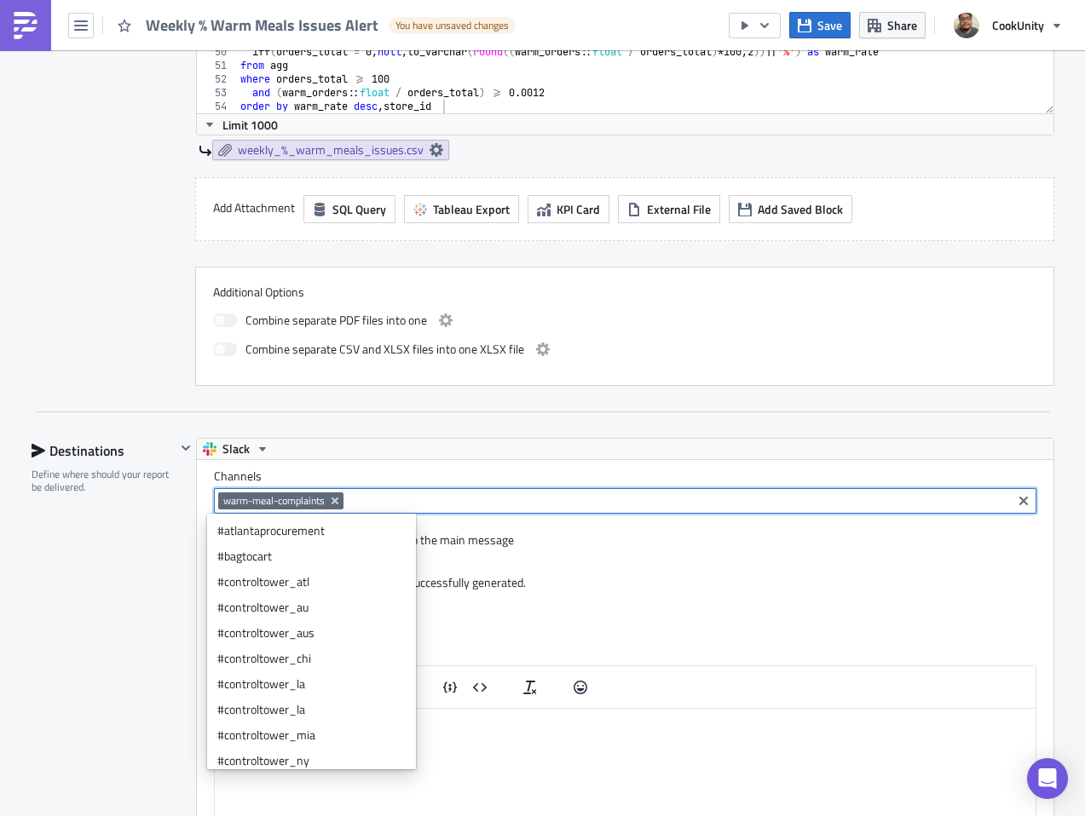
click at [32, 576] on div "Destinations Define where should your report be delivered." at bounding box center [104, 730] width 144 height 585
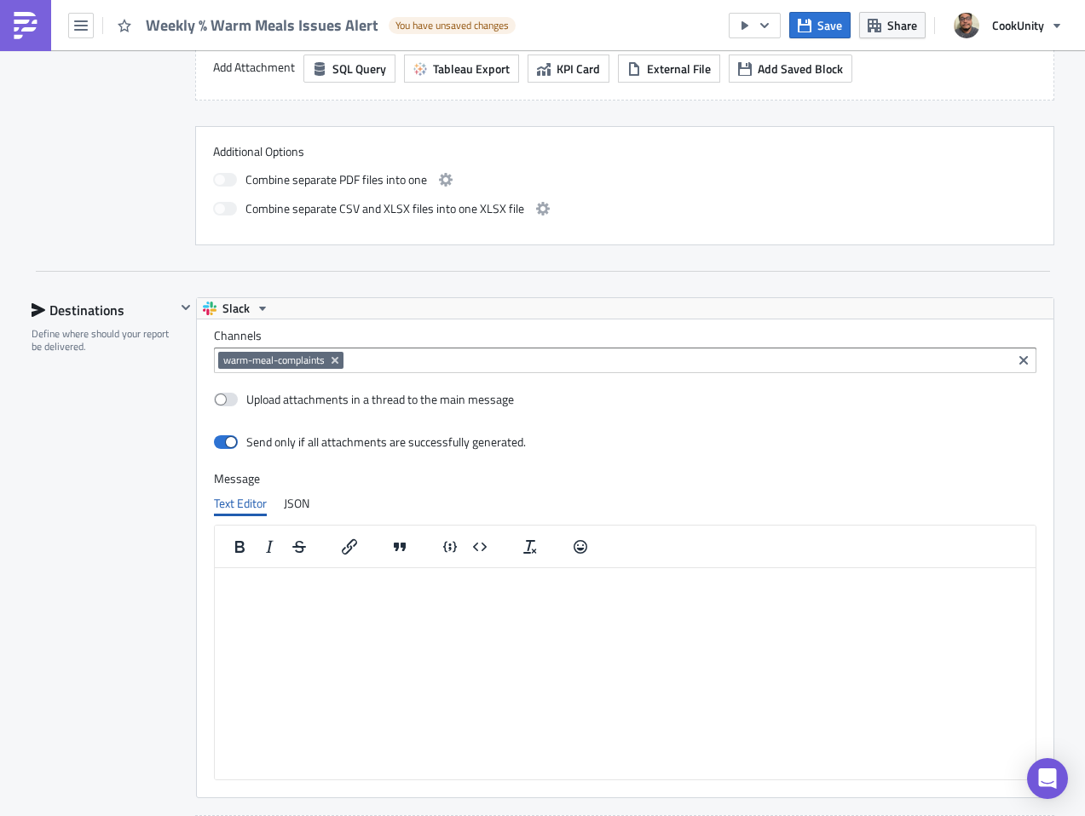
scroll to position [1253, 0]
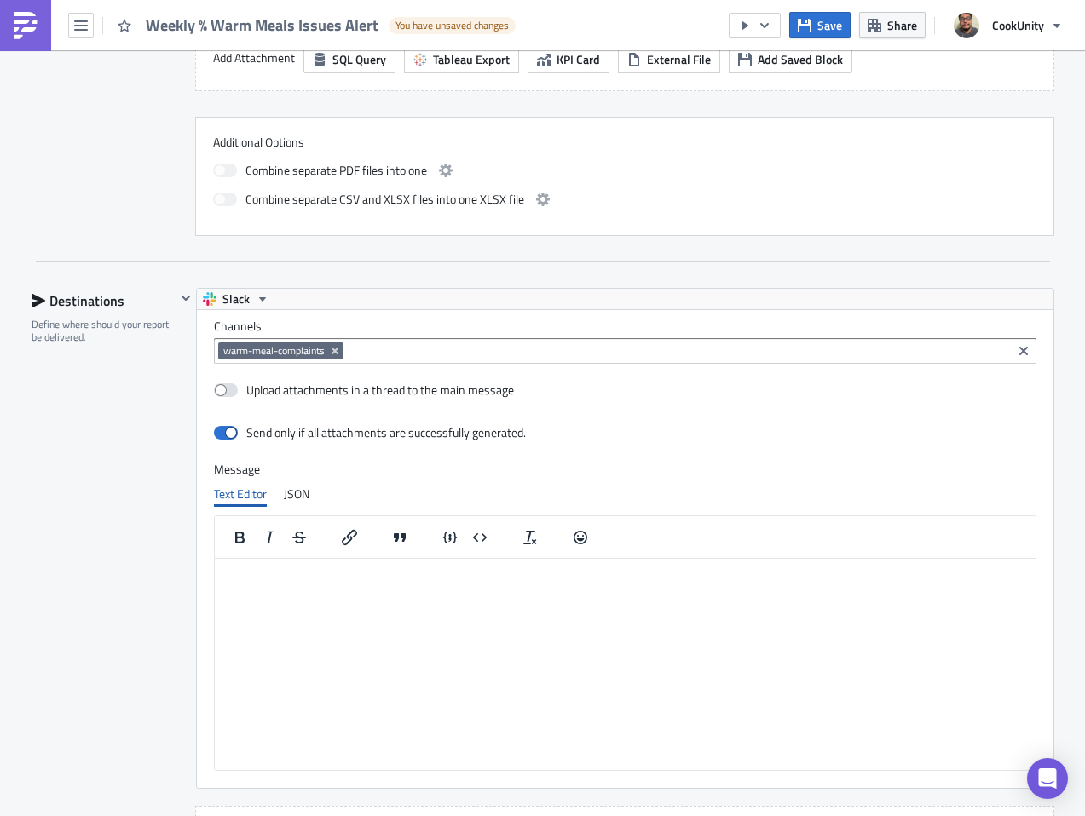
click at [311, 585] on html at bounding box center [624, 572] width 821 height 27
click at [370, 573] on p "🚨 The .12% threshold on Daily Warm Meals Error was surpassed! 🚨" at bounding box center [624, 573] width 807 height 14
click at [109, 576] on div "Destinations Define where should your report be delivered." at bounding box center [104, 580] width 144 height 585
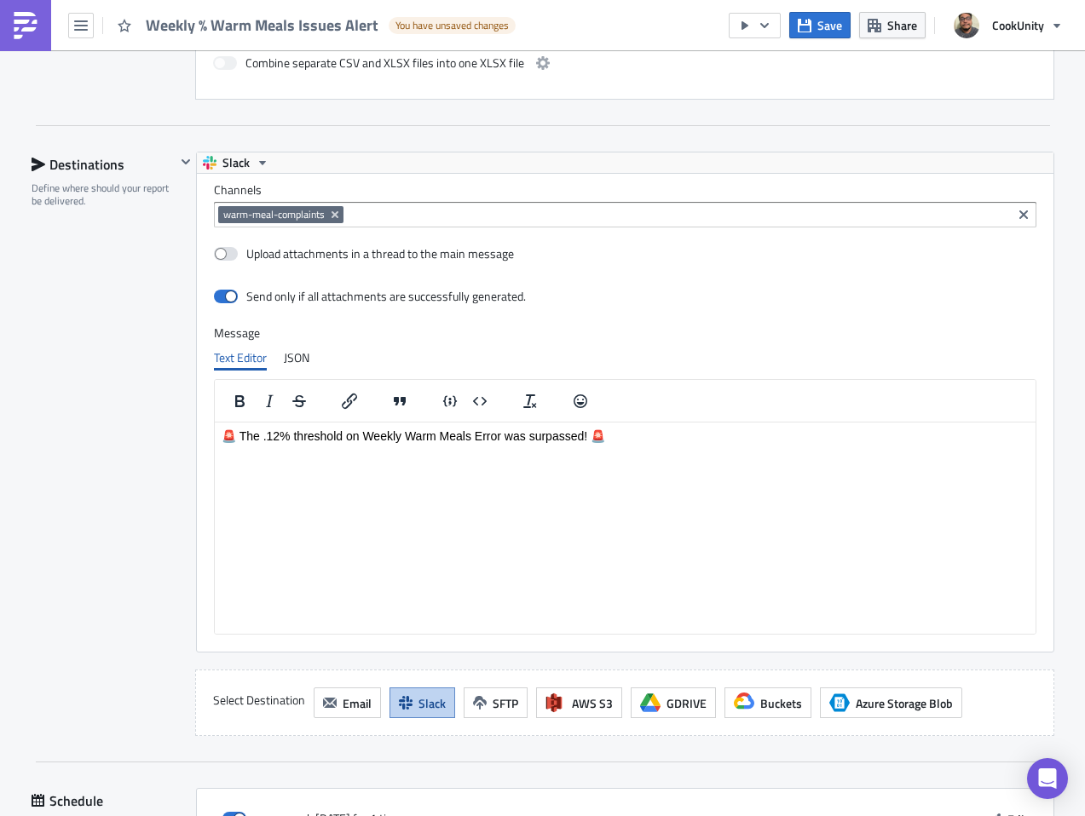
scroll to position [1501, 0]
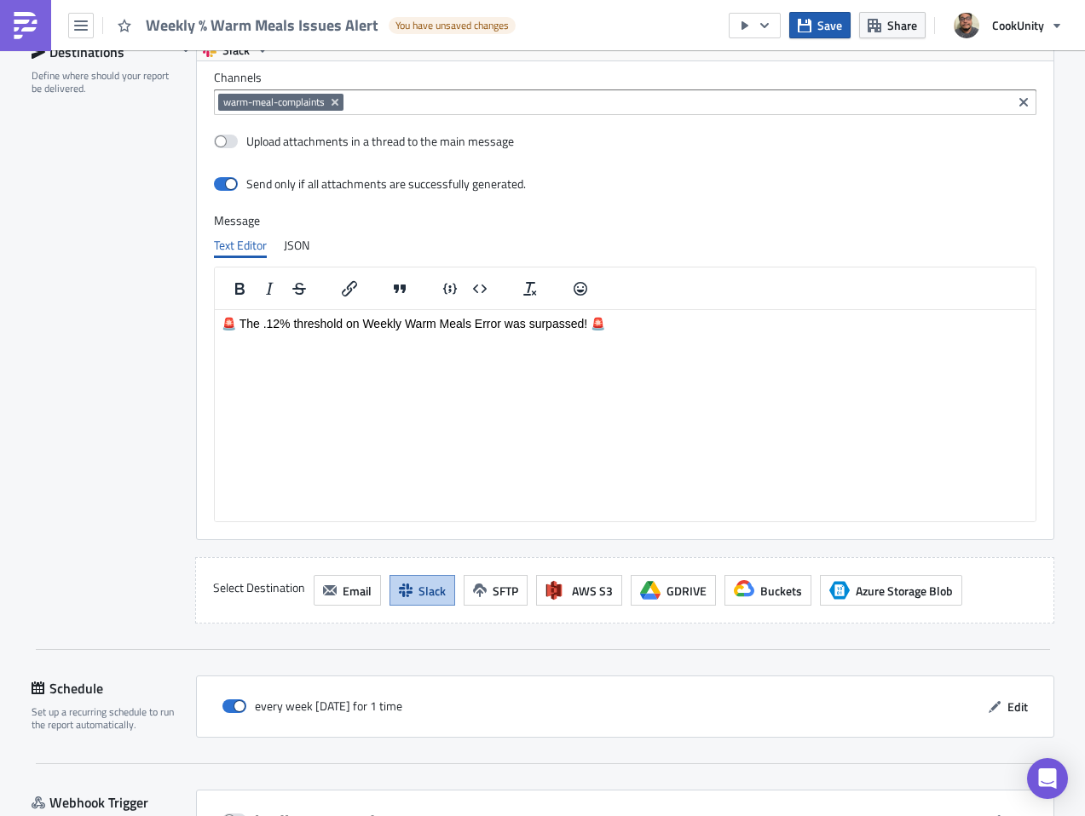
click at [832, 32] on span "Save" at bounding box center [829, 25] width 25 height 18
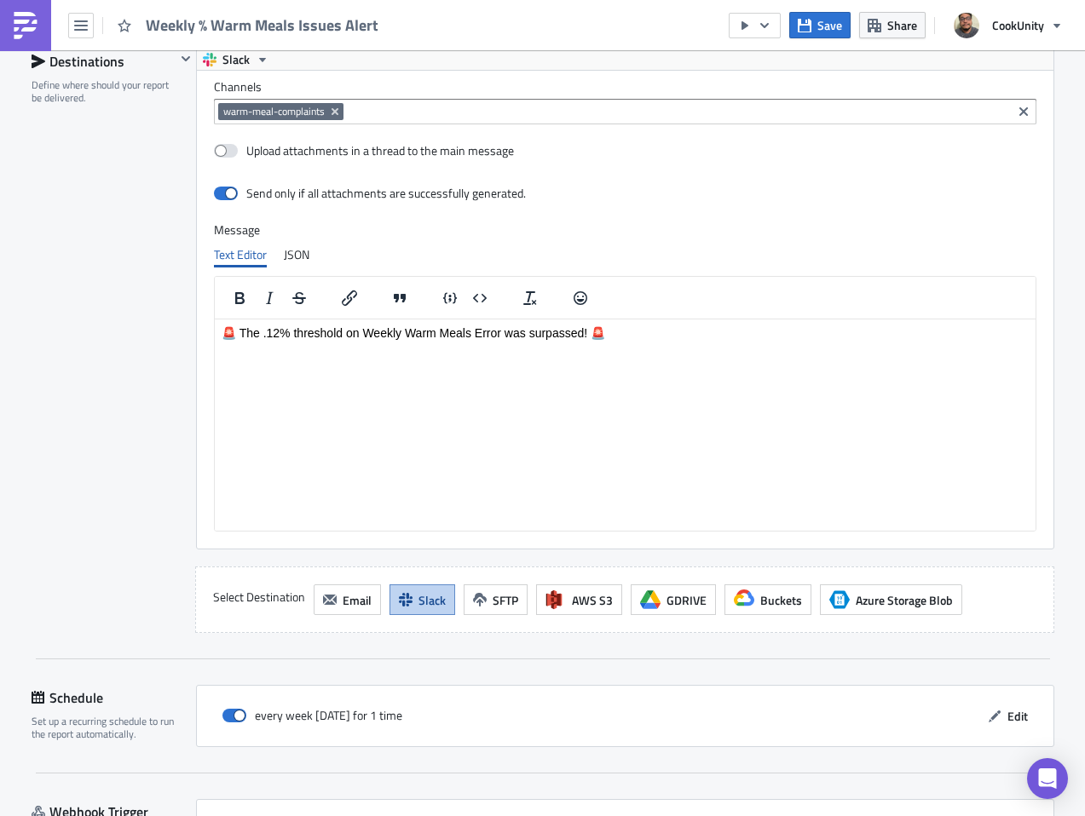
scroll to position [1621, 0]
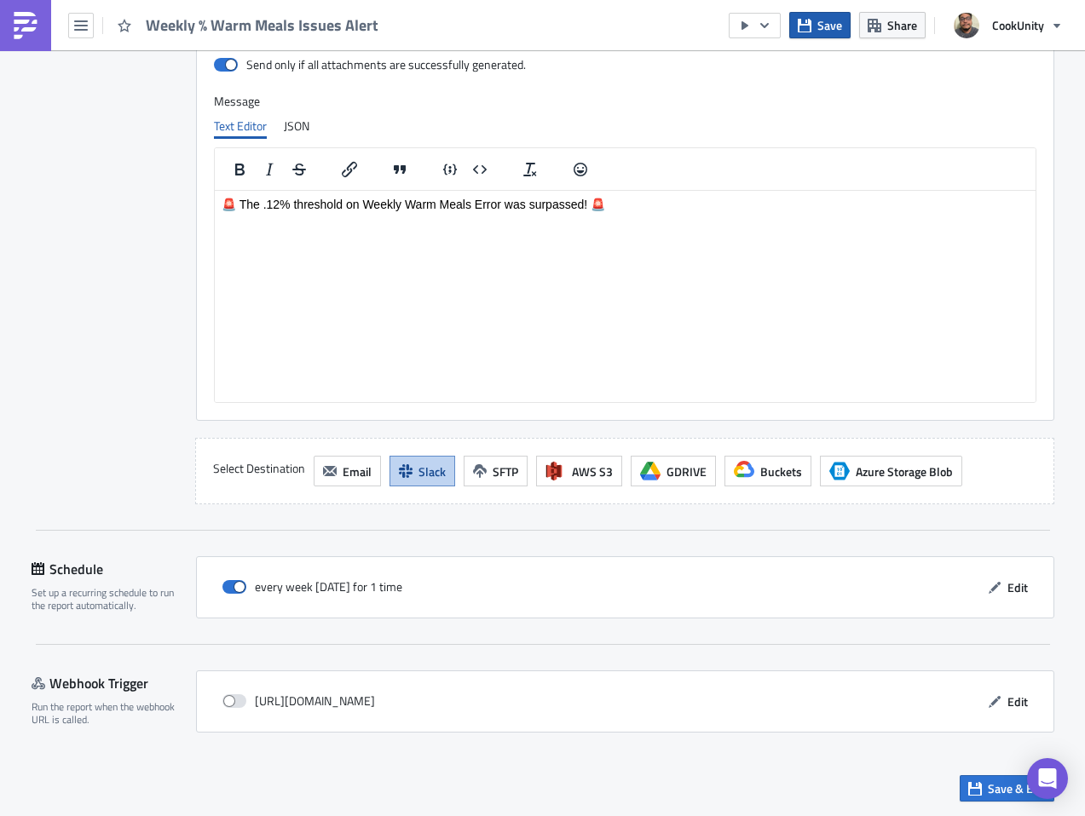
click at [825, 28] on span "Save" at bounding box center [829, 25] width 25 height 18
click at [988, 780] on span "Save & Exit" at bounding box center [1017, 789] width 58 height 18
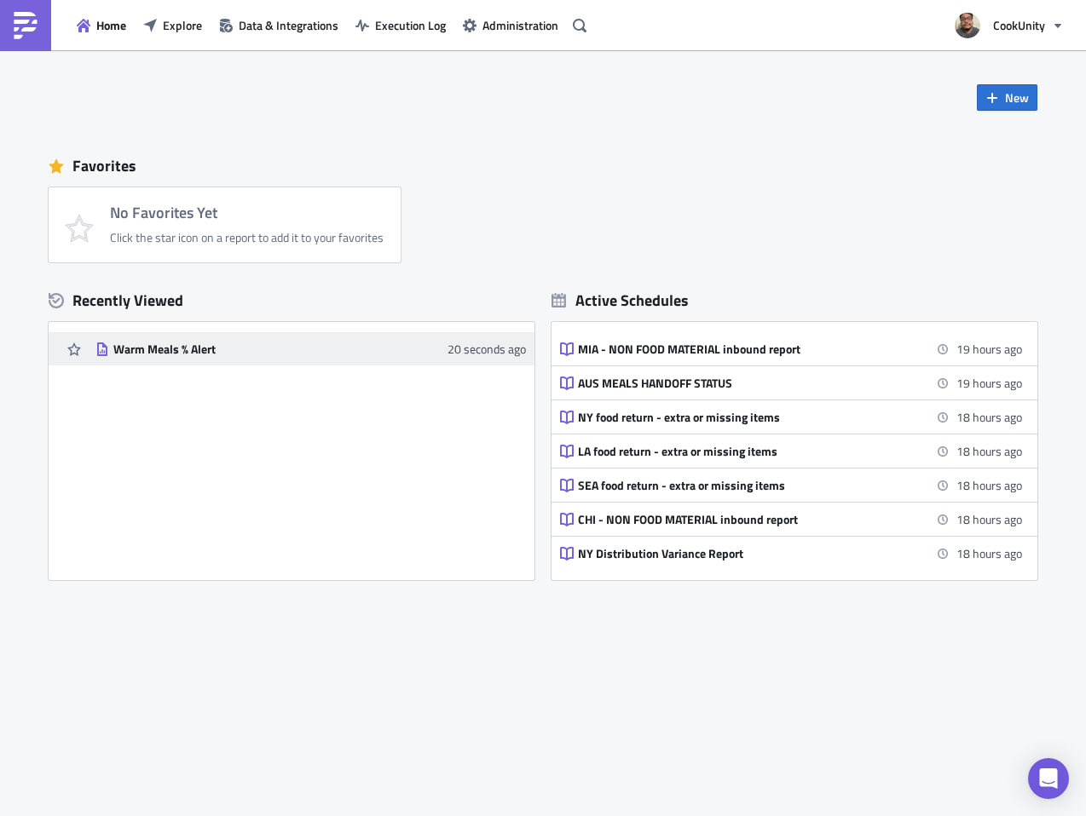
click at [173, 342] on div "Warm Meals % Alert" at bounding box center [262, 349] width 298 height 15
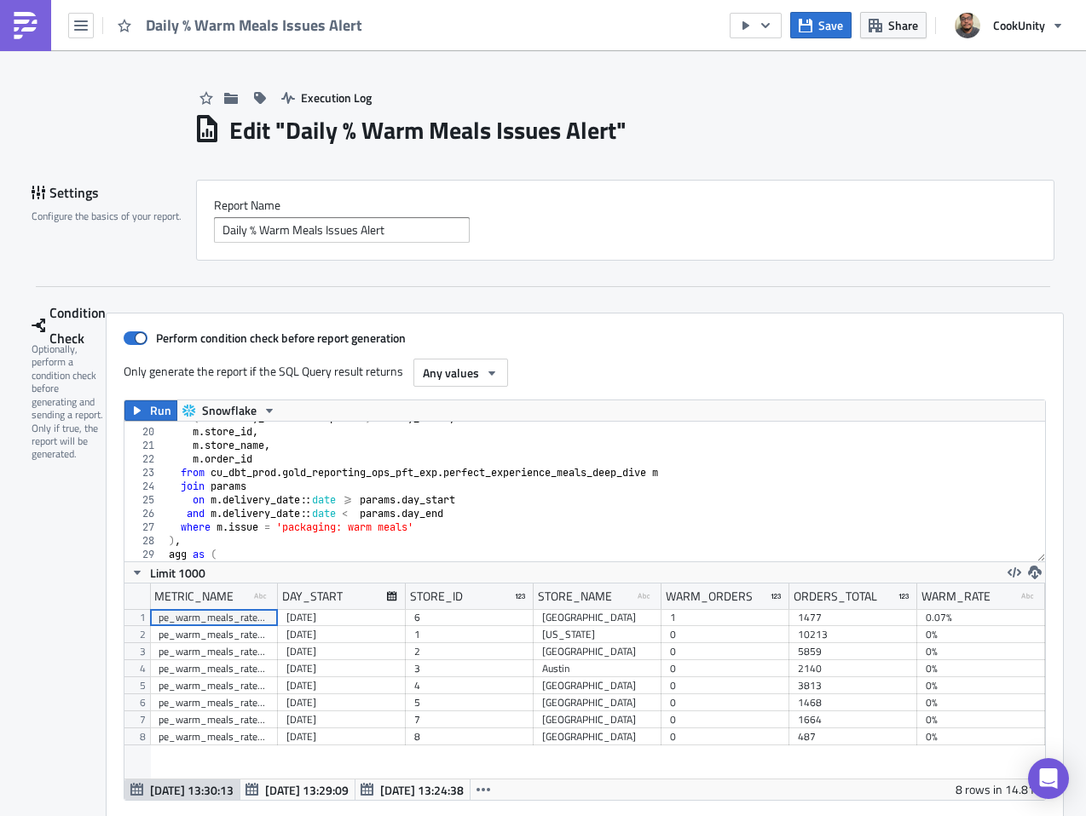
scroll to position [583, 0]
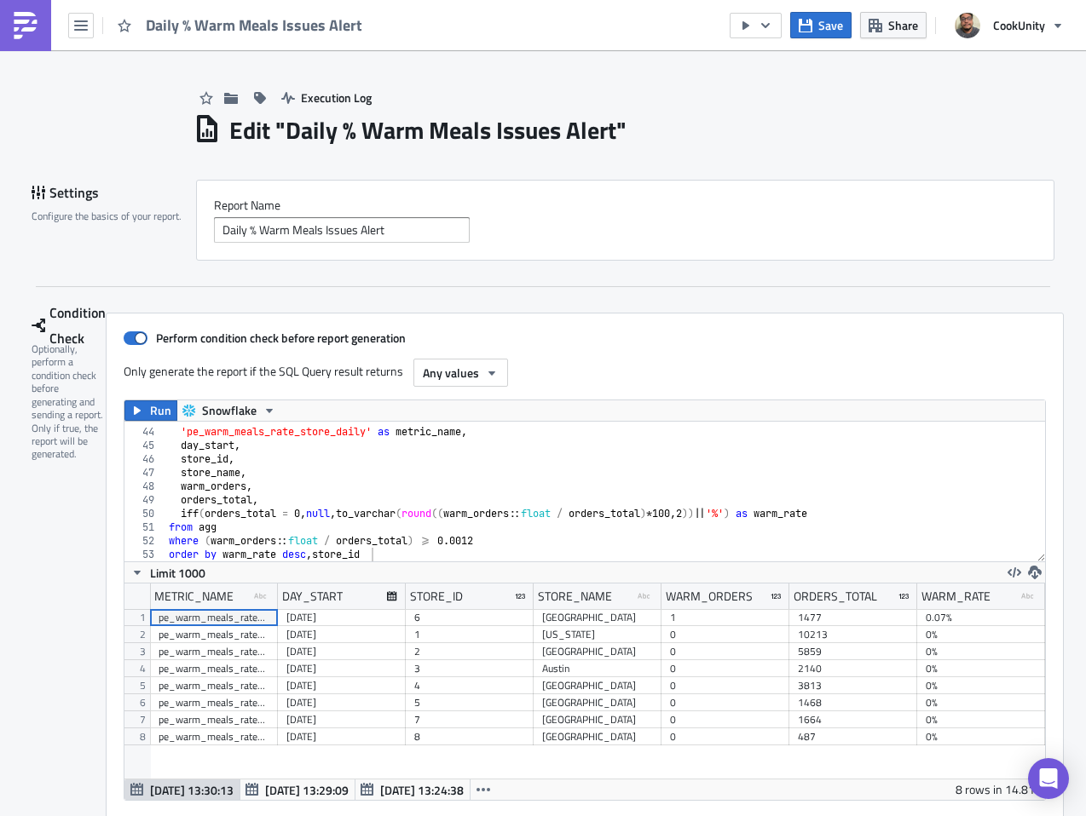
type textarea "iff(orders_total = 0, null, to_varchar(round((warm_orders::float / orders_total…"
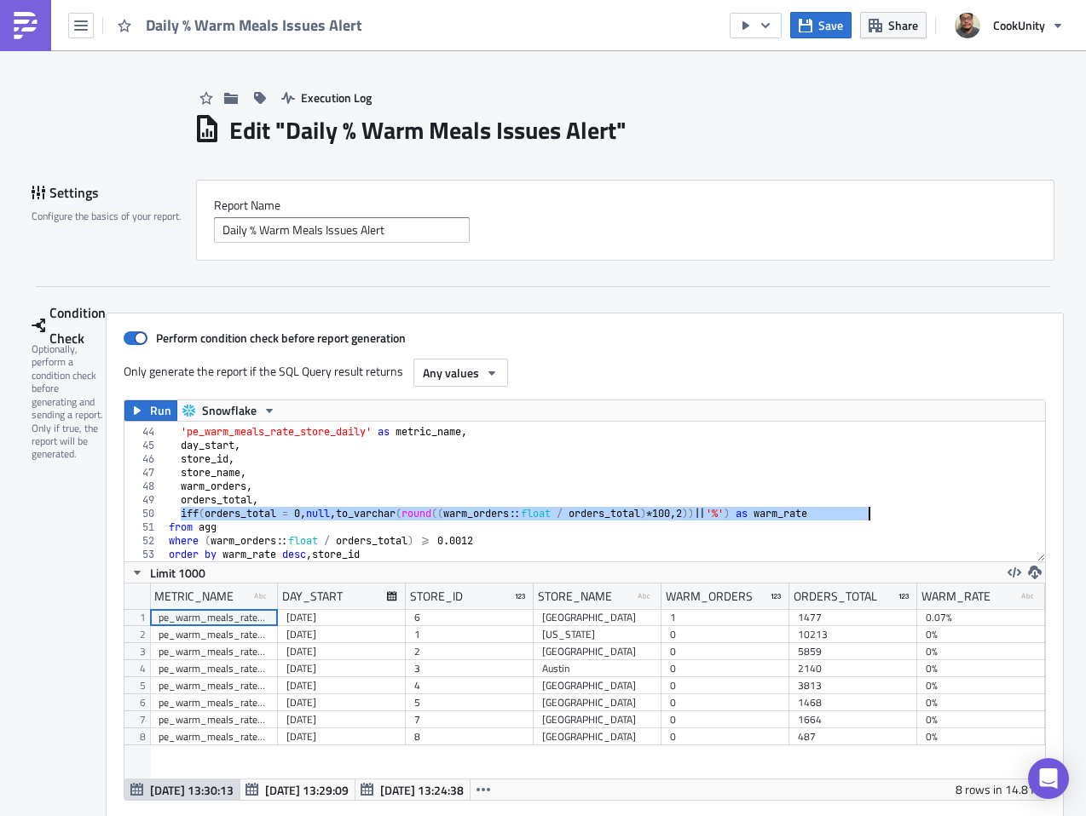
drag, startPoint x: 176, startPoint y: 514, endPoint x: 884, endPoint y: 510, distance: 708.9
click at [884, 510] on div "select 'pe_warm_meals_rate_store_daily' as metric_name , day_start , store_id ,…" at bounding box center [598, 495] width 867 height 167
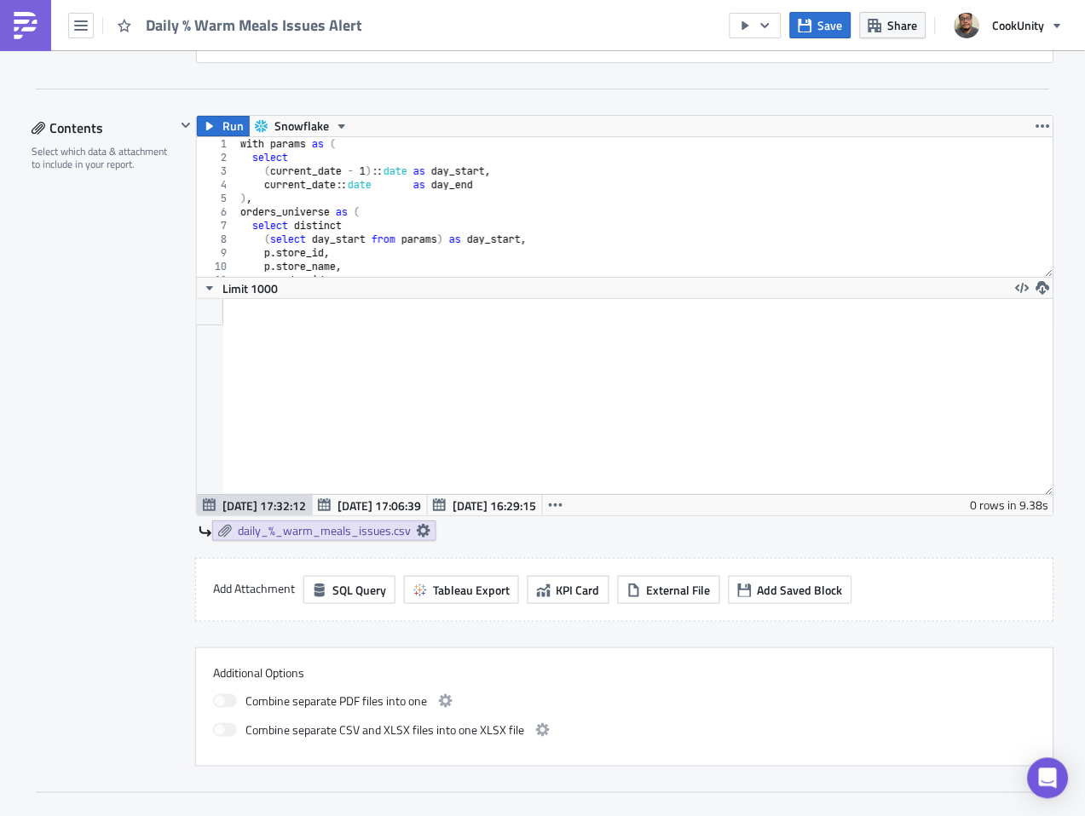
scroll to position [954, 0]
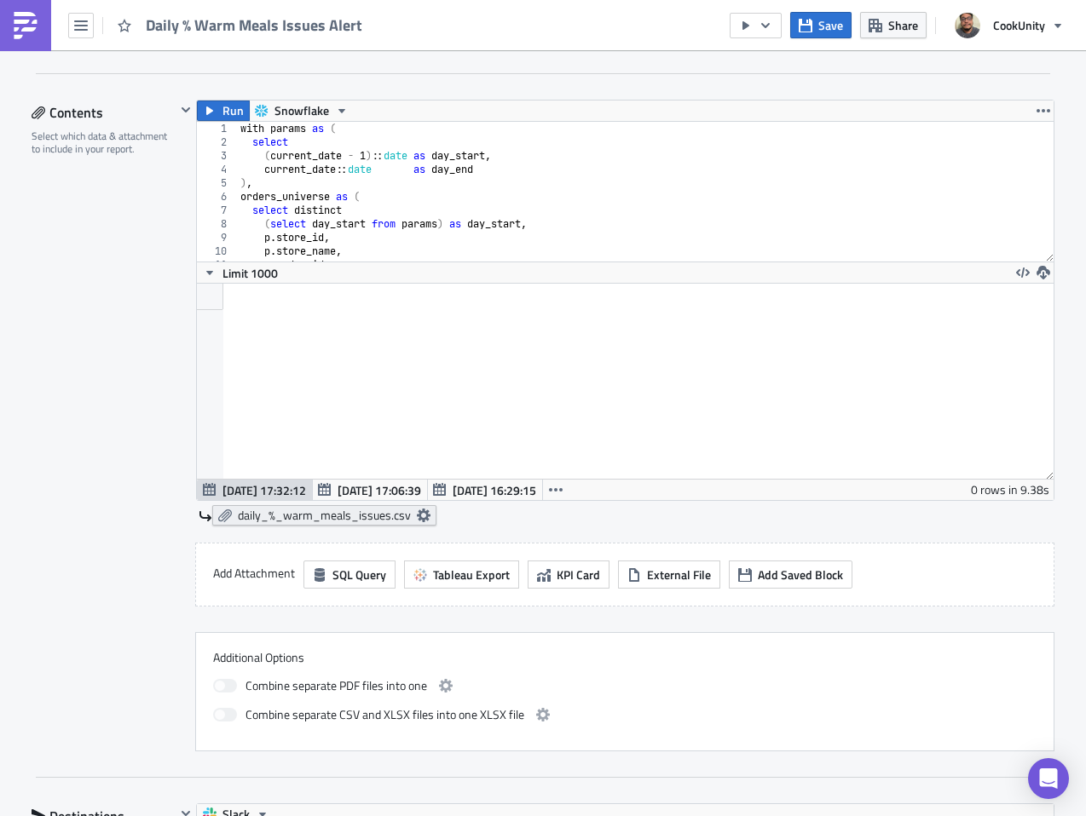
click at [417, 514] on icon at bounding box center [424, 516] width 14 height 14
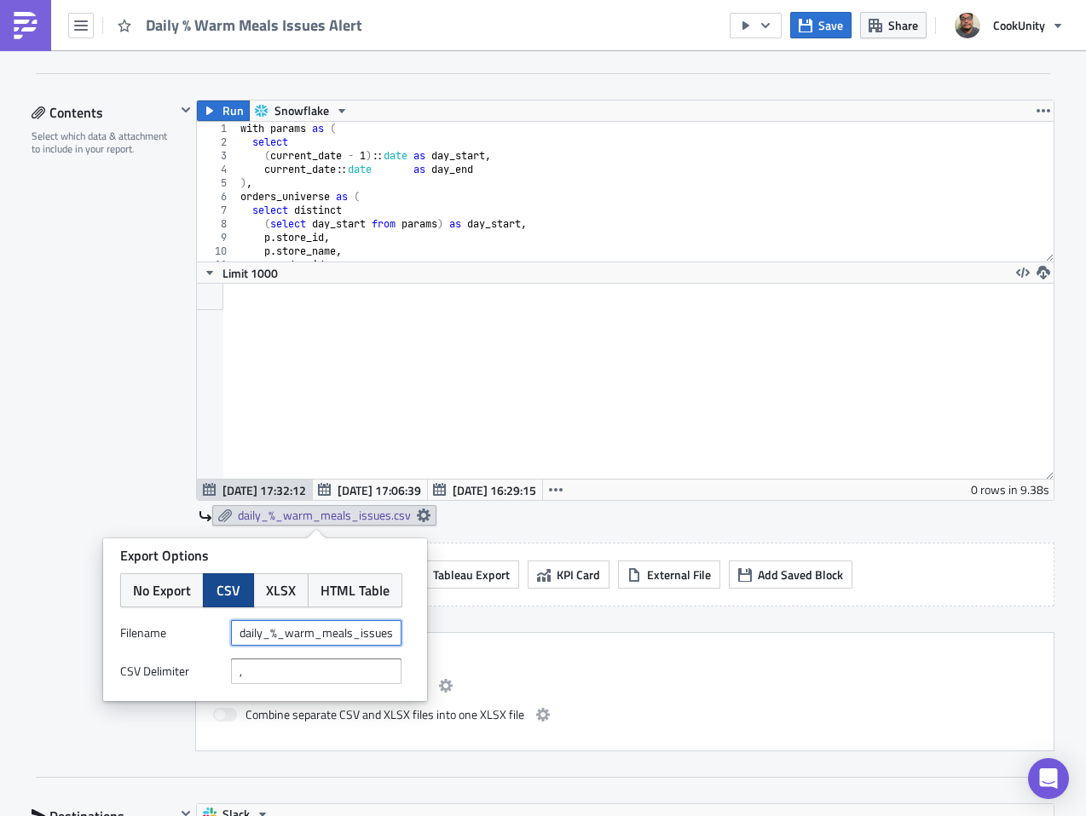
drag, startPoint x: 299, startPoint y: 635, endPoint x: 193, endPoint y: 635, distance: 106.5
click at [193, 635] on div "Filenam﻿e daily_%_warm_meals_issues" at bounding box center [265, 633] width 290 height 26
drag, startPoint x: 395, startPoint y: 638, endPoint x: 201, endPoint y: 635, distance: 193.4
click at [201, 635] on div "Filenam﻿e daily_%_warm_meals_issues" at bounding box center [265, 633] width 290 height 26
click at [118, 363] on div "Contents Select which data & attachment to include in your report." at bounding box center [104, 426] width 144 height 652
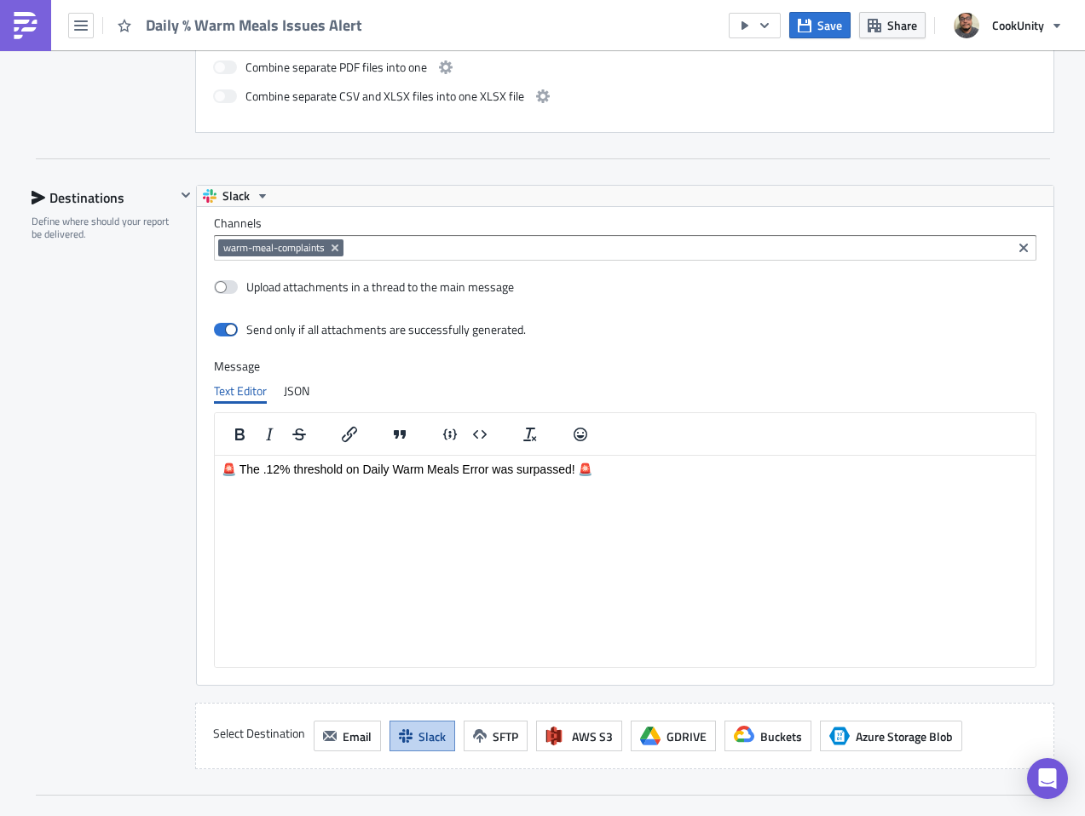
scroll to position [1588, 0]
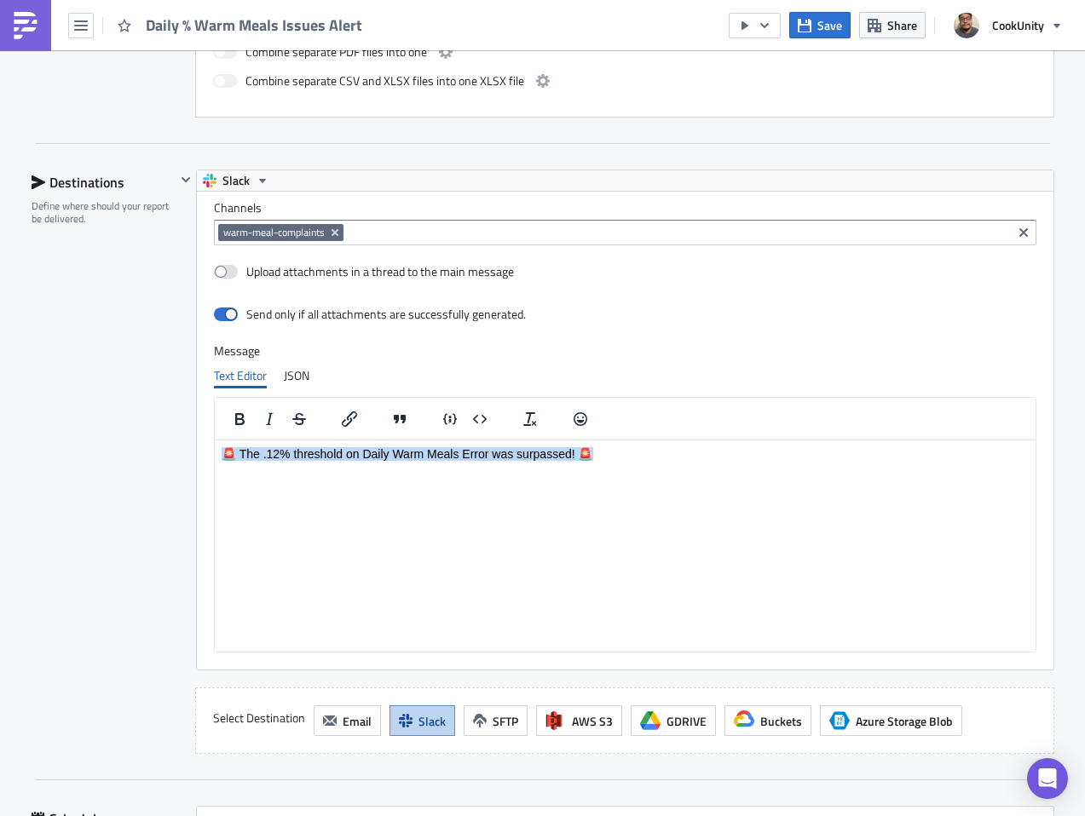
drag, startPoint x: 608, startPoint y: 458, endPoint x: 219, endPoint y: 454, distance: 389.4
click at [219, 454] on html "🚨 The .12% threshold on Daily Warm Meals Error was surpassed! 🚨" at bounding box center [624, 464] width 821 height 46
copy p "🚨 The .12% threshold on Daily Warm Meals Error was surpassed! 🚨"
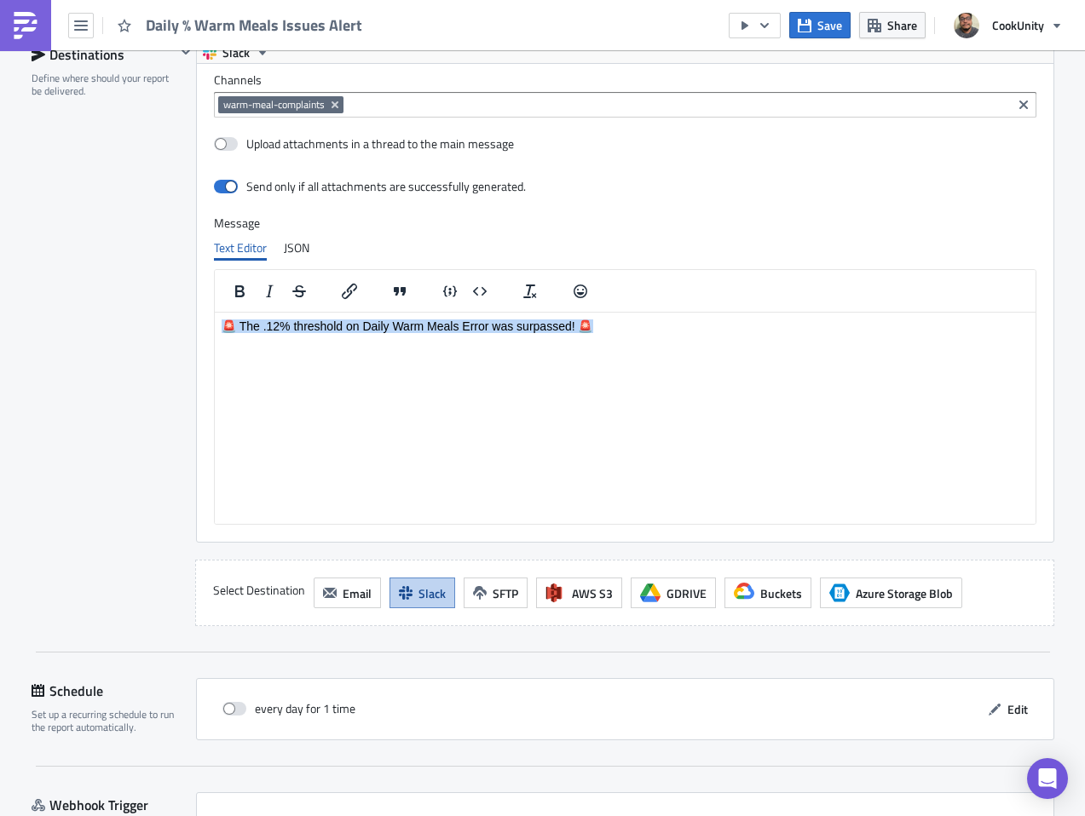
scroll to position [1838, 0]
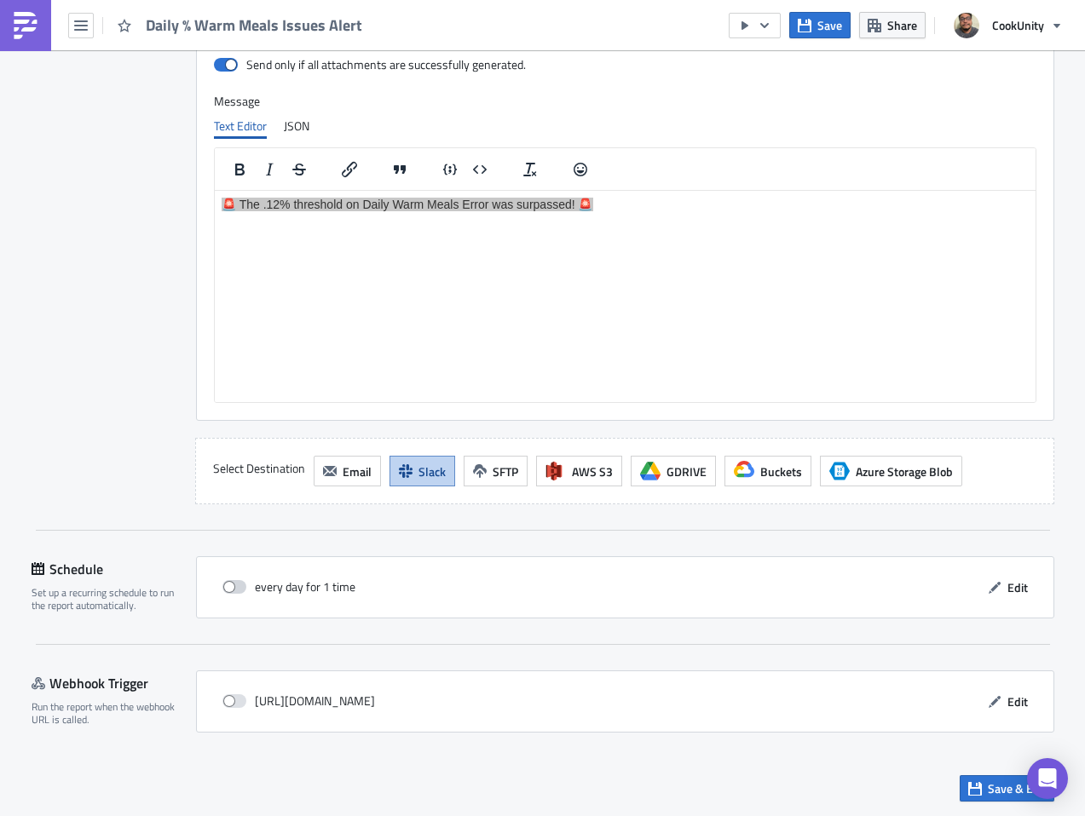
click at [222, 587] on span at bounding box center [234, 587] width 24 height 14
click at [226, 587] on input "checkbox" at bounding box center [231, 587] width 11 height 11
checkbox input "true"
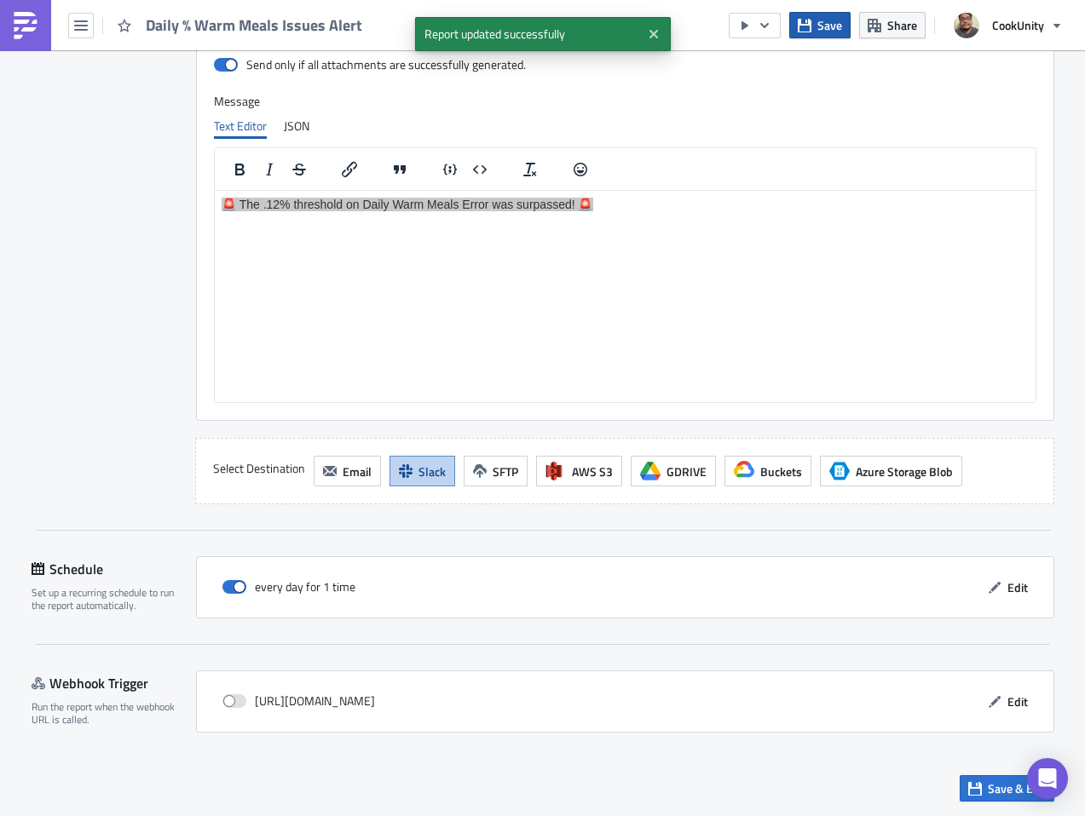
click at [821, 14] on button "Save" at bounding box center [819, 25] width 61 height 26
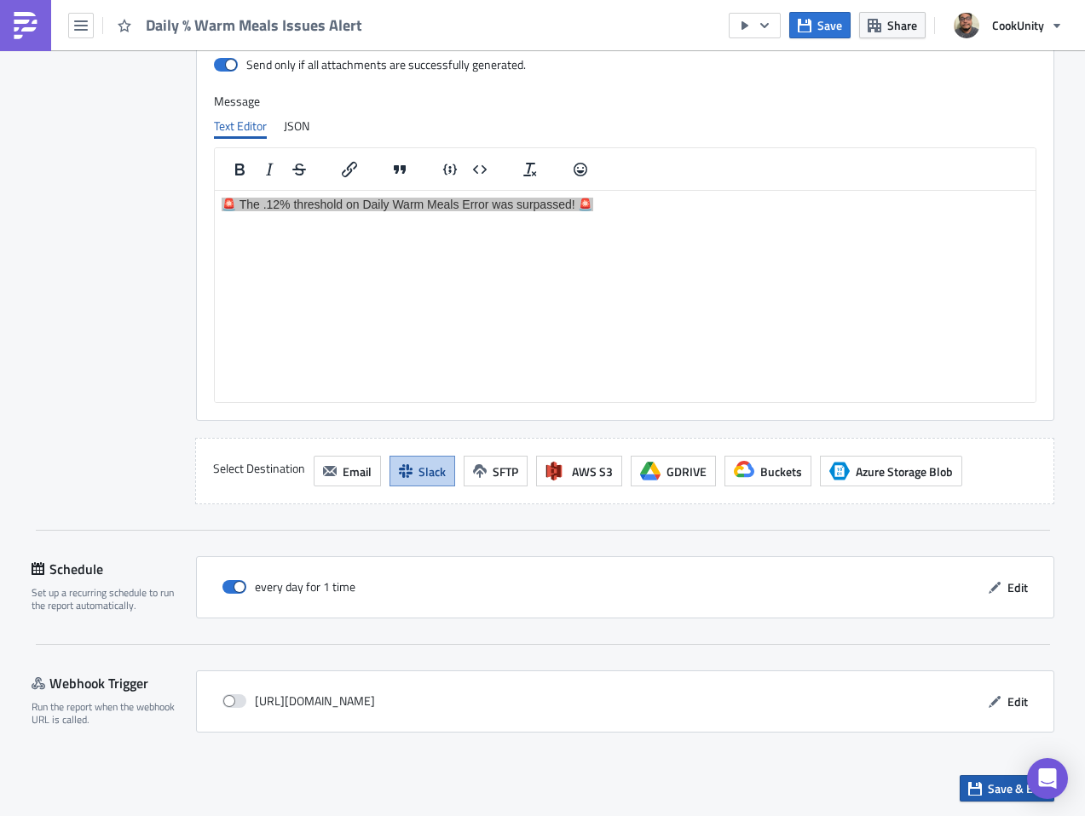
click at [969, 786] on icon "button" at bounding box center [975, 789] width 14 height 14
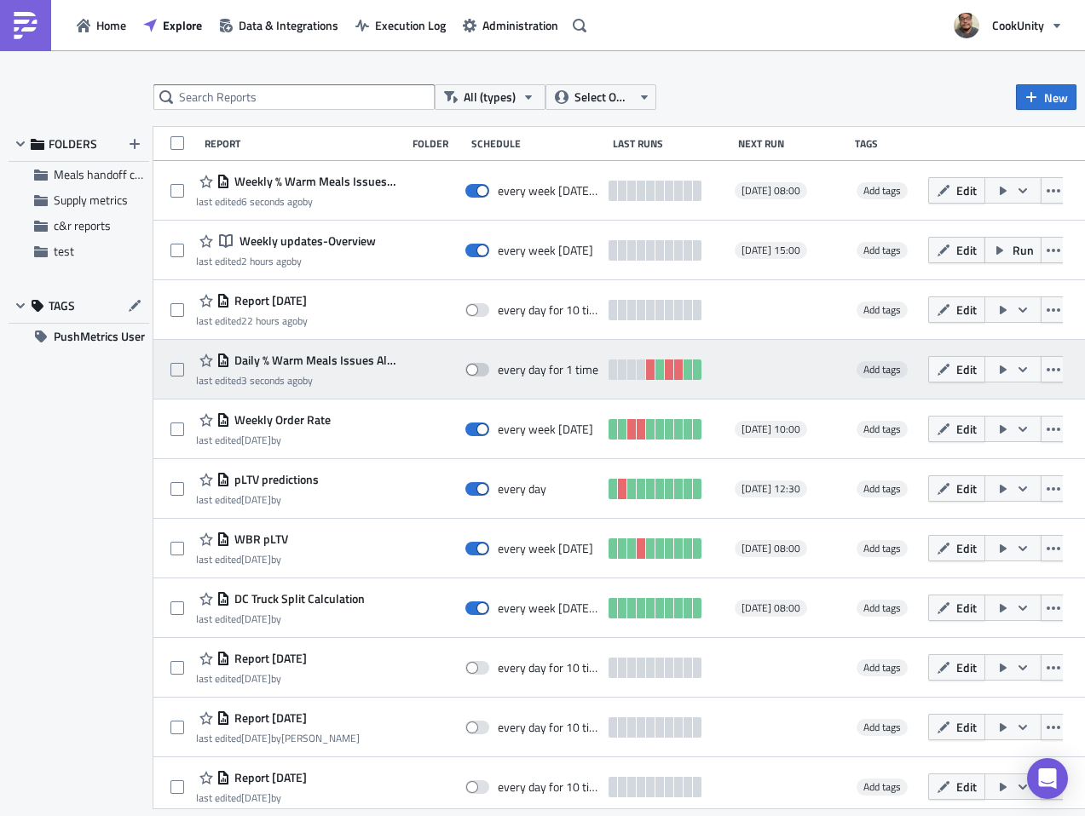
click at [489, 371] on span at bounding box center [477, 370] width 24 height 14
click at [480, 371] on input "checkbox" at bounding box center [474, 370] width 11 height 11
checkbox input "true"
click at [489, 371] on span at bounding box center [477, 370] width 24 height 14
click at [480, 371] on input "checkbox" at bounding box center [474, 370] width 11 height 11
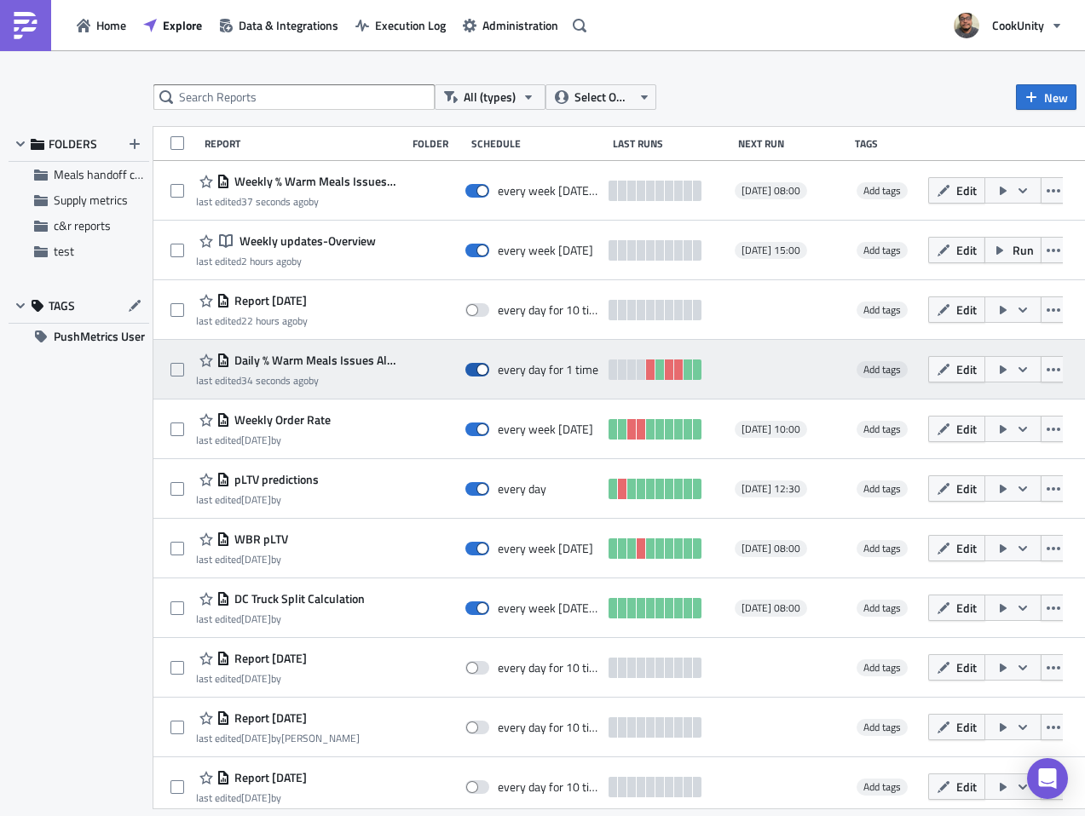
checkbox input "true"
click at [337, 354] on span "Daily % Warm Meals Issues Alert" at bounding box center [314, 360] width 168 height 15
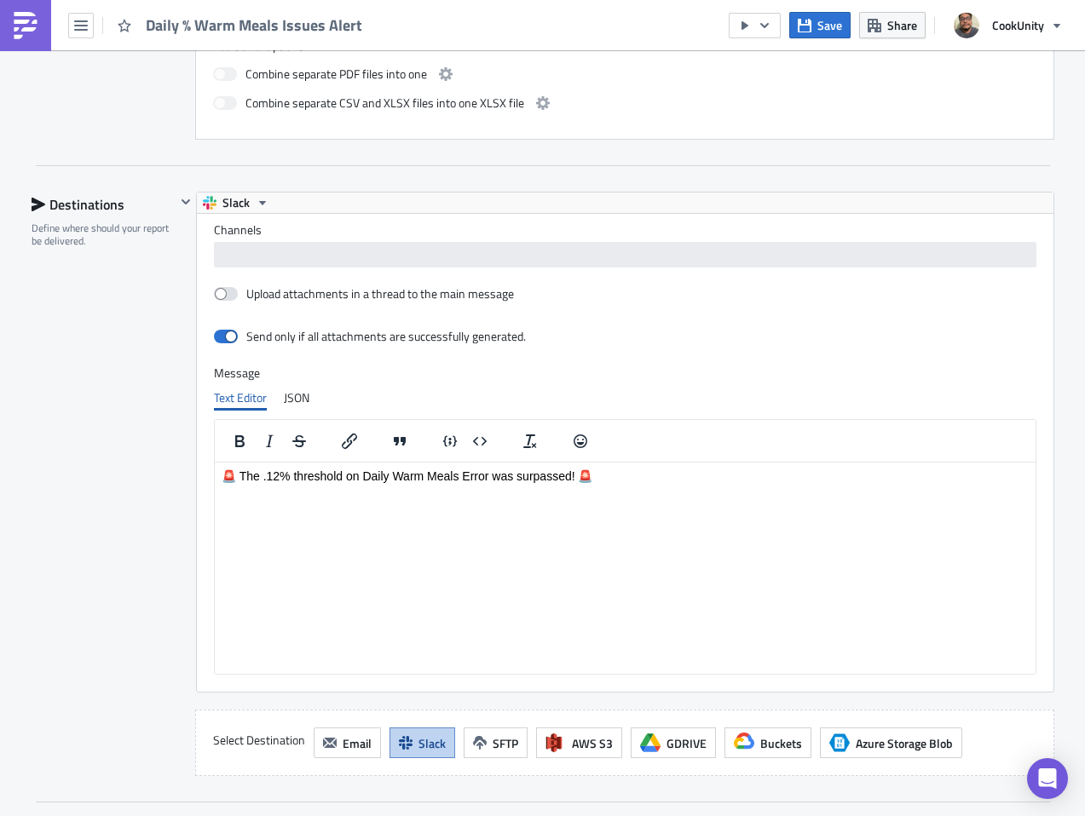
scroll to position [1838, 0]
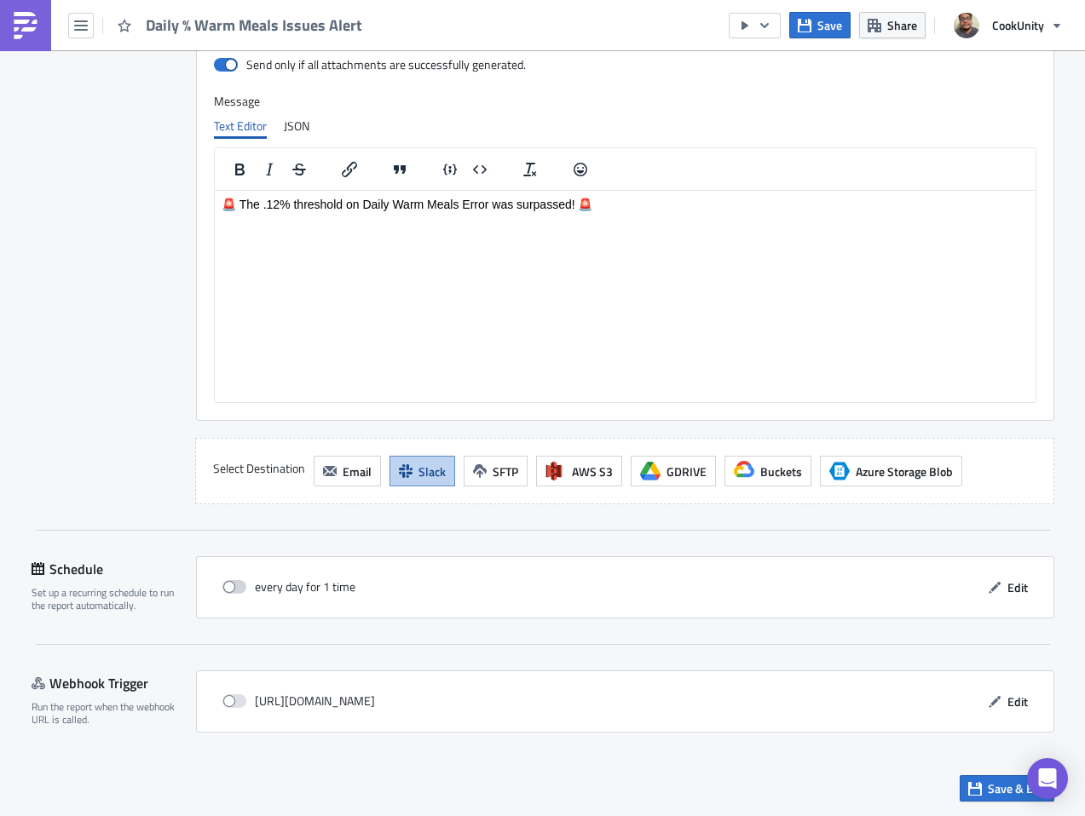
click at [222, 584] on span at bounding box center [234, 587] width 24 height 14
click at [226, 584] on input "checkbox" at bounding box center [231, 587] width 11 height 11
checkbox input "true"
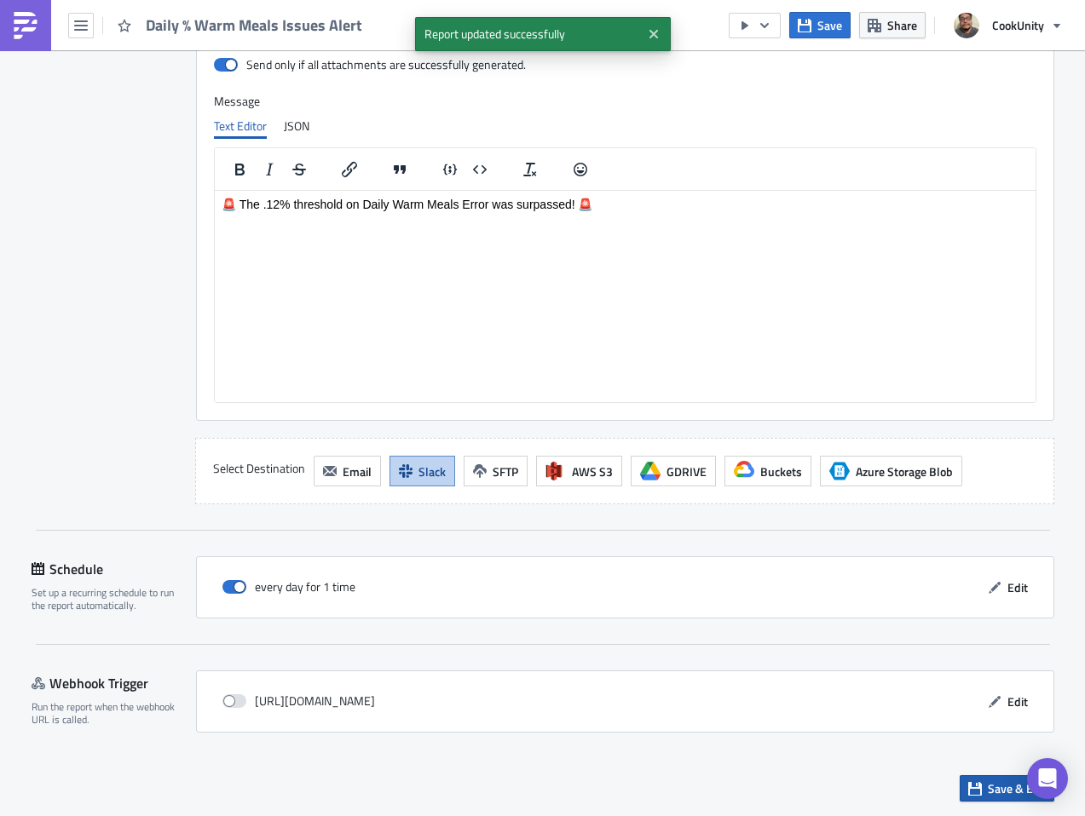
click at [988, 786] on span "Save & Exit" at bounding box center [1017, 789] width 58 height 18
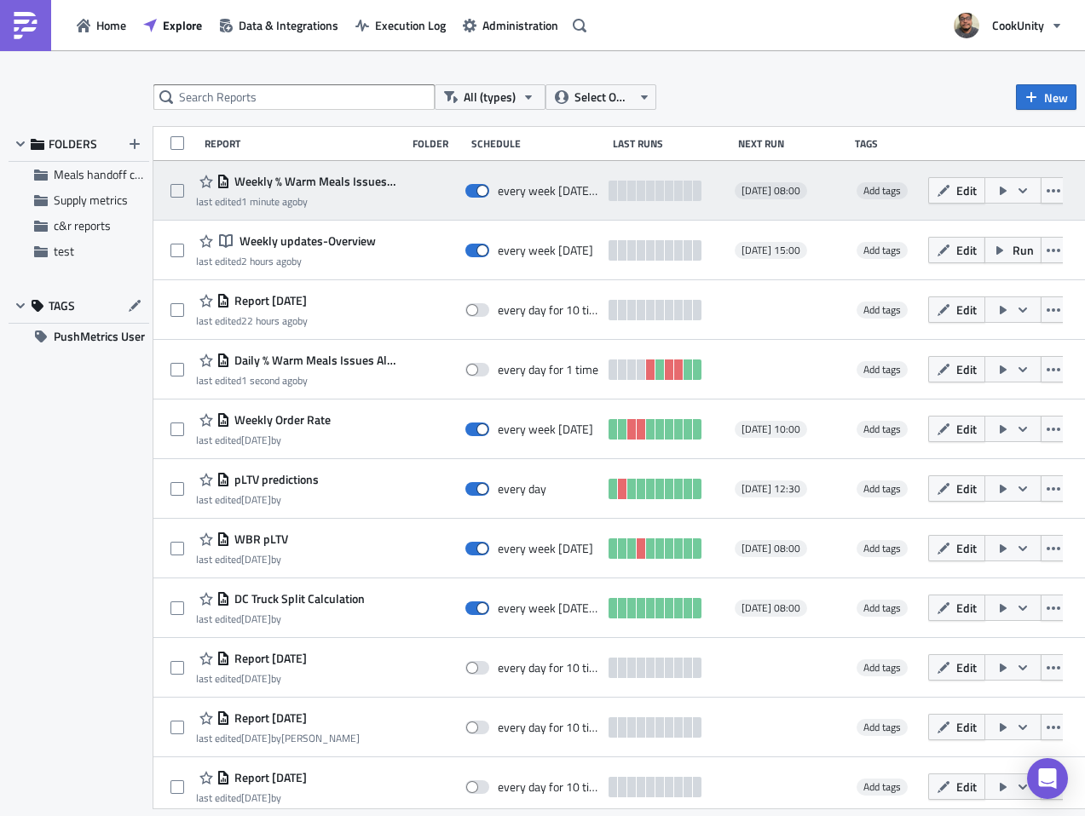
click at [305, 187] on span "Weekly % Warm Meals Issues Alert" at bounding box center [314, 181] width 168 height 15
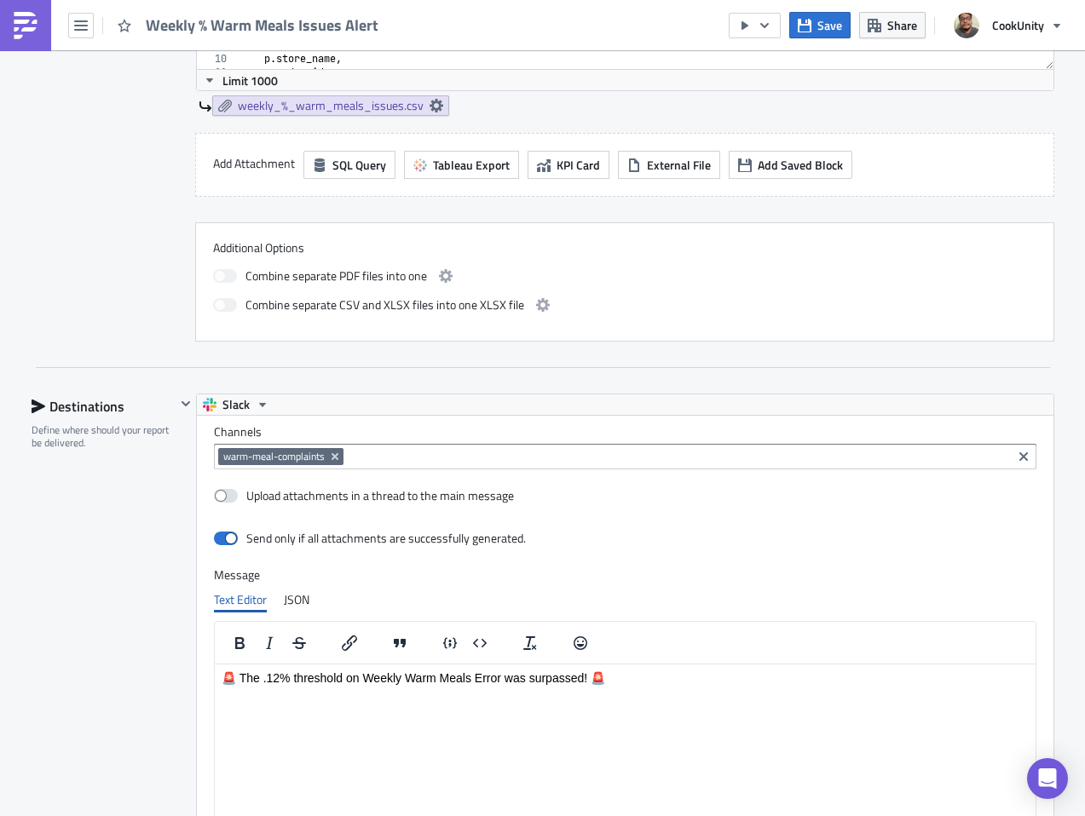
scroll to position [1621, 0]
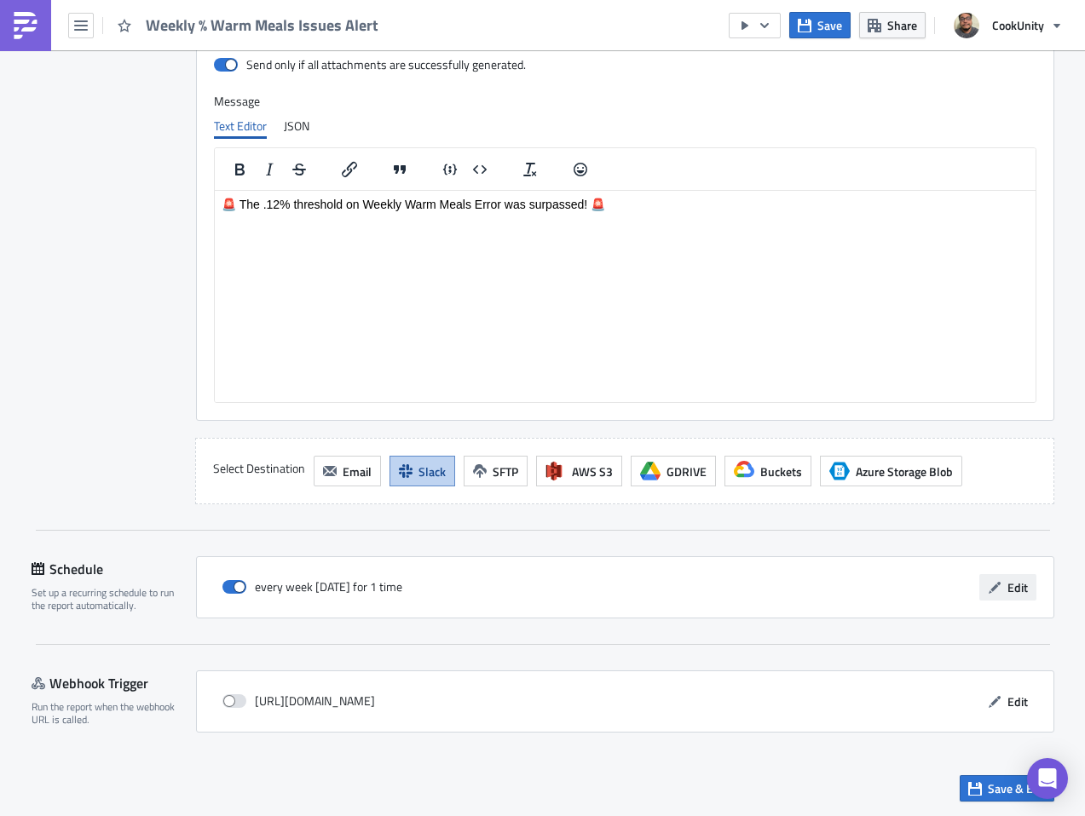
click at [1014, 595] on span "Edit" at bounding box center [1017, 588] width 20 height 18
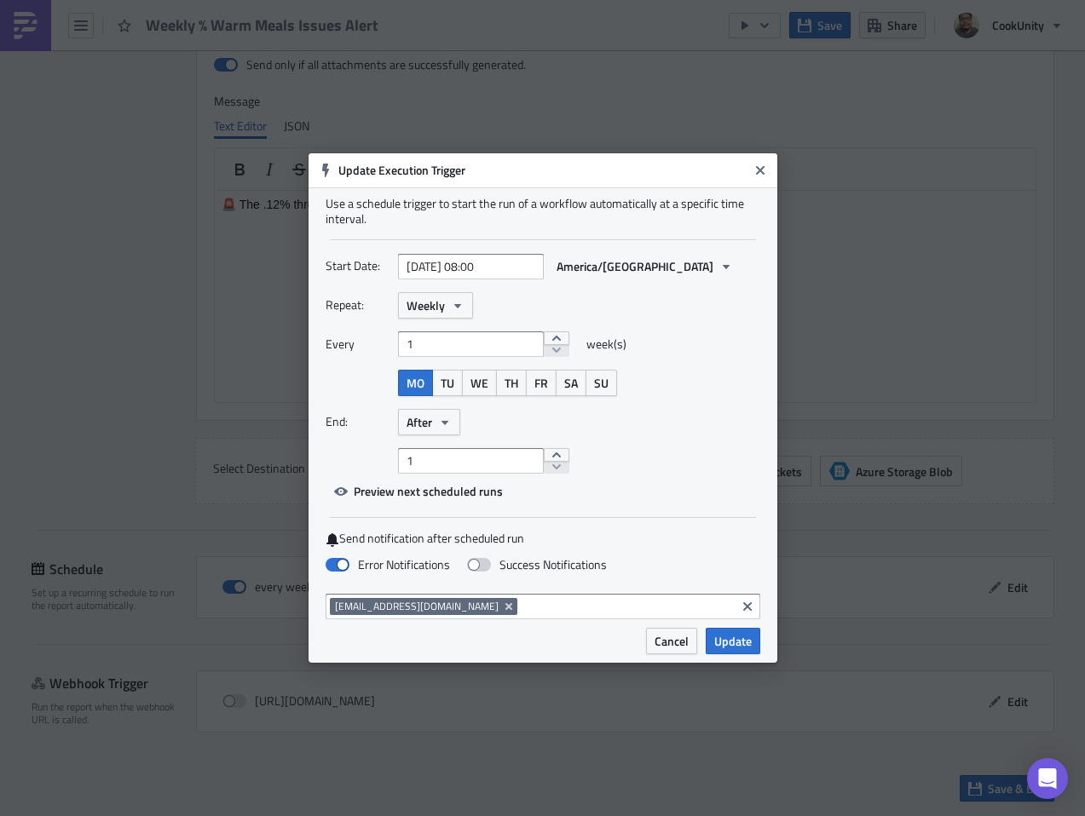
click at [480, 567] on span at bounding box center [479, 565] width 24 height 14
click at [14, 14] on input "Success Notifications" at bounding box center [8, 8] width 11 height 11
checkbox input "true"
click at [746, 641] on span "Update" at bounding box center [732, 641] width 37 height 18
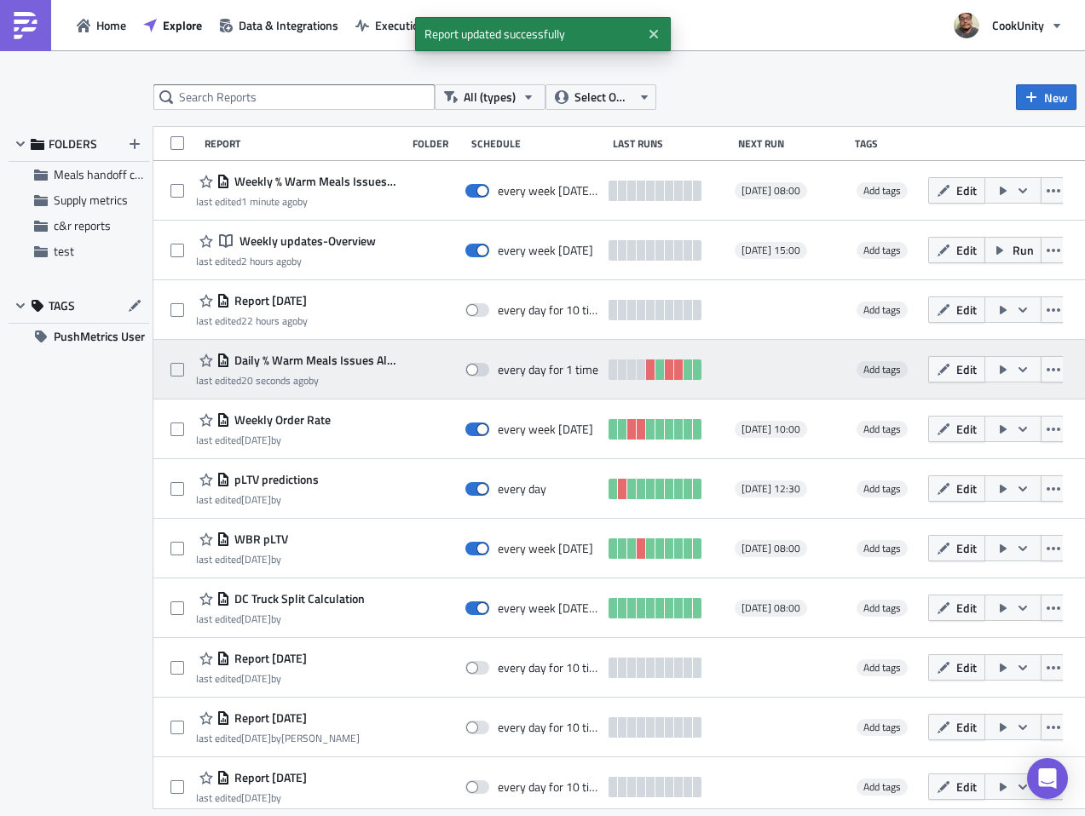
click at [318, 365] on span "Daily % Warm Meals Issues Alert" at bounding box center [314, 360] width 168 height 15
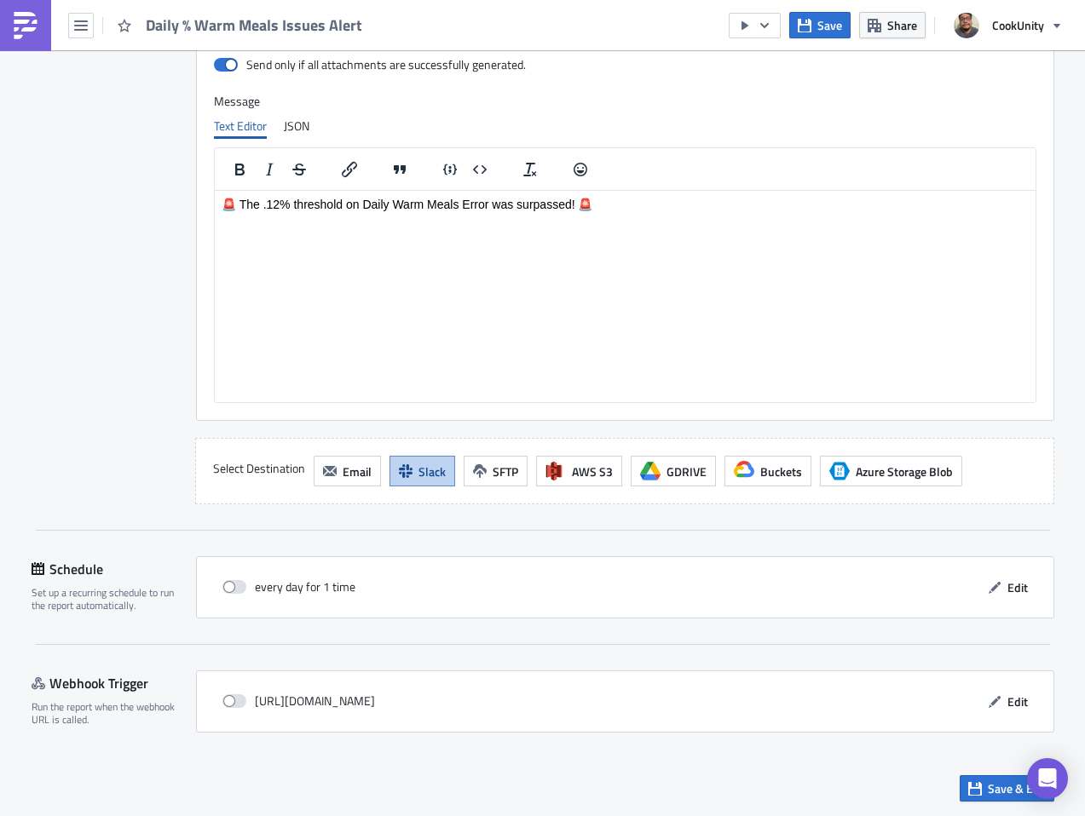
scroll to position [195, 920]
click at [224, 585] on span at bounding box center [234, 587] width 24 height 14
click at [226, 585] on input "checkbox" at bounding box center [231, 587] width 11 height 11
checkbox input "true"
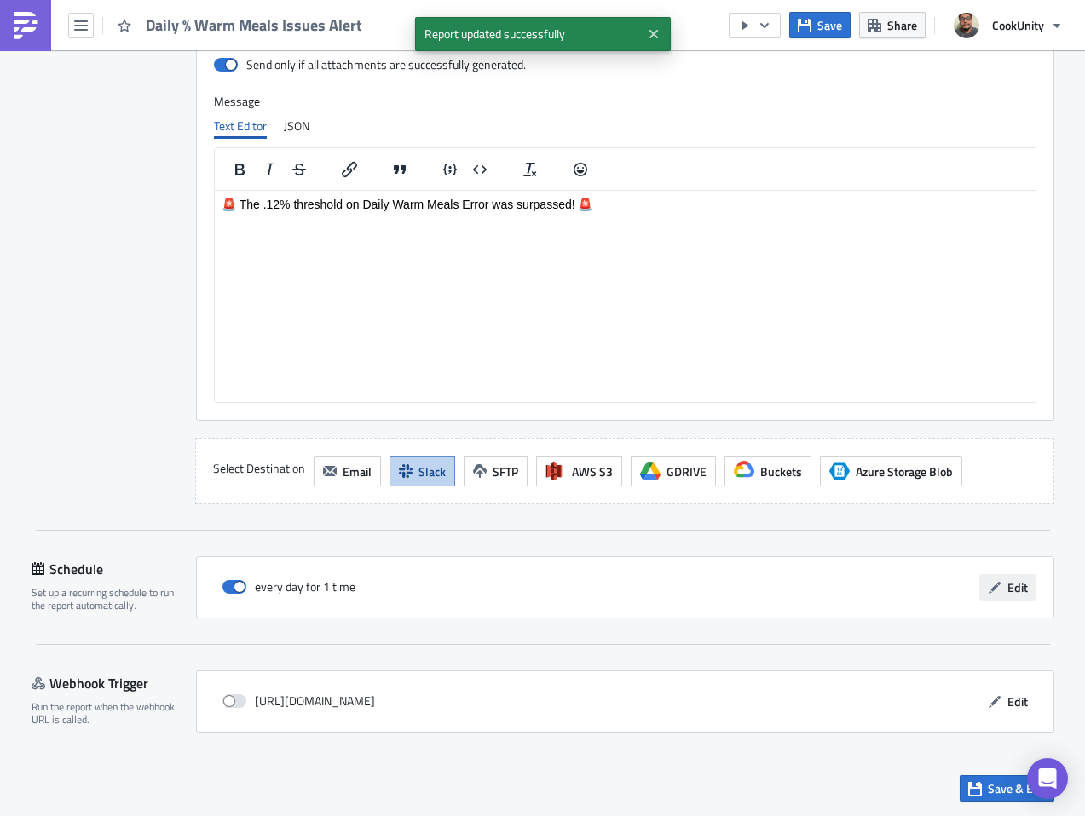
click at [1014, 587] on span "Edit" at bounding box center [1017, 588] width 20 height 18
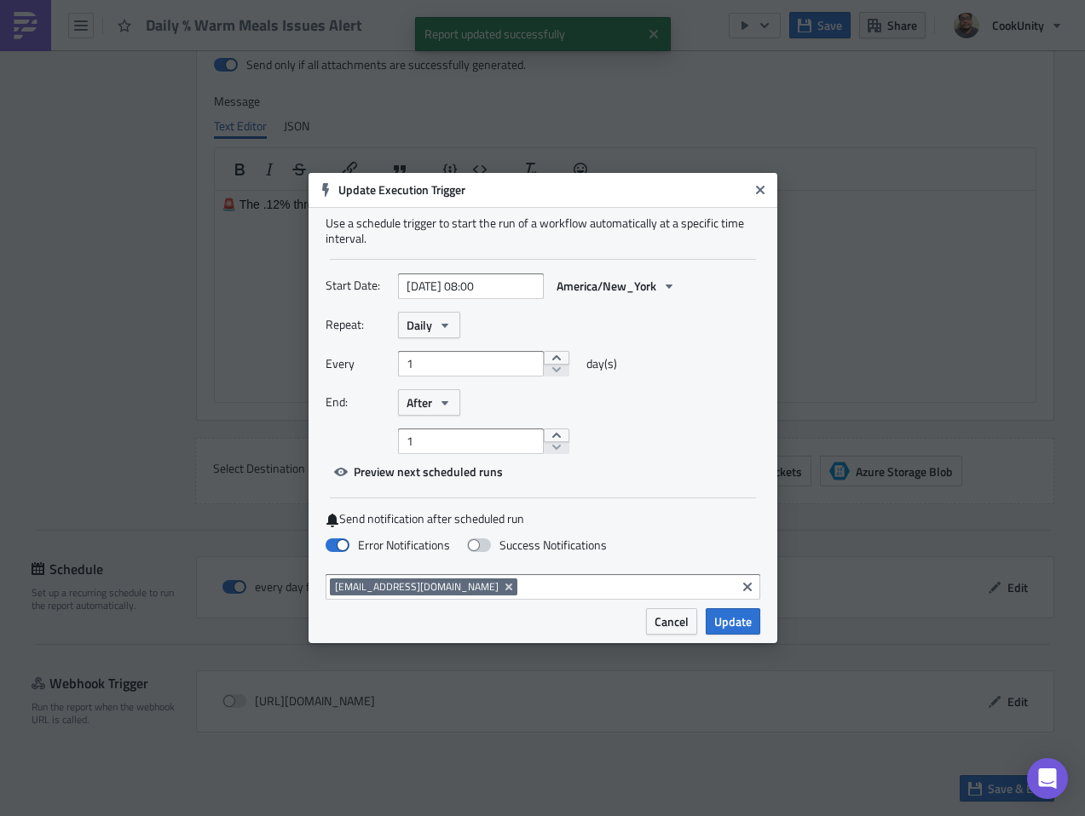
click at [478, 545] on span at bounding box center [479, 545] width 24 height 14
click at [14, 14] on input "Success Notifications" at bounding box center [8, 8] width 11 height 11
checkbox input "true"
click at [717, 618] on span "Update" at bounding box center [732, 622] width 37 height 18
